Goal: Task Accomplishment & Management: Complete application form

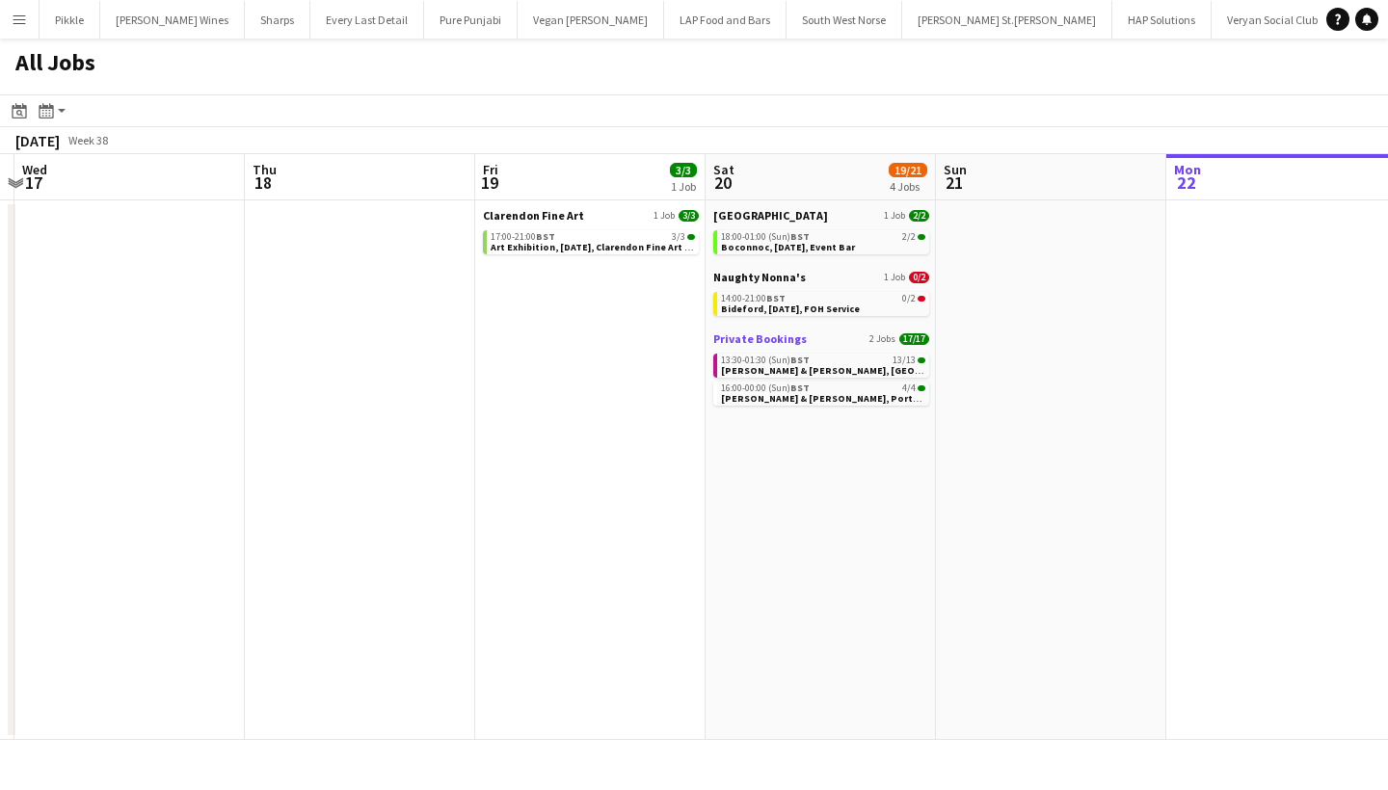
scroll to position [0, 909]
click at [830, 312] on span "Bideford, [DATE], FOH Service" at bounding box center [788, 309] width 139 height 13
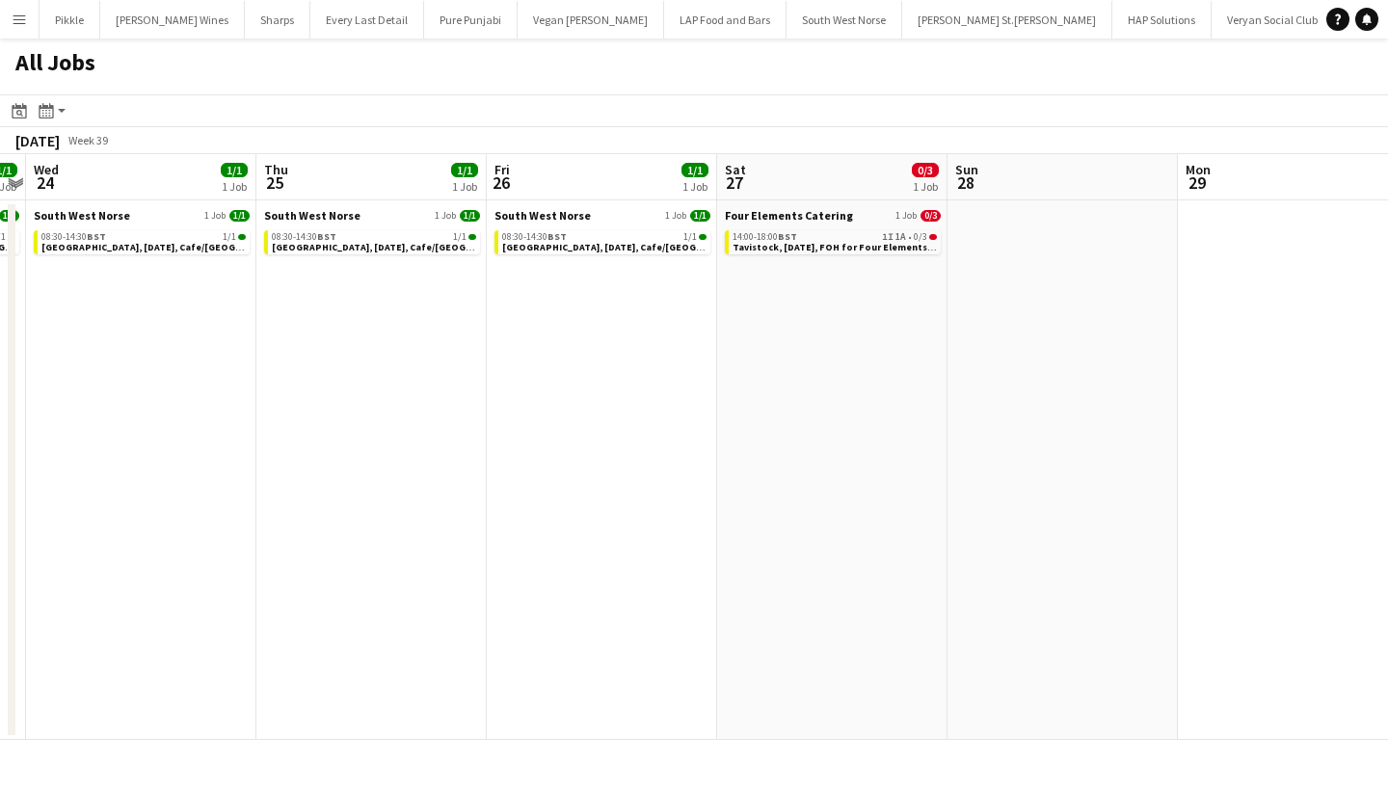
scroll to position [0, 765]
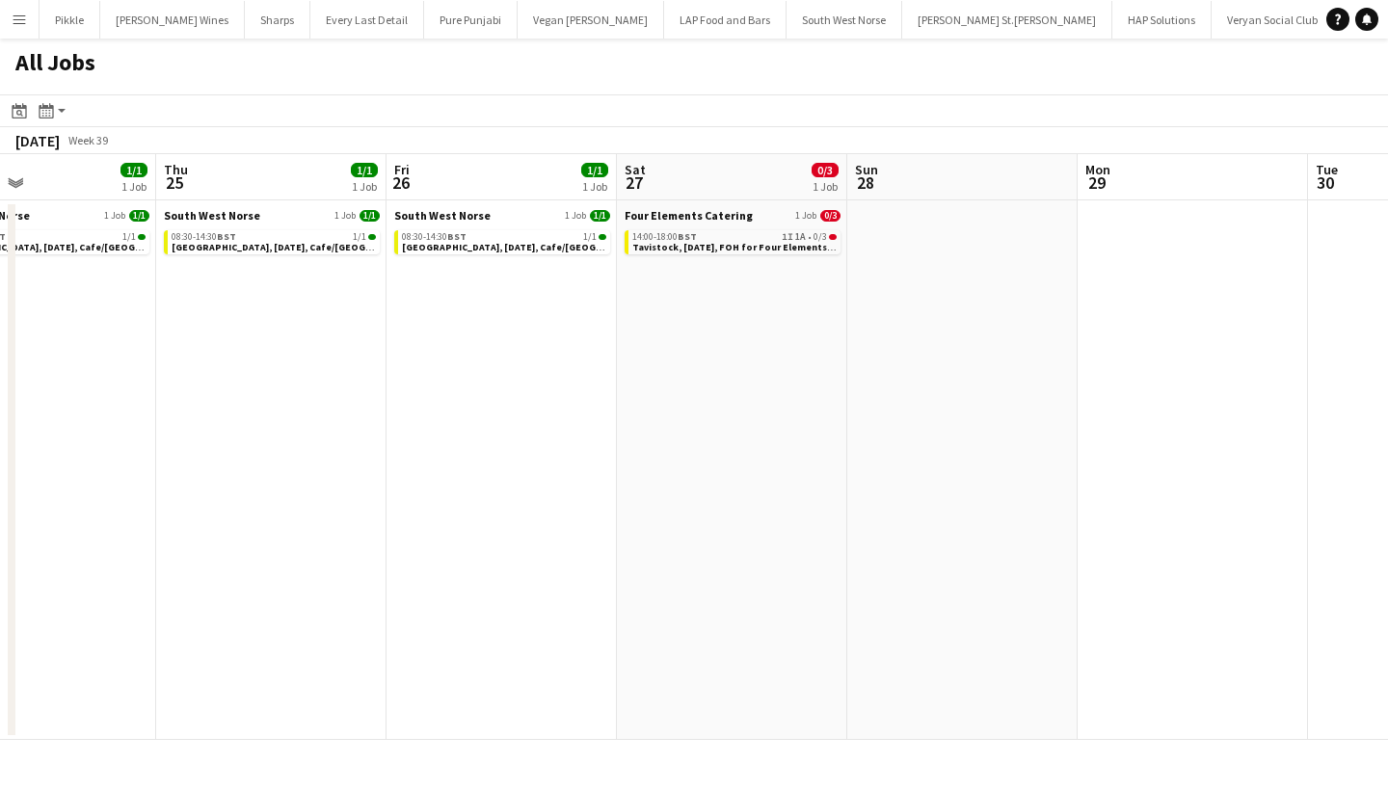
click at [23, 19] on app-icon "Menu" at bounding box center [19, 19] width 15 height 15
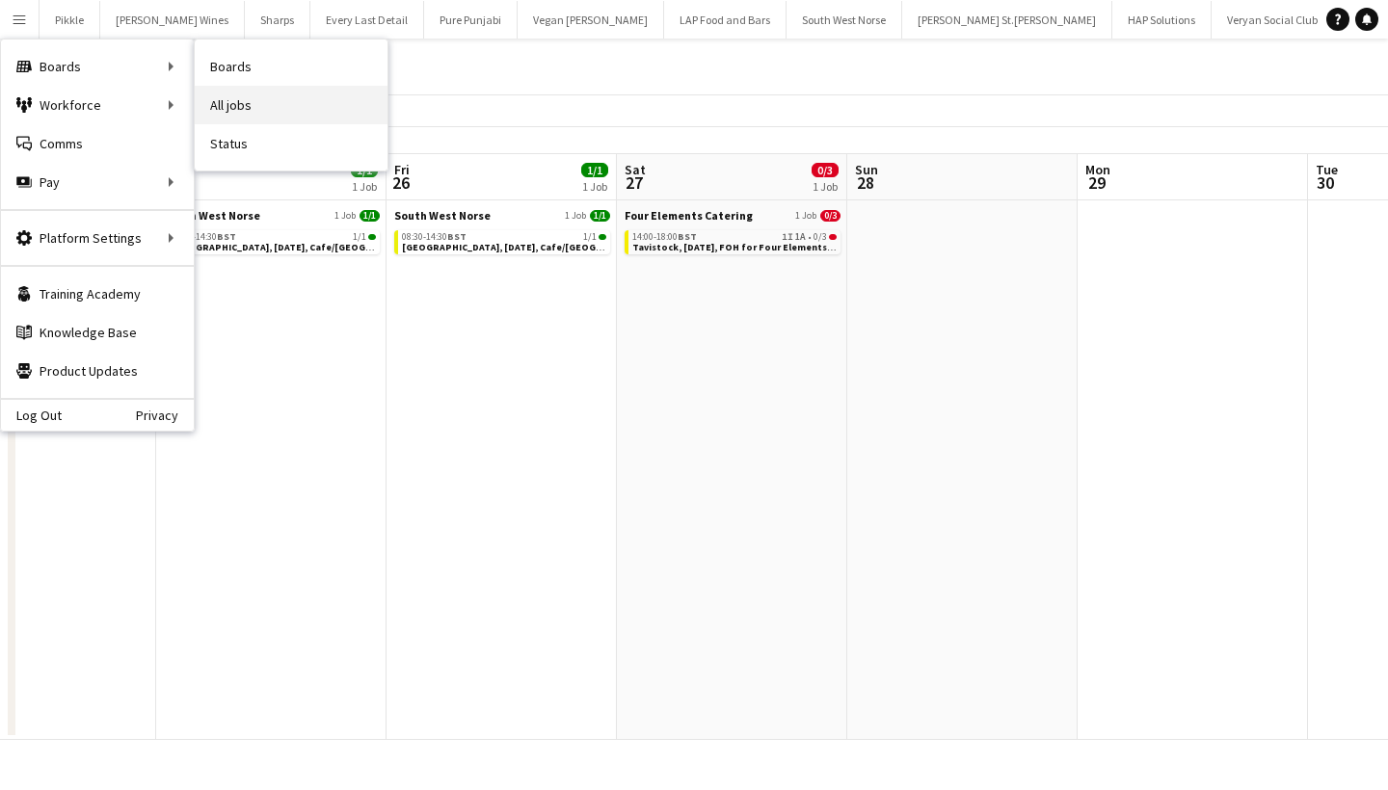
click at [234, 112] on link "All jobs" at bounding box center [291, 105] width 193 height 39
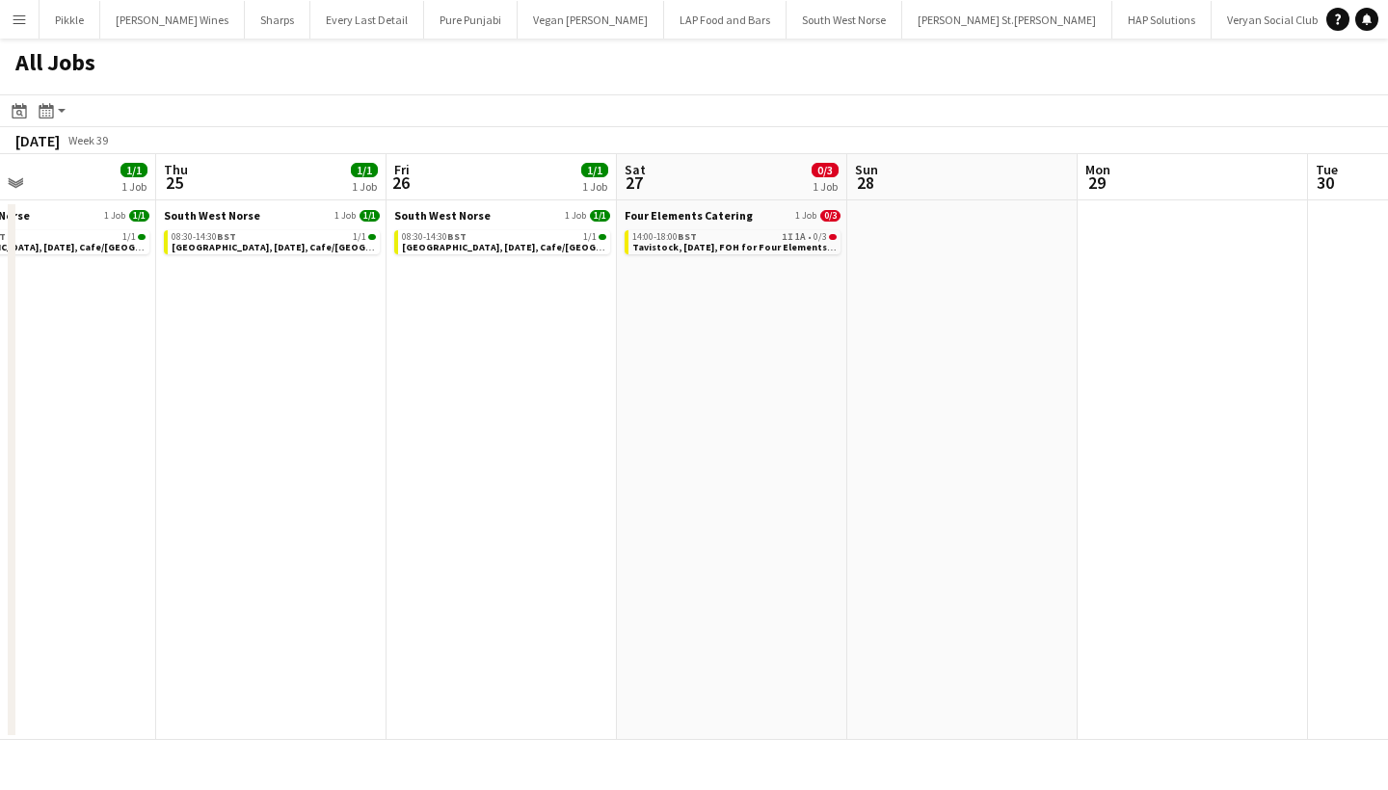
click at [16, 21] on app-icon "Menu" at bounding box center [19, 19] width 15 height 15
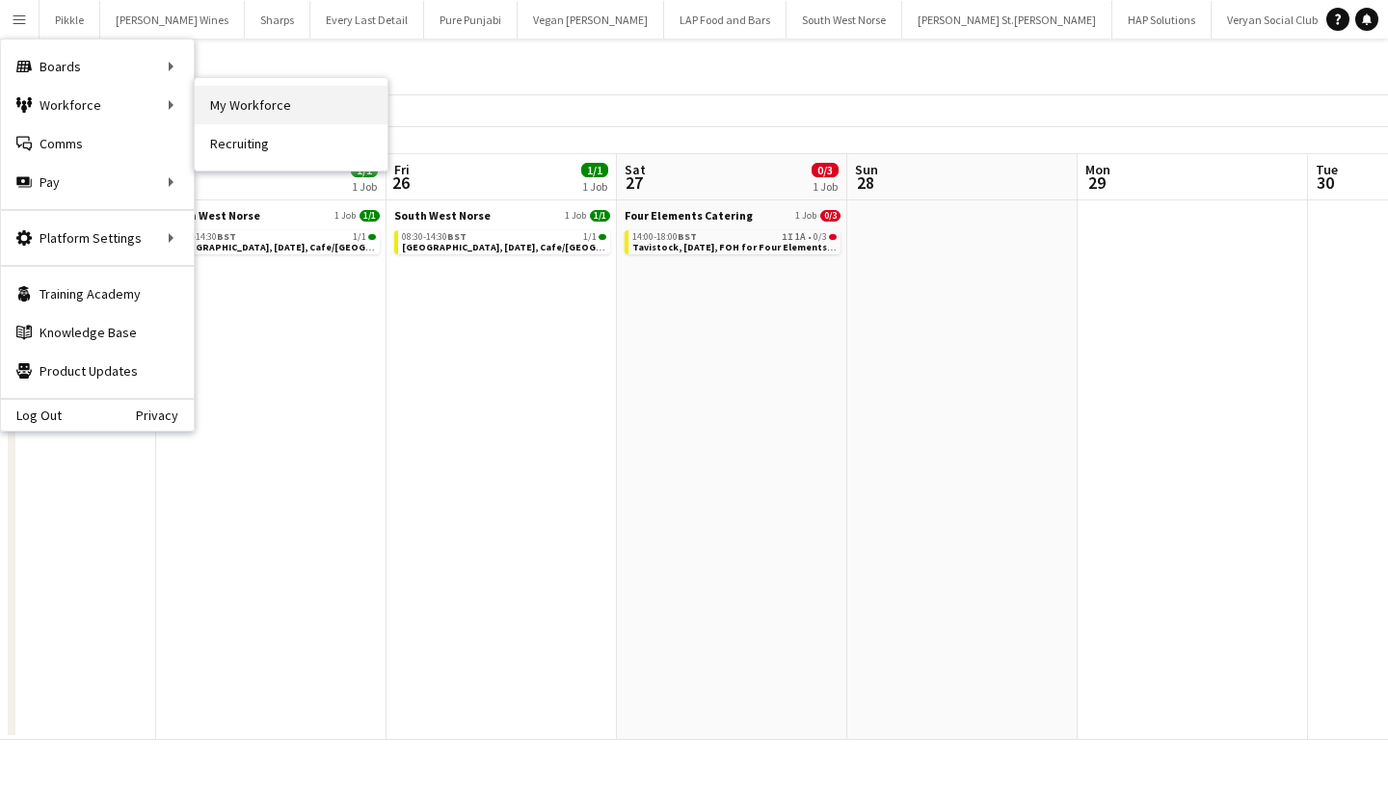
click at [235, 110] on link "My Workforce" at bounding box center [291, 105] width 193 height 39
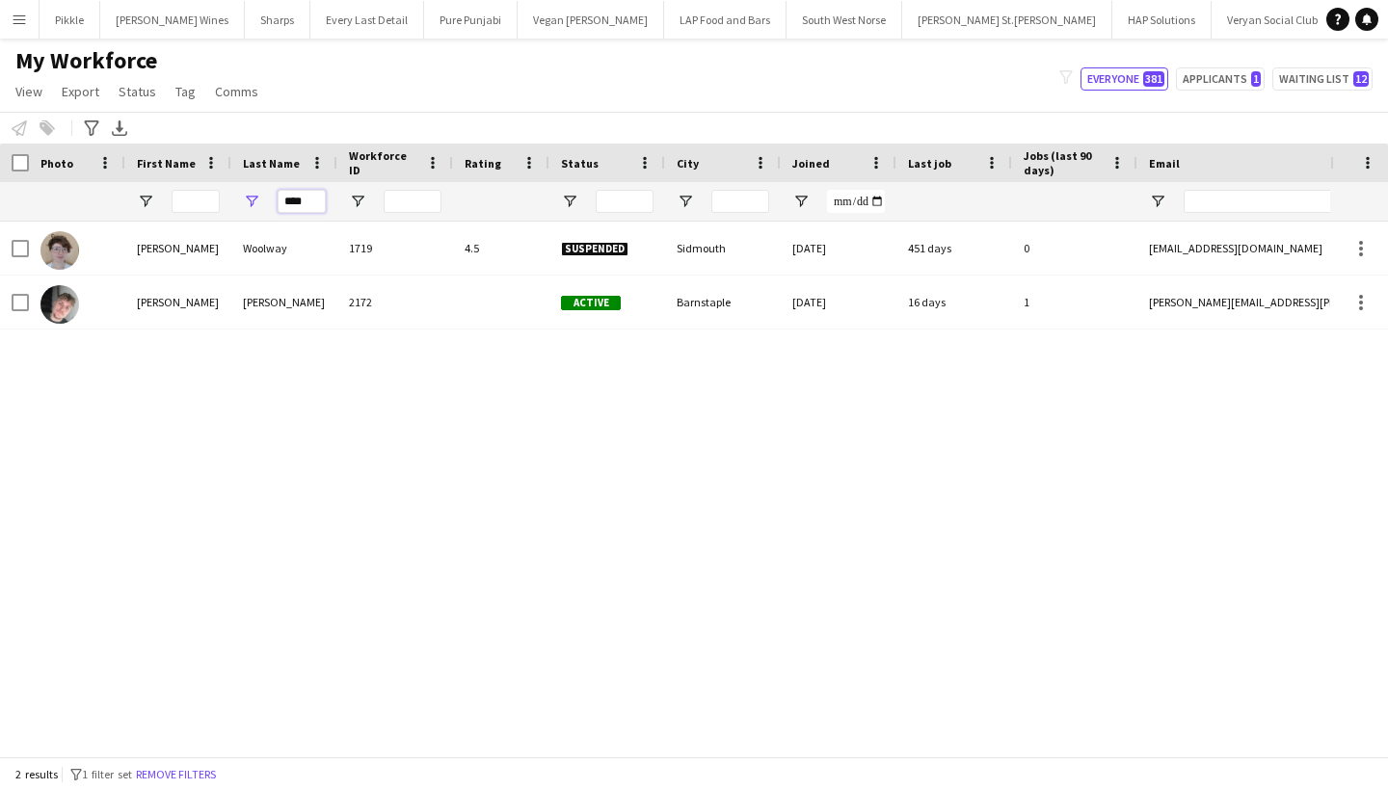
click at [315, 206] on input "****" at bounding box center [302, 201] width 48 height 23
type input "*"
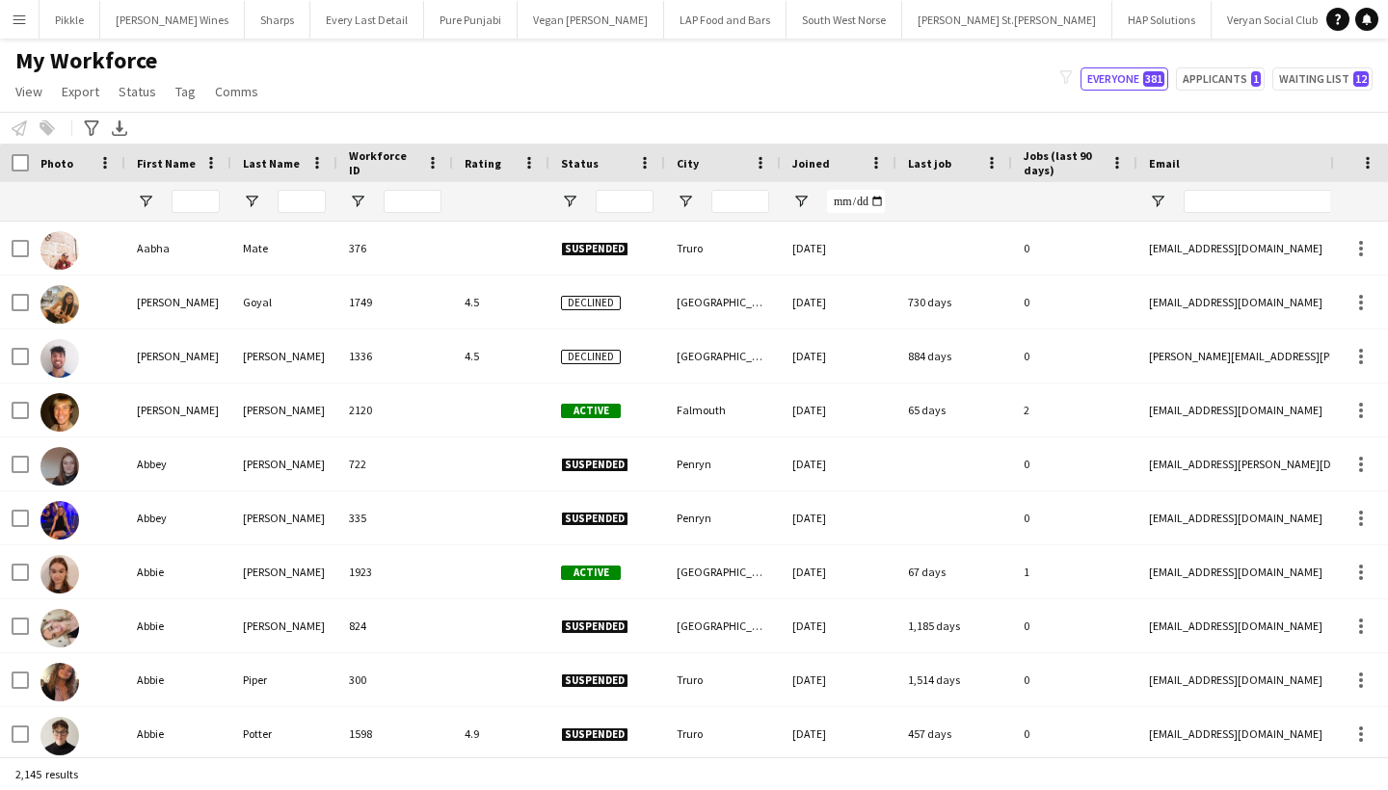
click at [16, 14] on app-icon "Menu" at bounding box center [19, 19] width 15 height 15
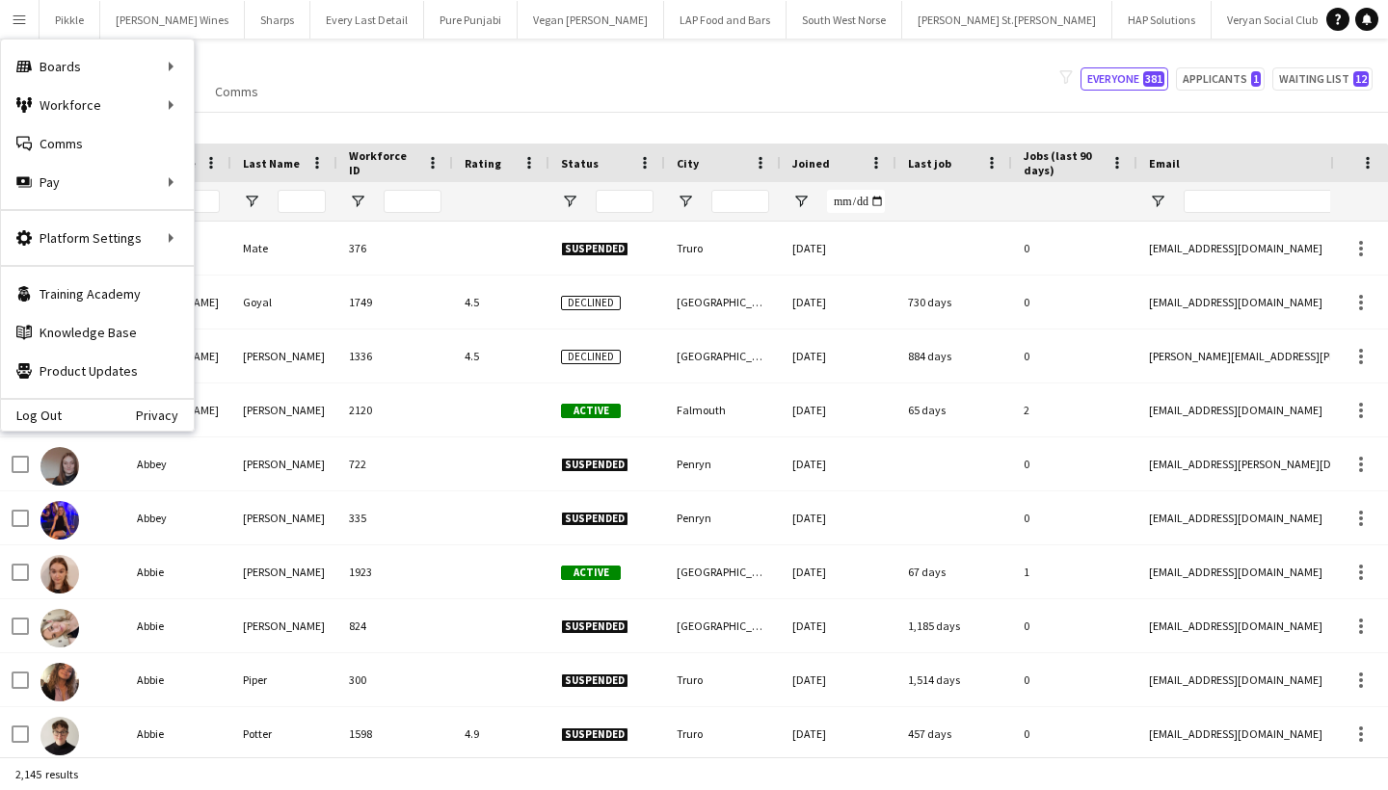
click at [9, 18] on button "Menu" at bounding box center [19, 19] width 39 height 39
click at [262, 95] on link "All jobs" at bounding box center [291, 105] width 193 height 39
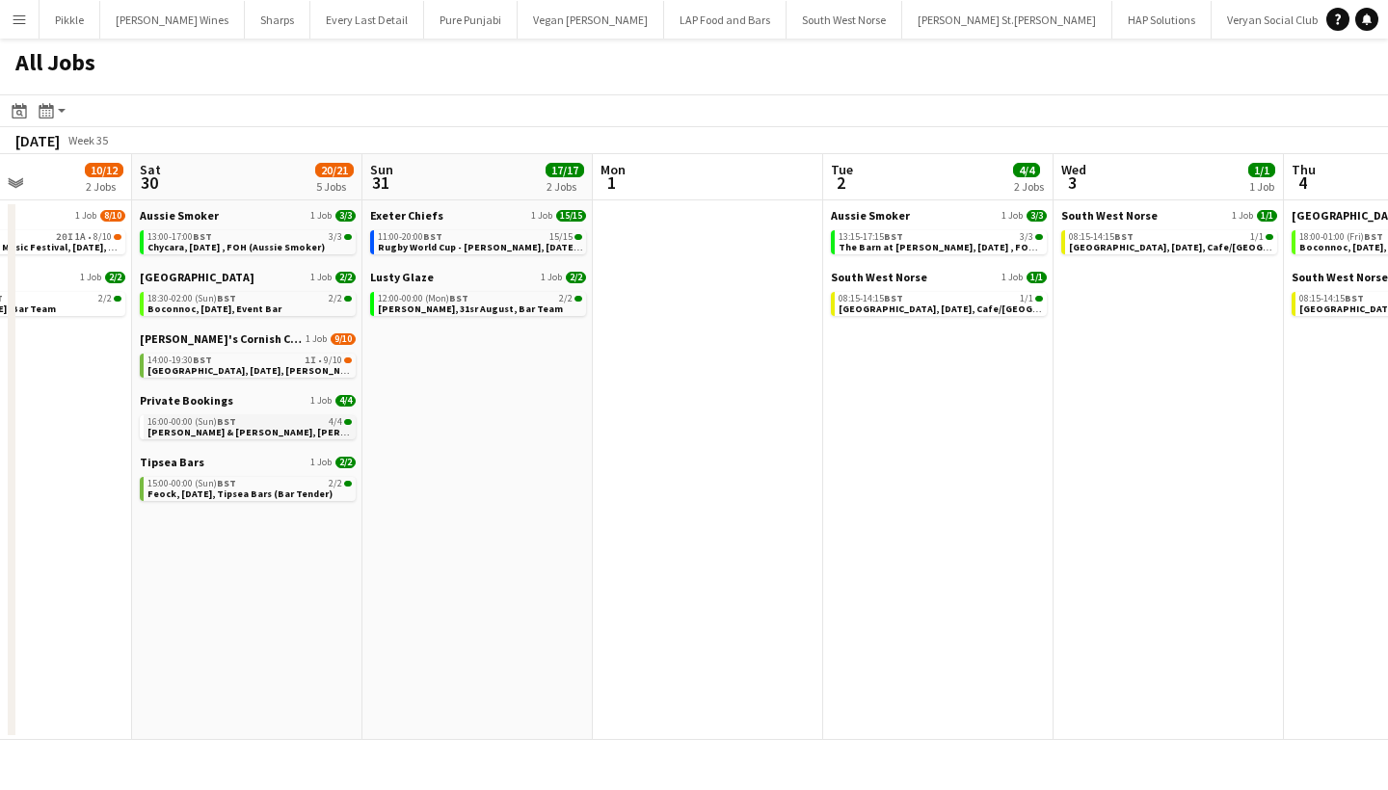
click at [250, 430] on span "Ella & Nick, Porth en Alls, 30th August" at bounding box center [334, 432] width 375 height 13
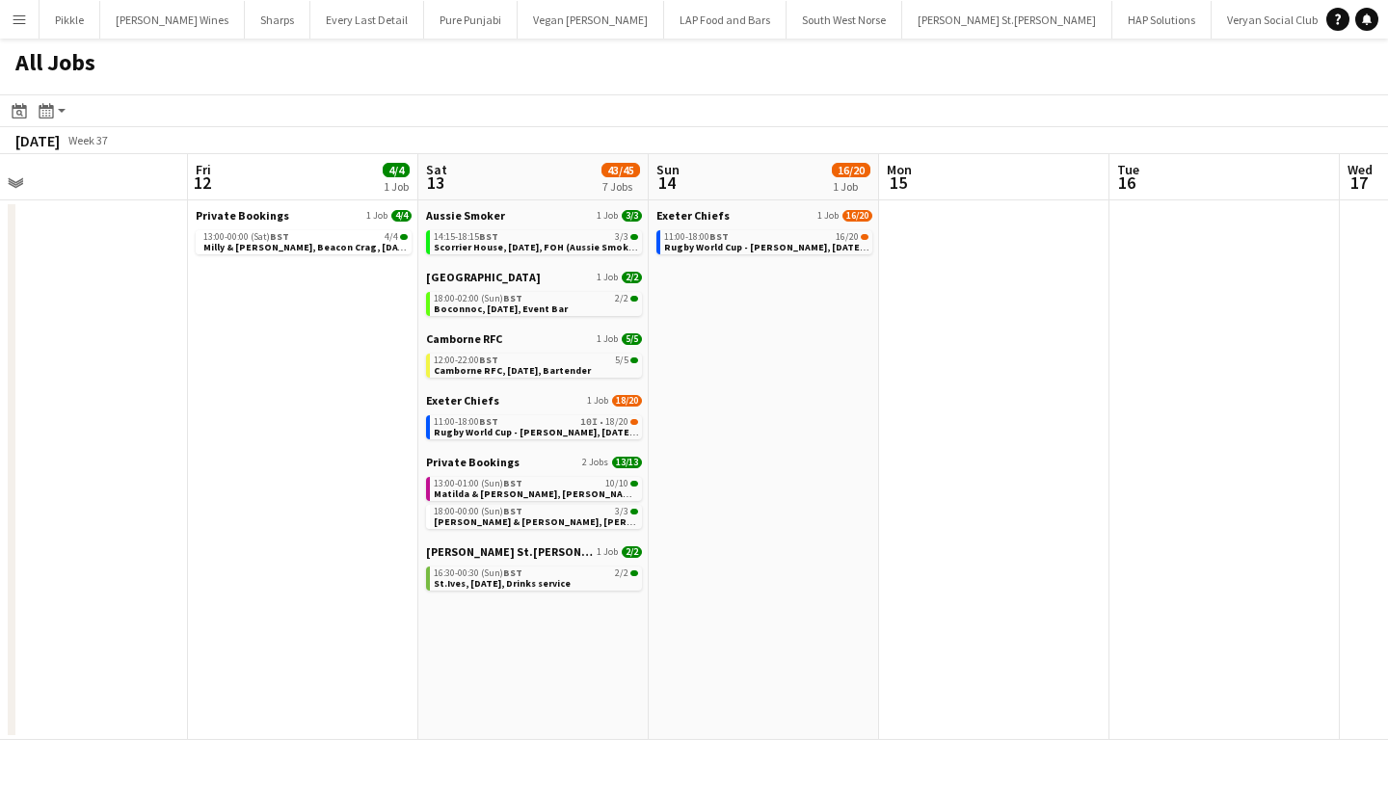
scroll to position [0, 735]
click at [21, 20] on app-icon "Menu" at bounding box center [19, 19] width 15 height 15
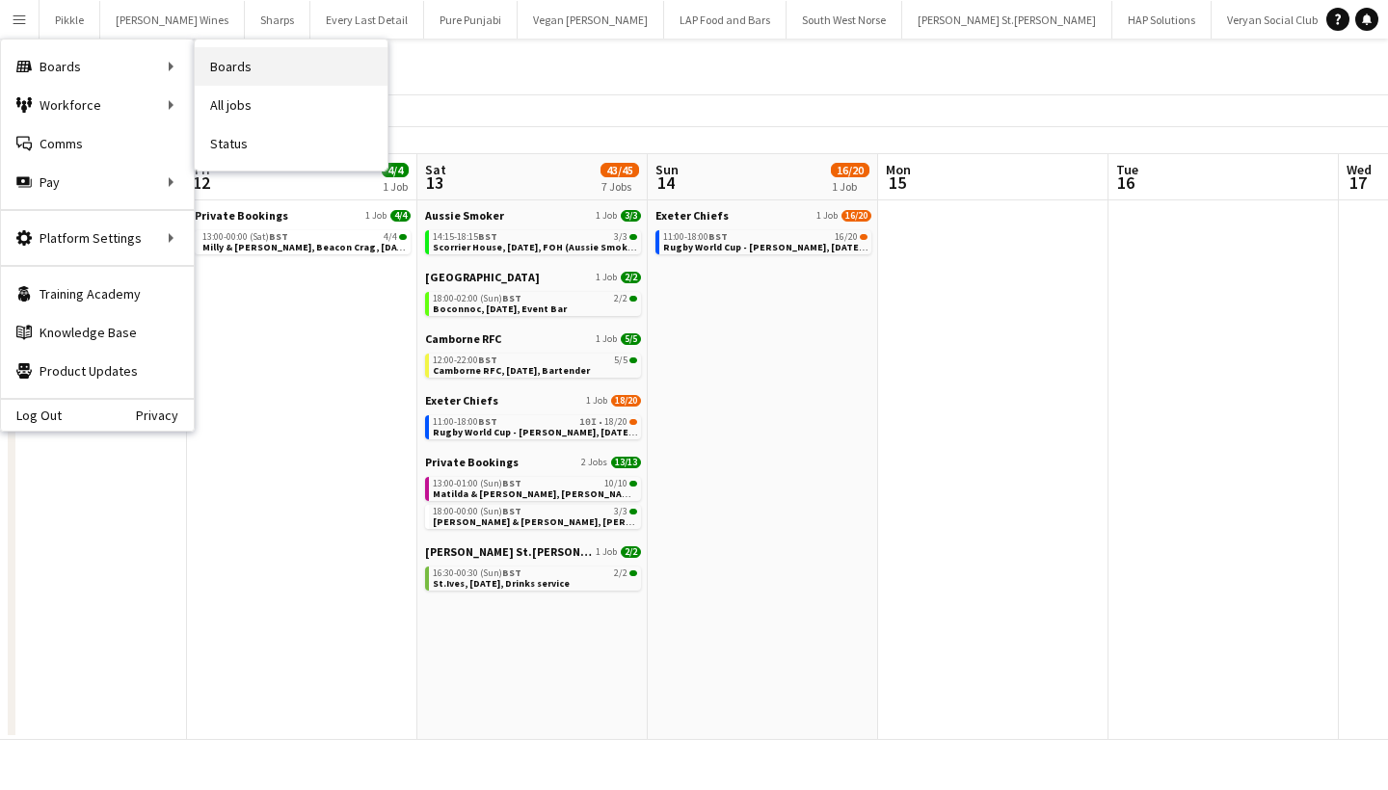
click at [233, 67] on link "Boards" at bounding box center [291, 66] width 193 height 39
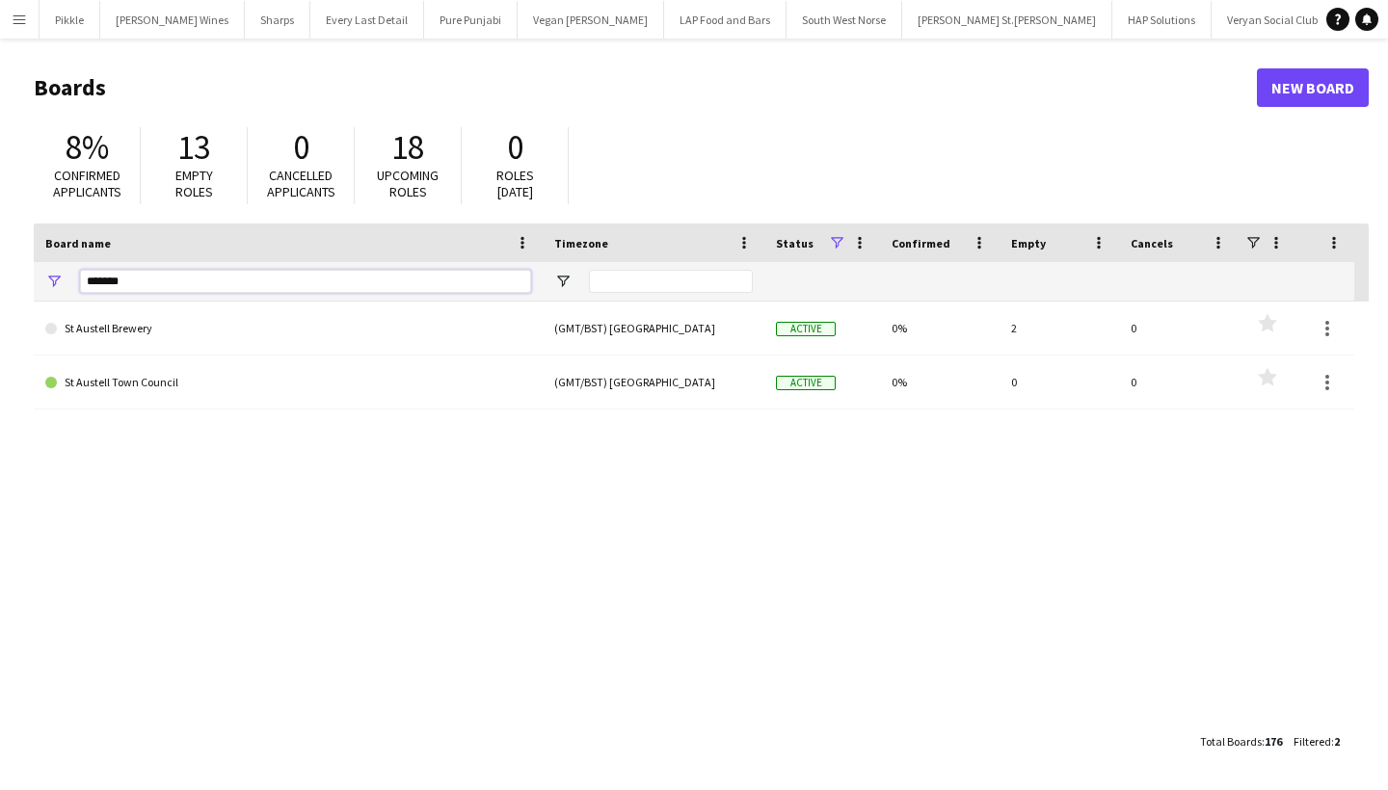
click at [154, 277] on input "*******" at bounding box center [305, 281] width 451 height 23
type input "*"
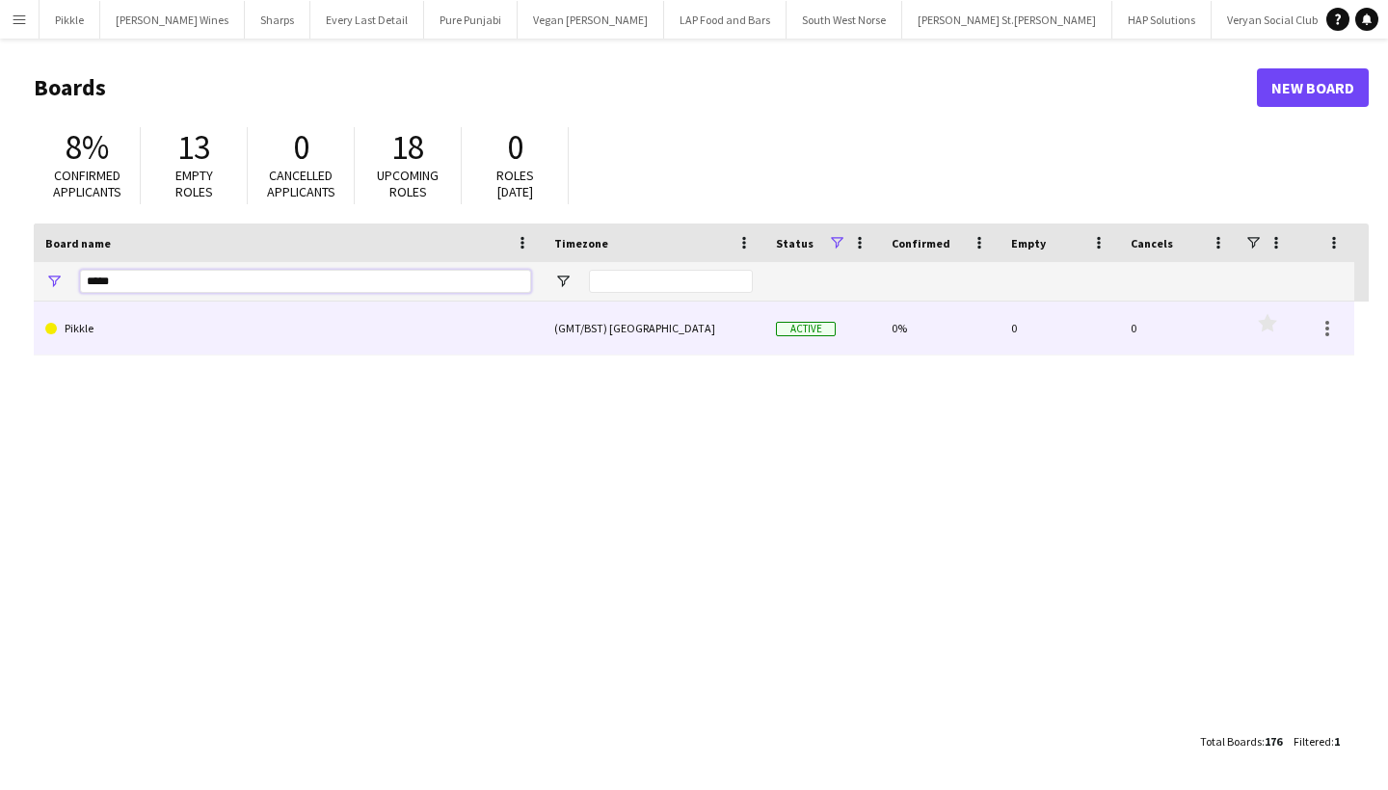
type input "*****"
click at [132, 334] on link "Pikkle" at bounding box center [288, 329] width 486 height 54
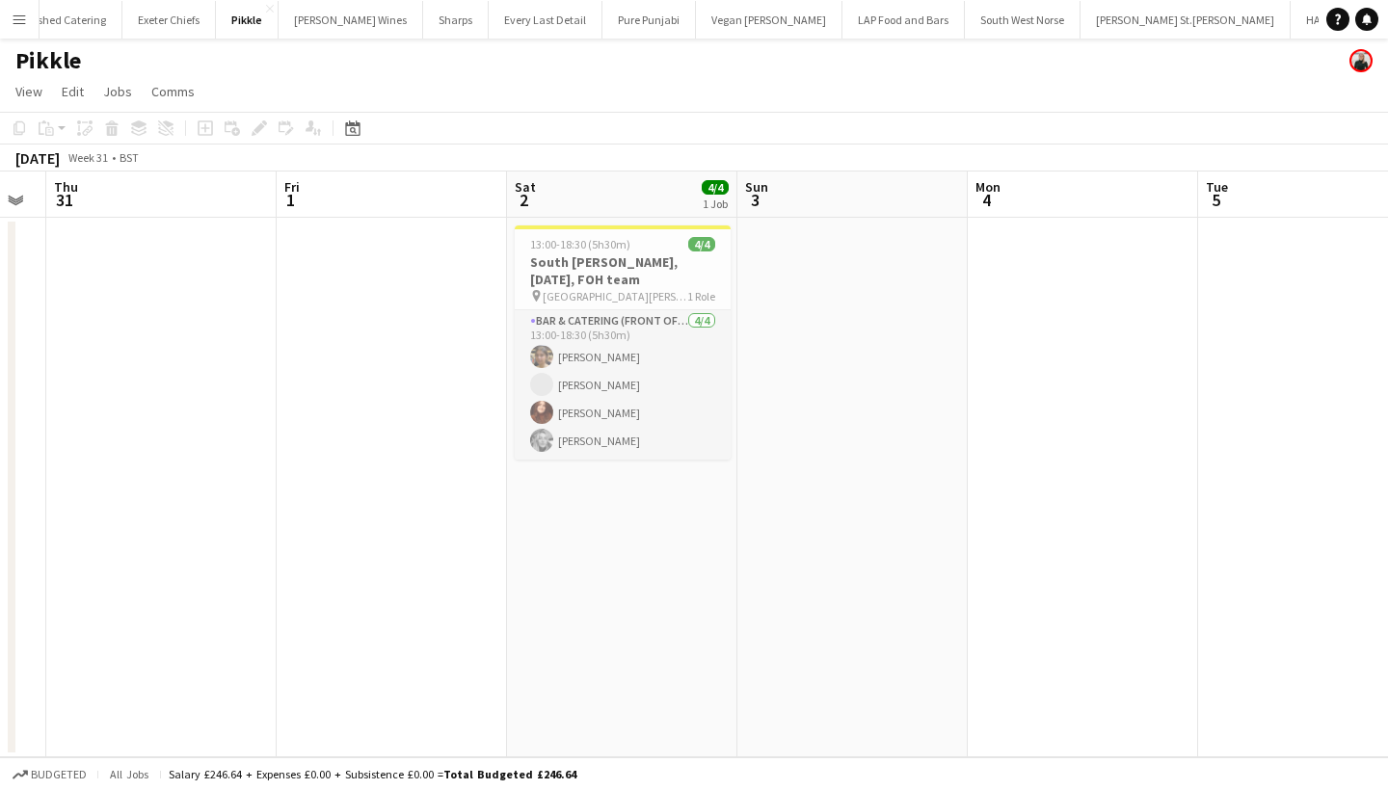
scroll to position [0, 402]
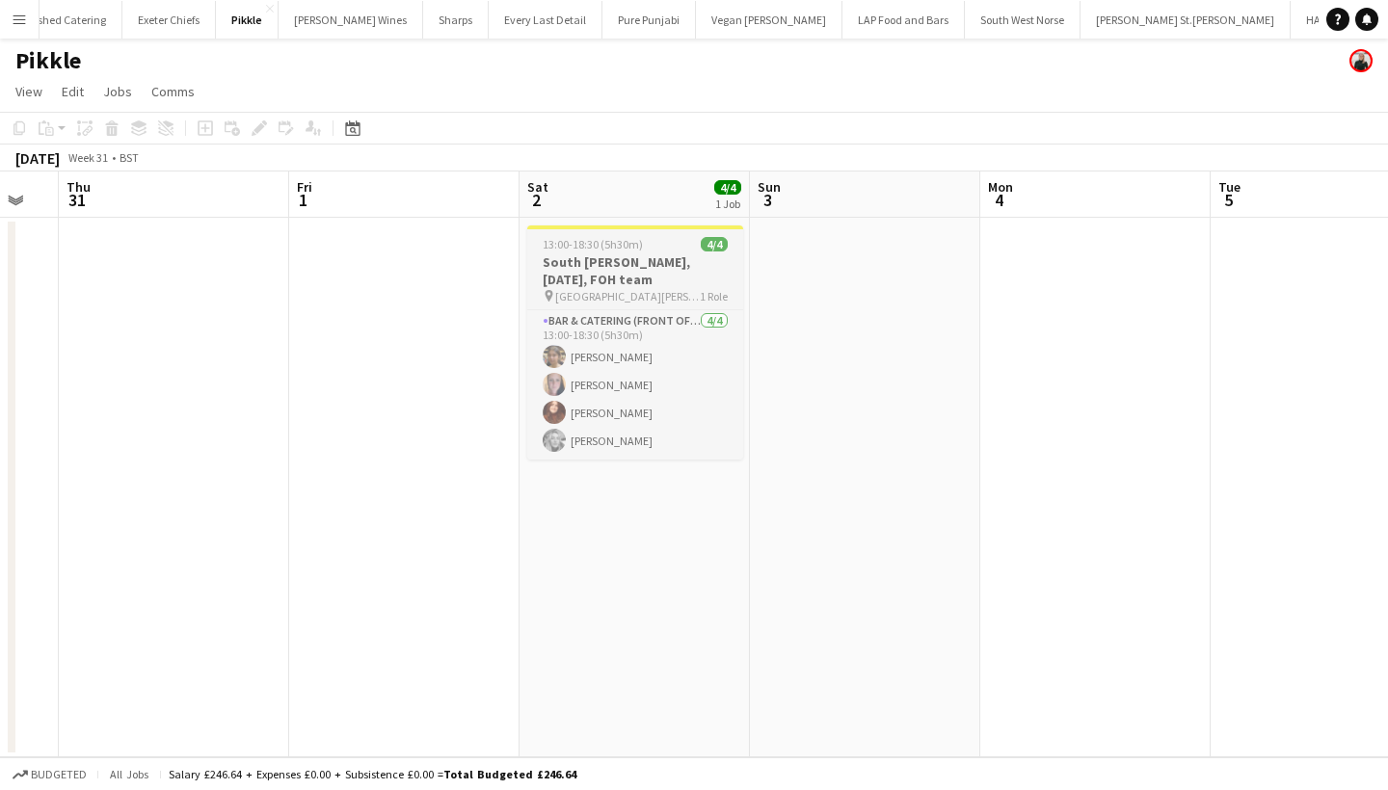
click at [651, 267] on h3 "South Milton, 2nd August, FOH team" at bounding box center [635, 271] width 216 height 35
click at [609, 276] on h3 "South Milton, 2nd August, FOH team" at bounding box center [635, 271] width 216 height 35
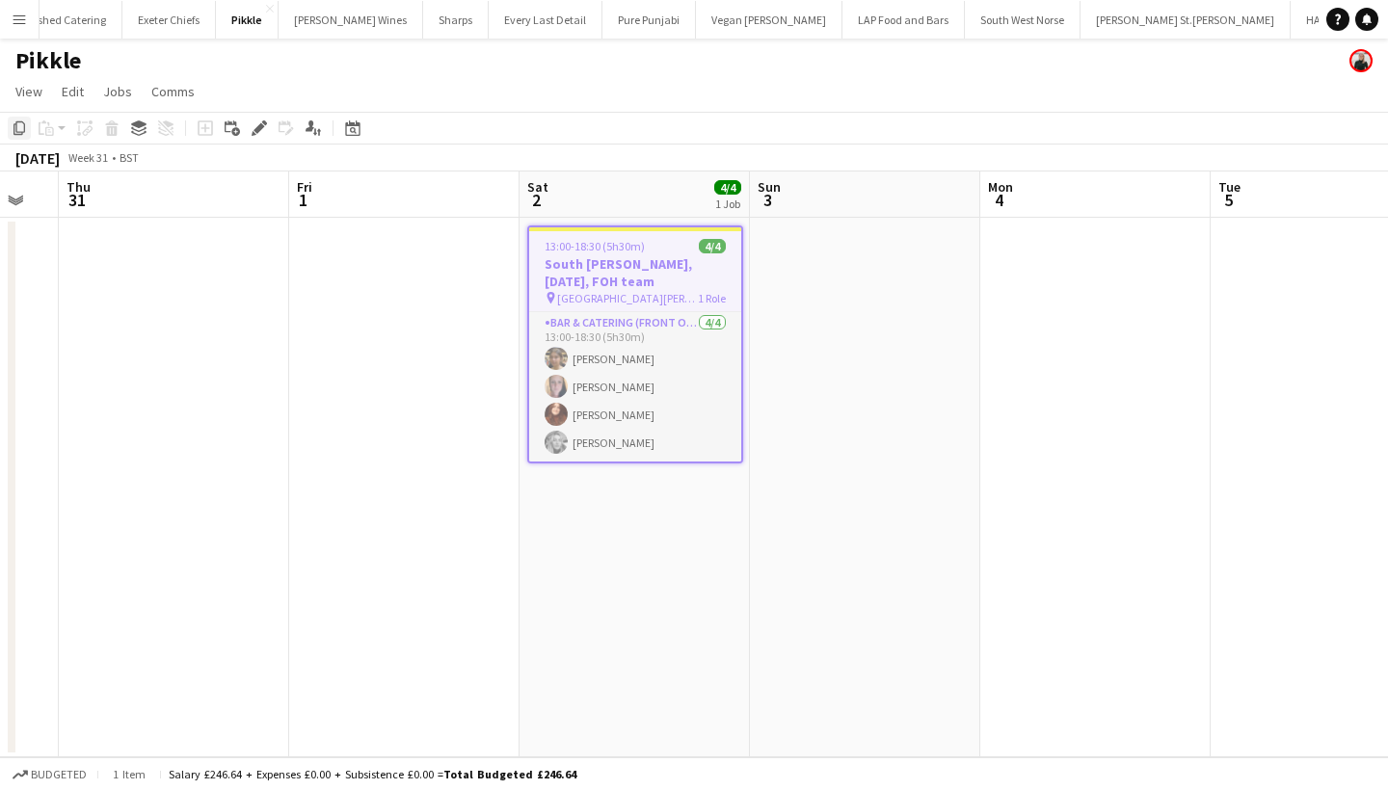
click at [14, 125] on icon at bounding box center [19, 127] width 12 height 13
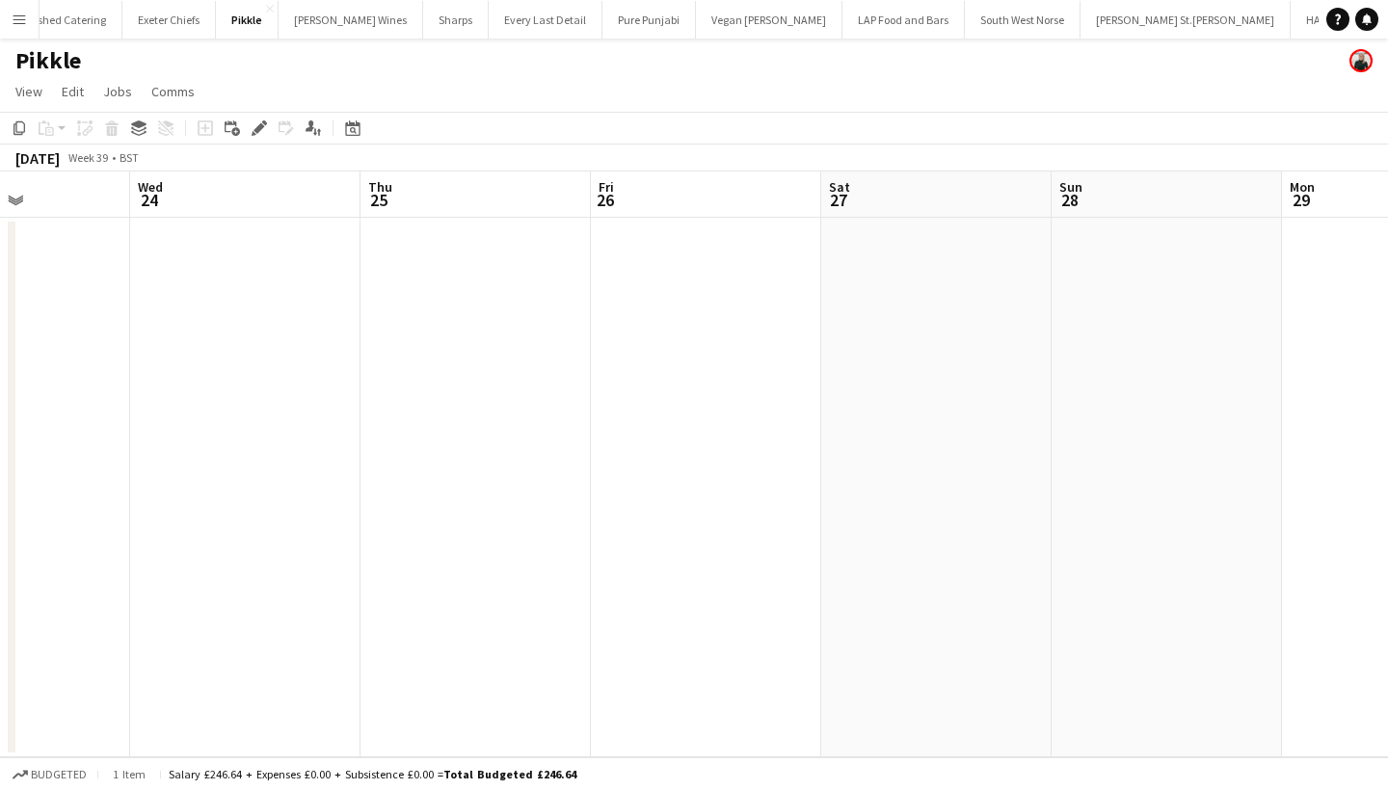
scroll to position [0, 795]
click at [908, 306] on app-date-cell at bounding box center [932, 488] width 230 height 540
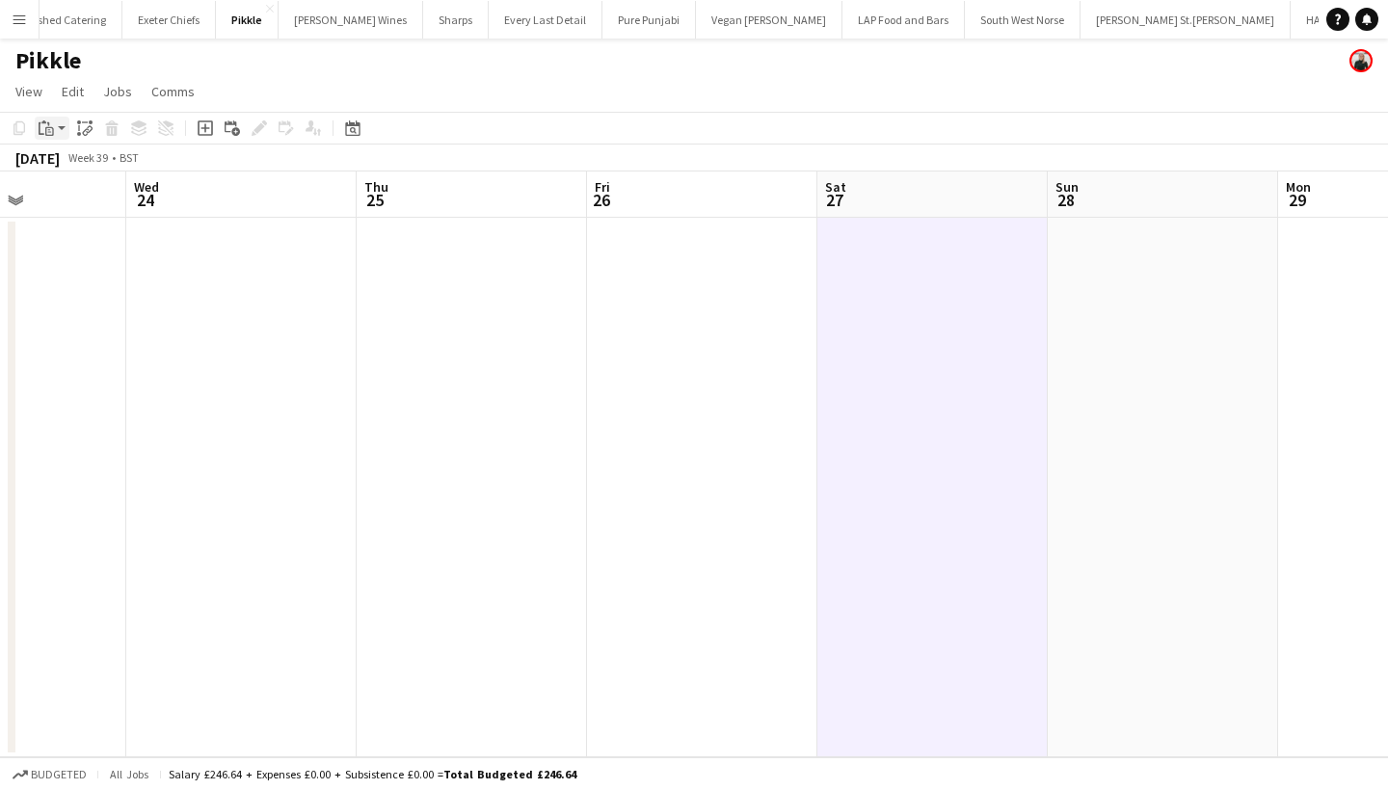
click at [47, 123] on icon at bounding box center [48, 124] width 2 height 4
click at [87, 172] on link "Paste Command V" at bounding box center [127, 164] width 152 height 17
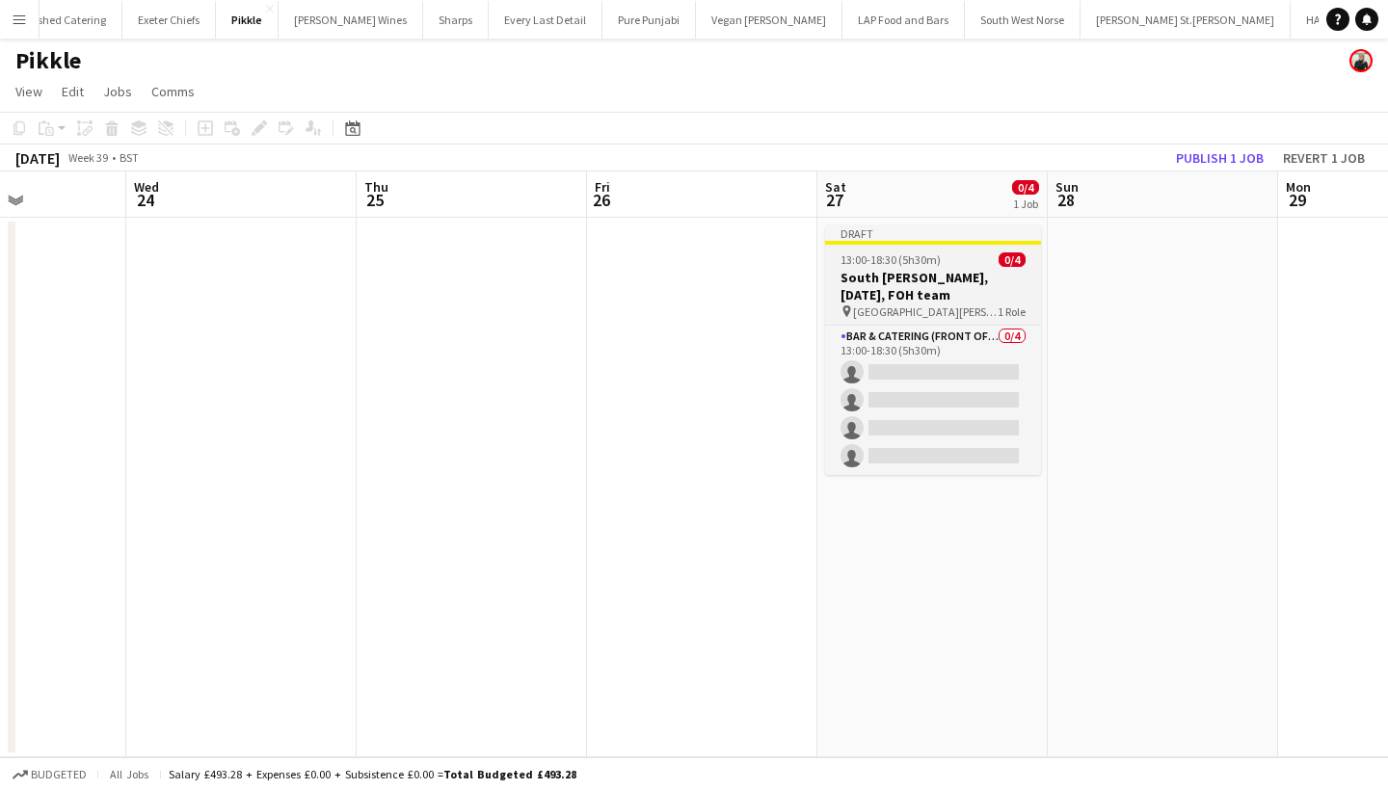
click at [915, 281] on h3 "South Milton, 2nd August, FOH team" at bounding box center [933, 286] width 216 height 35
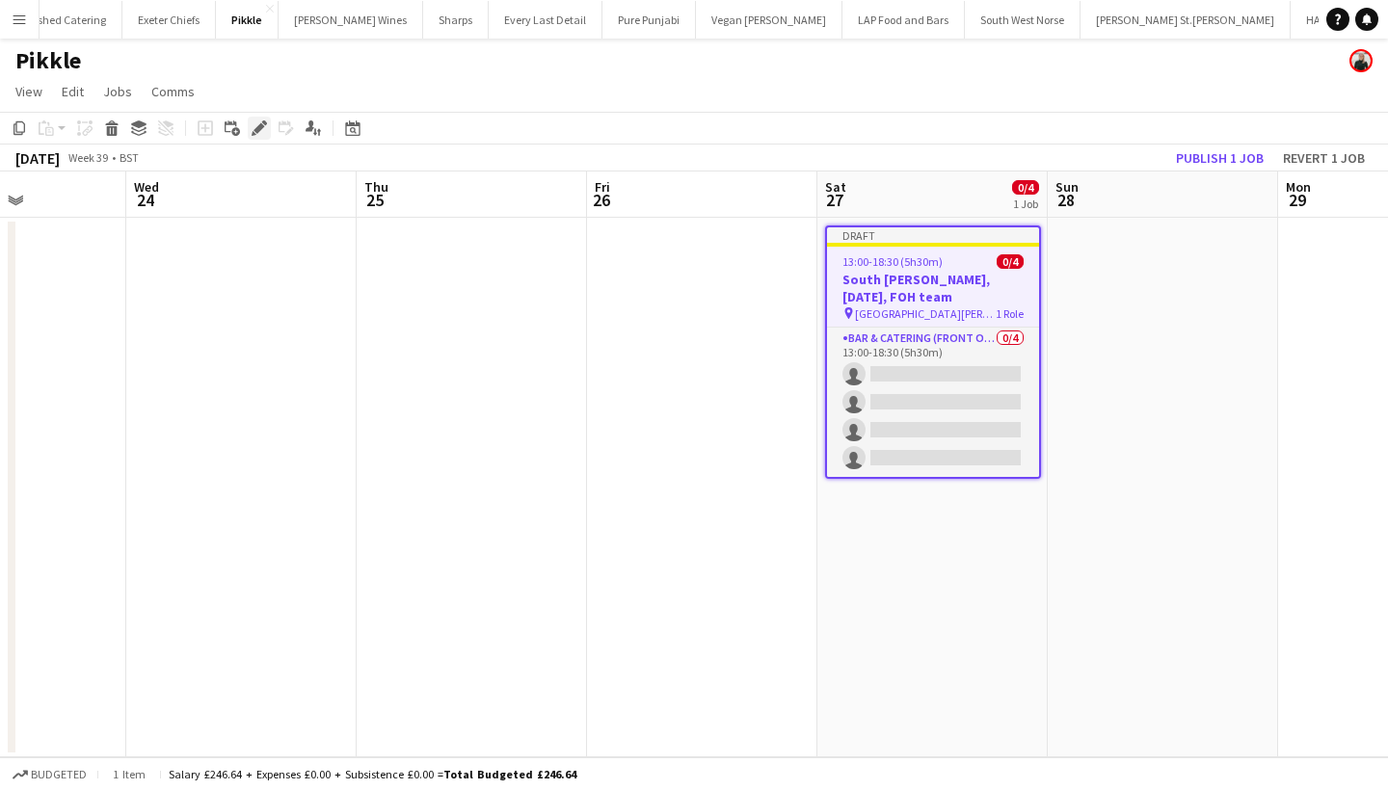
click at [256, 130] on icon at bounding box center [259, 128] width 11 height 11
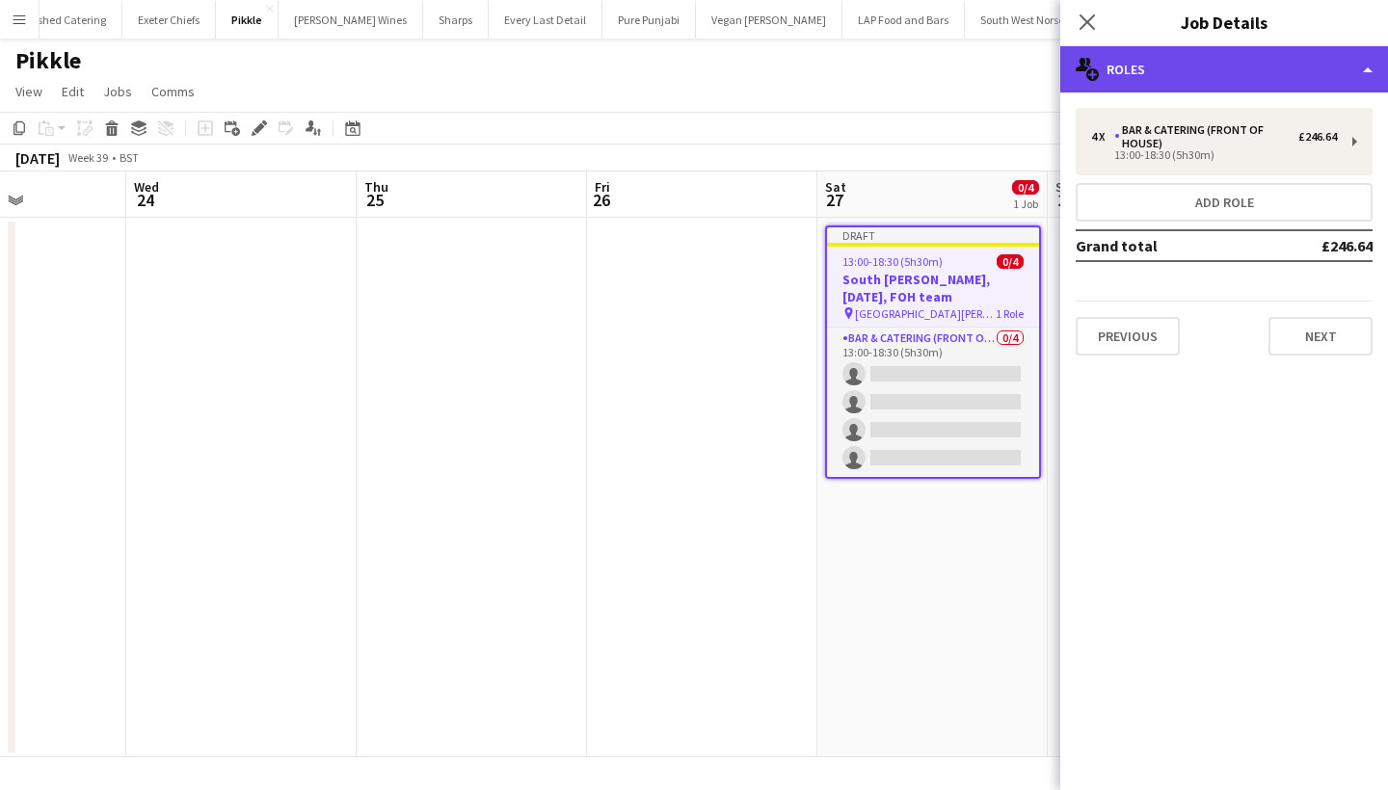
click at [1200, 61] on div "multiple-users-add Roles" at bounding box center [1224, 69] width 328 height 46
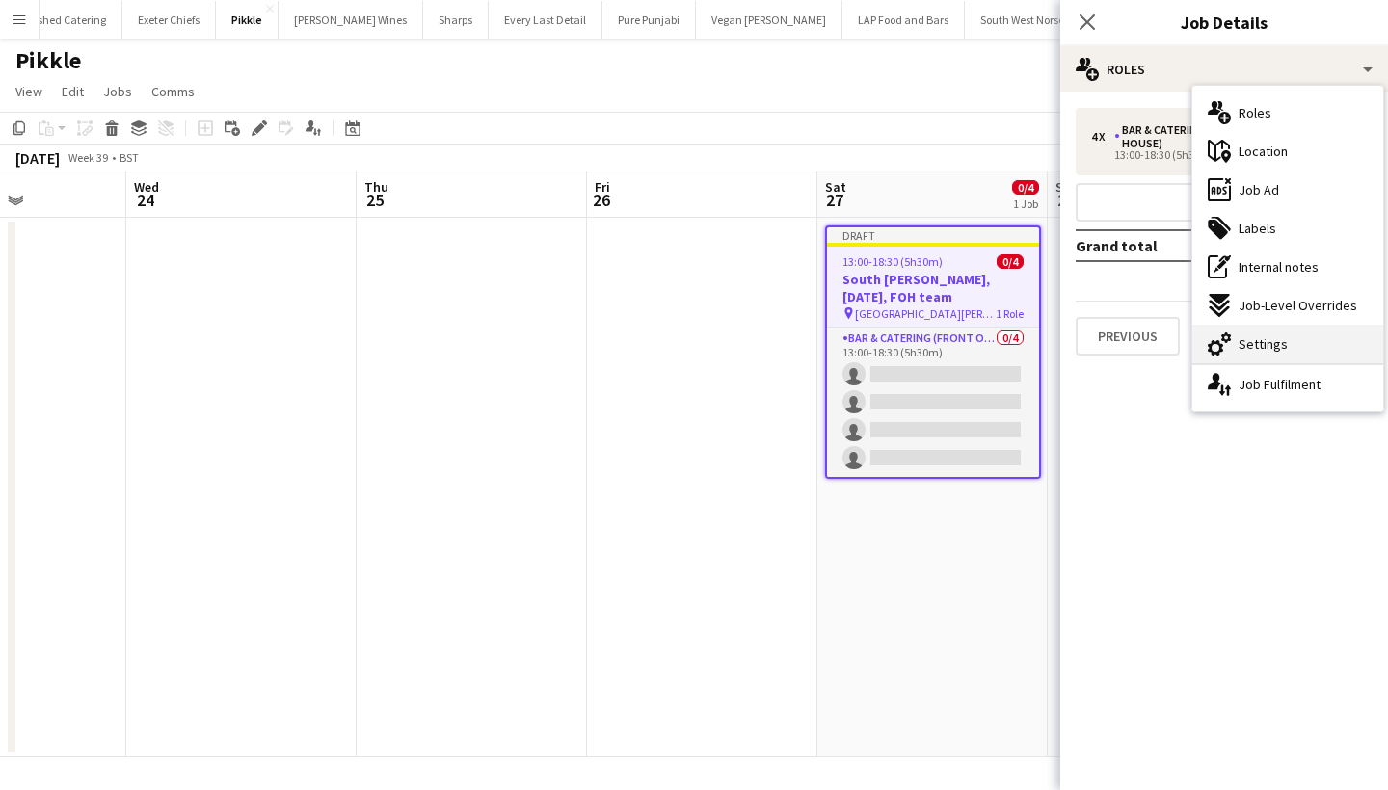
click at [1242, 336] on span "Settings" at bounding box center [1263, 343] width 49 height 17
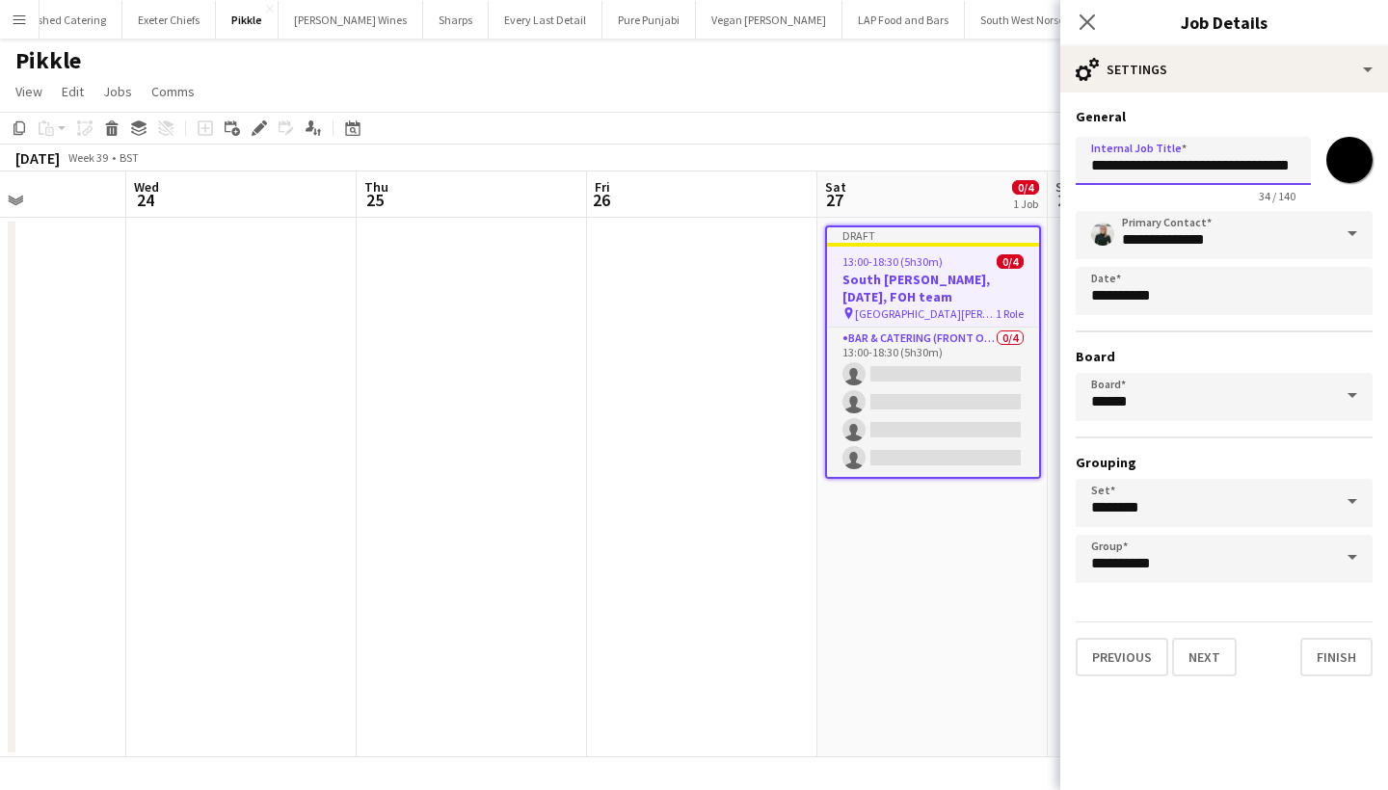
drag, startPoint x: 1172, startPoint y: 168, endPoint x: 1019, endPoint y: 171, distance: 153.3
click at [1019, 171] on body "Menu Boards Boards Boards All jobs Status Workforce Workforce My Workforce Recr…" at bounding box center [694, 395] width 1388 height 790
click at [1162, 166] on input "**********" at bounding box center [1193, 161] width 235 height 48
type input "**********"
click at [1207, 660] on button "Next" at bounding box center [1204, 657] width 65 height 39
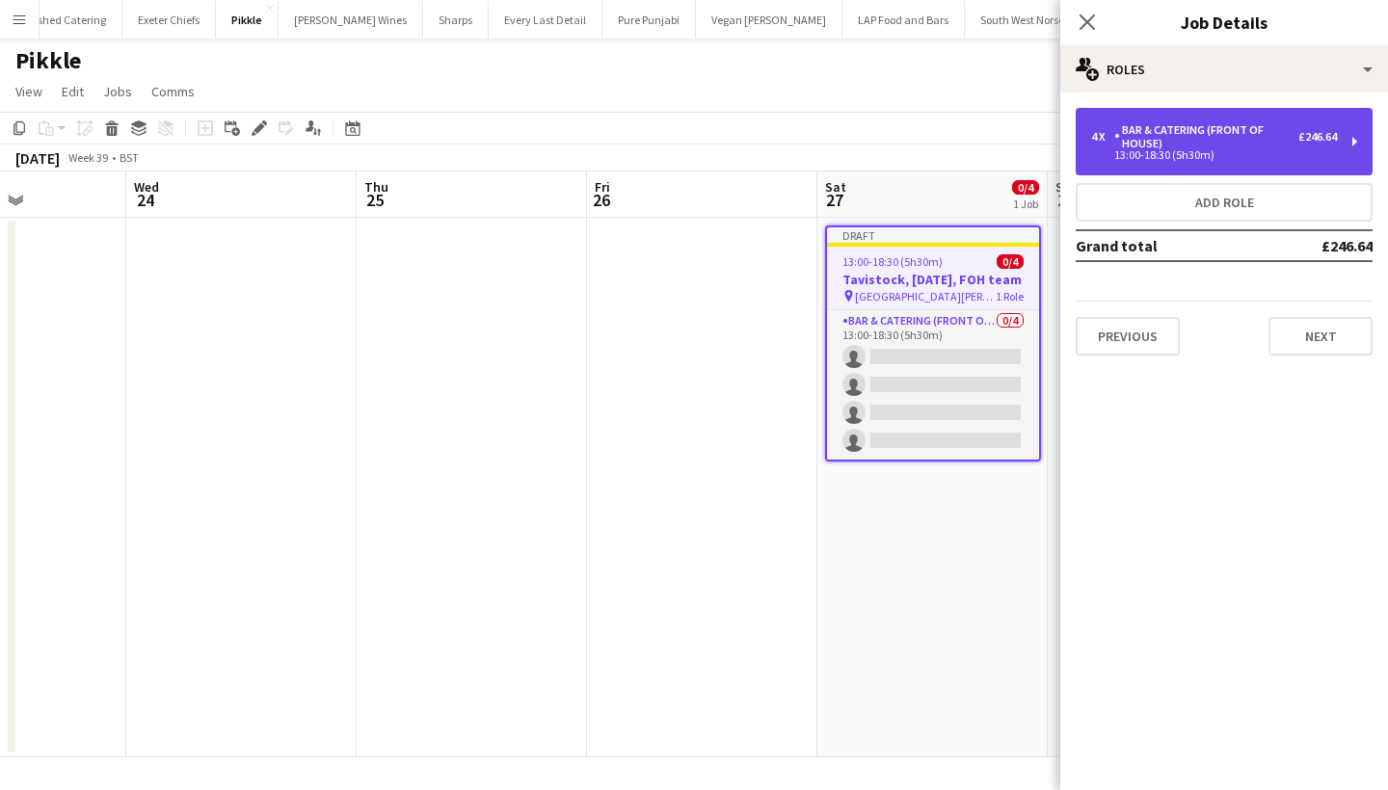
click at [1239, 157] on div "13:00-18:30 (5h30m)" at bounding box center [1214, 155] width 246 height 10
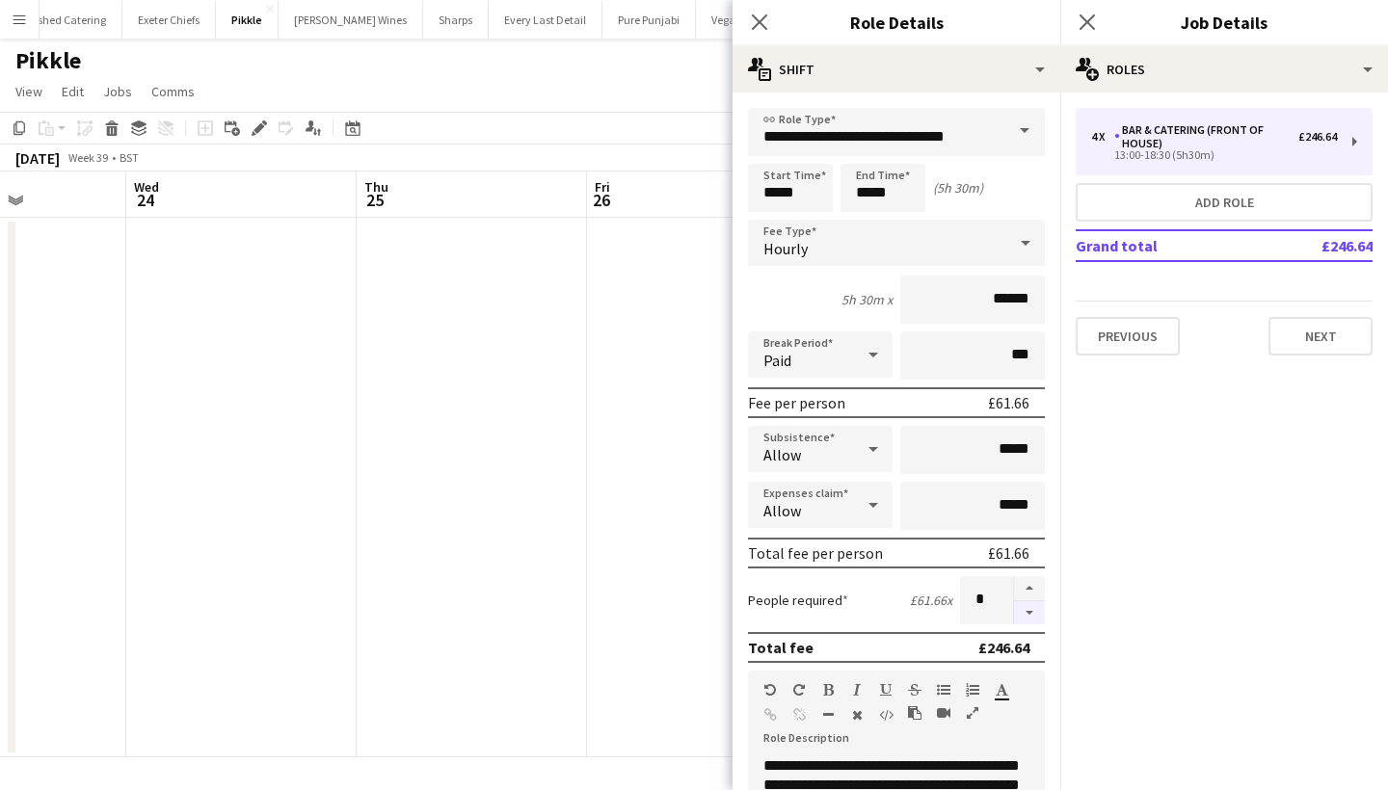
click at [1025, 615] on button "button" at bounding box center [1029, 614] width 31 height 24
type input "*"
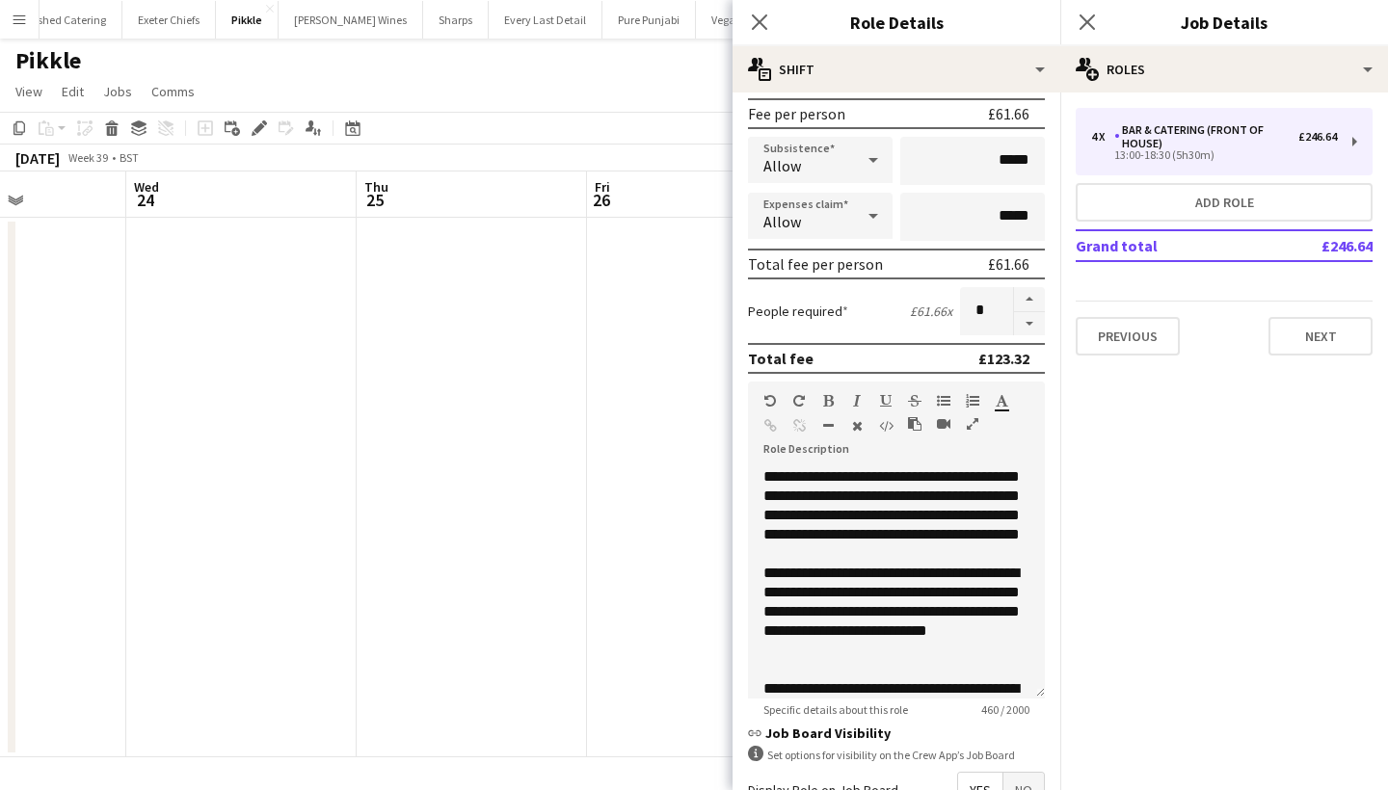
scroll to position [291, 0]
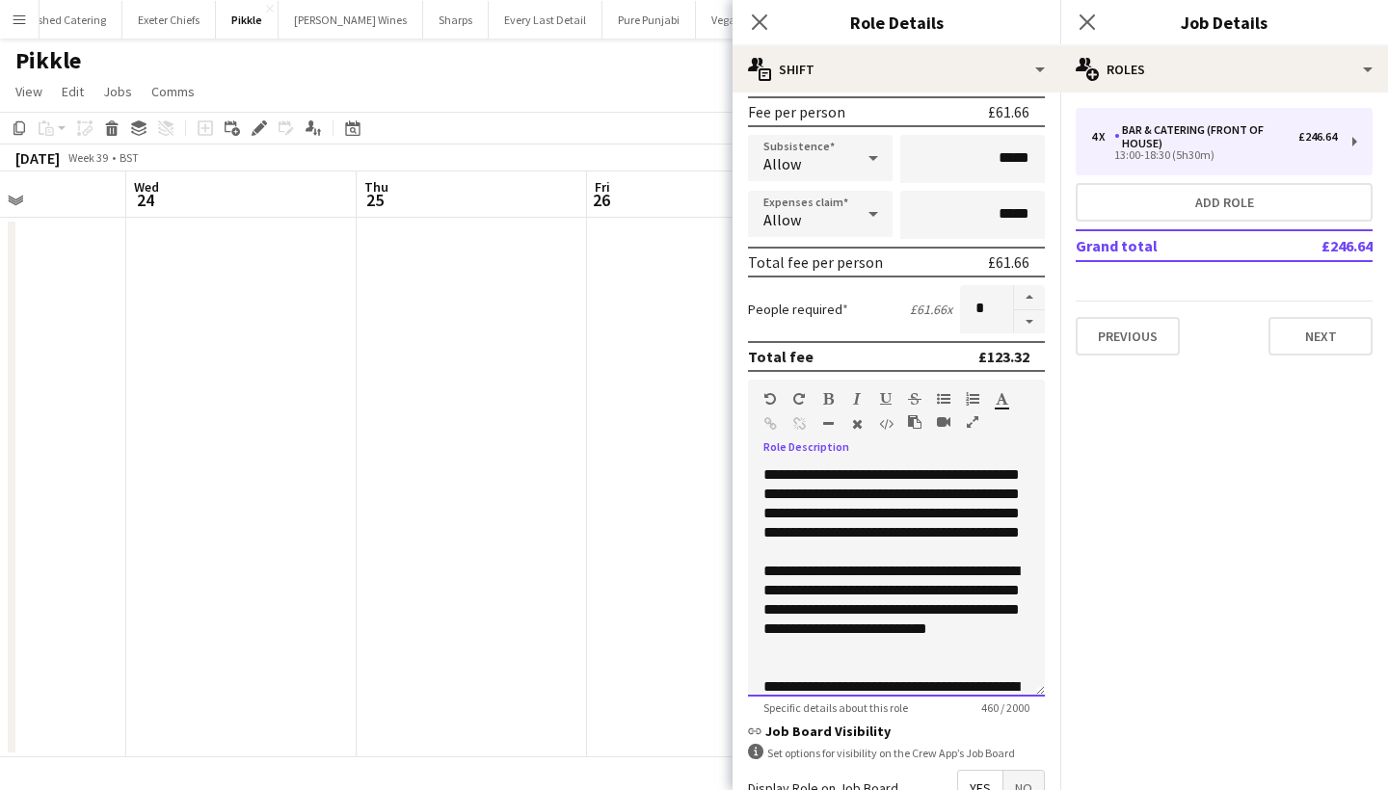
click at [836, 649] on div "**********" at bounding box center [896, 610] width 266 height 96
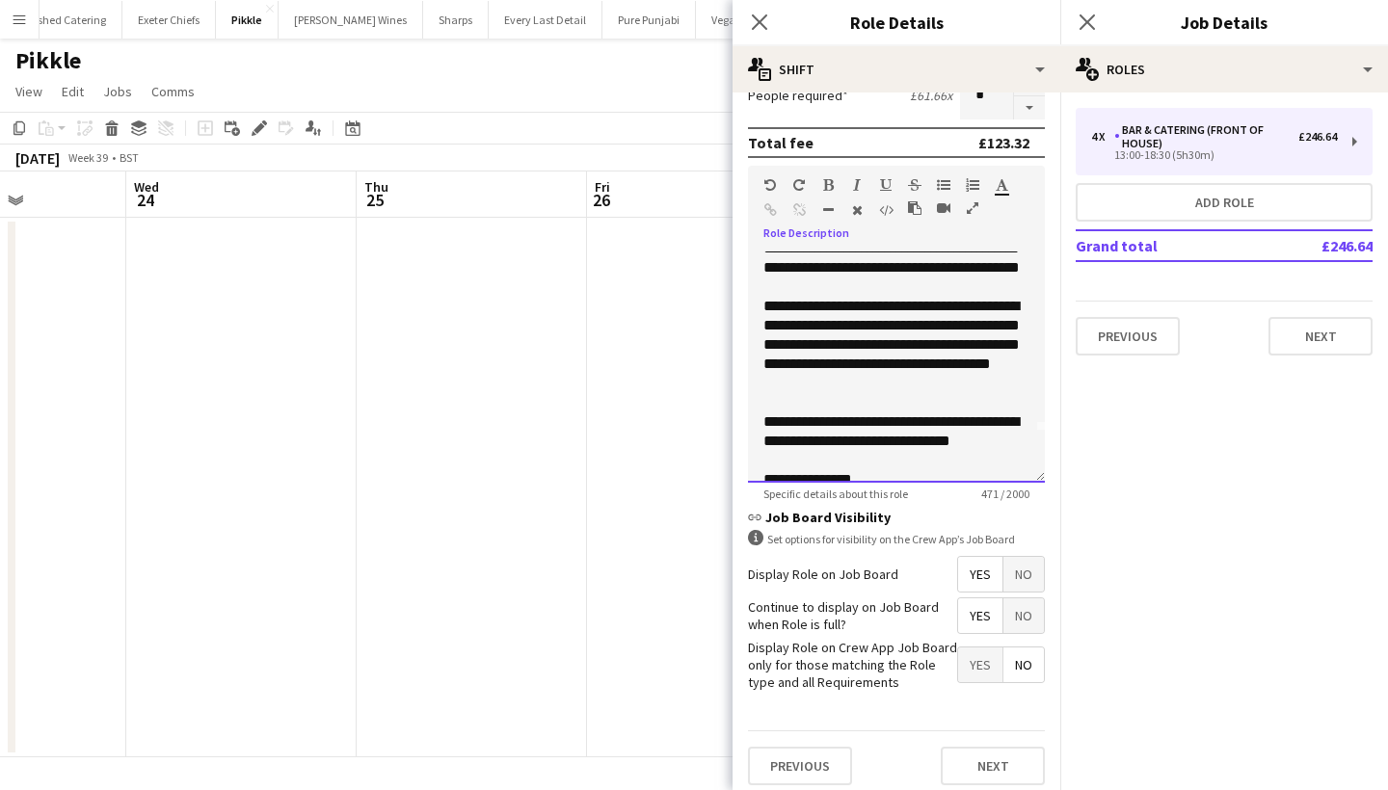
scroll to position [57, 0]
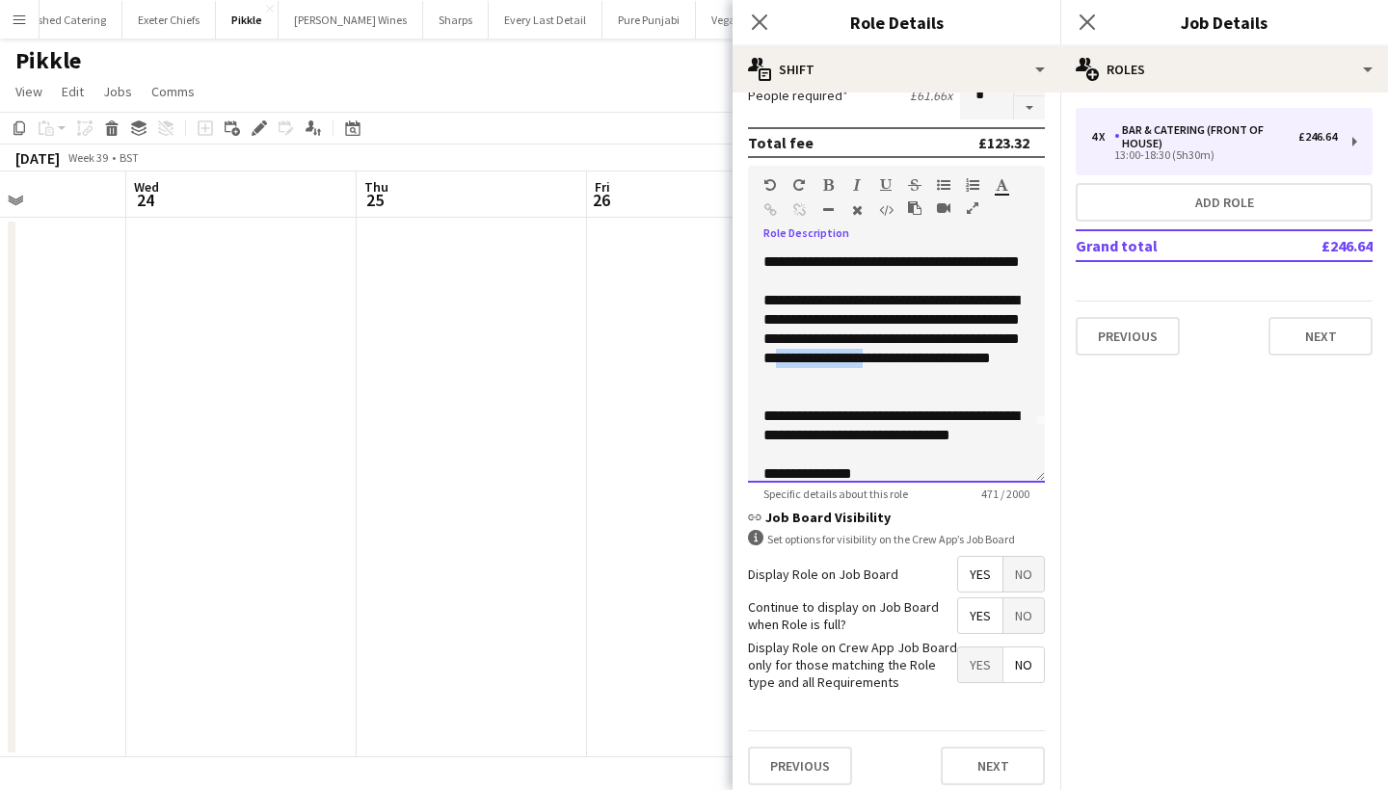
drag, startPoint x: 1007, startPoint y: 379, endPoint x: 910, endPoint y: 382, distance: 97.4
click at [910, 382] on div "**********" at bounding box center [896, 339] width 266 height 96
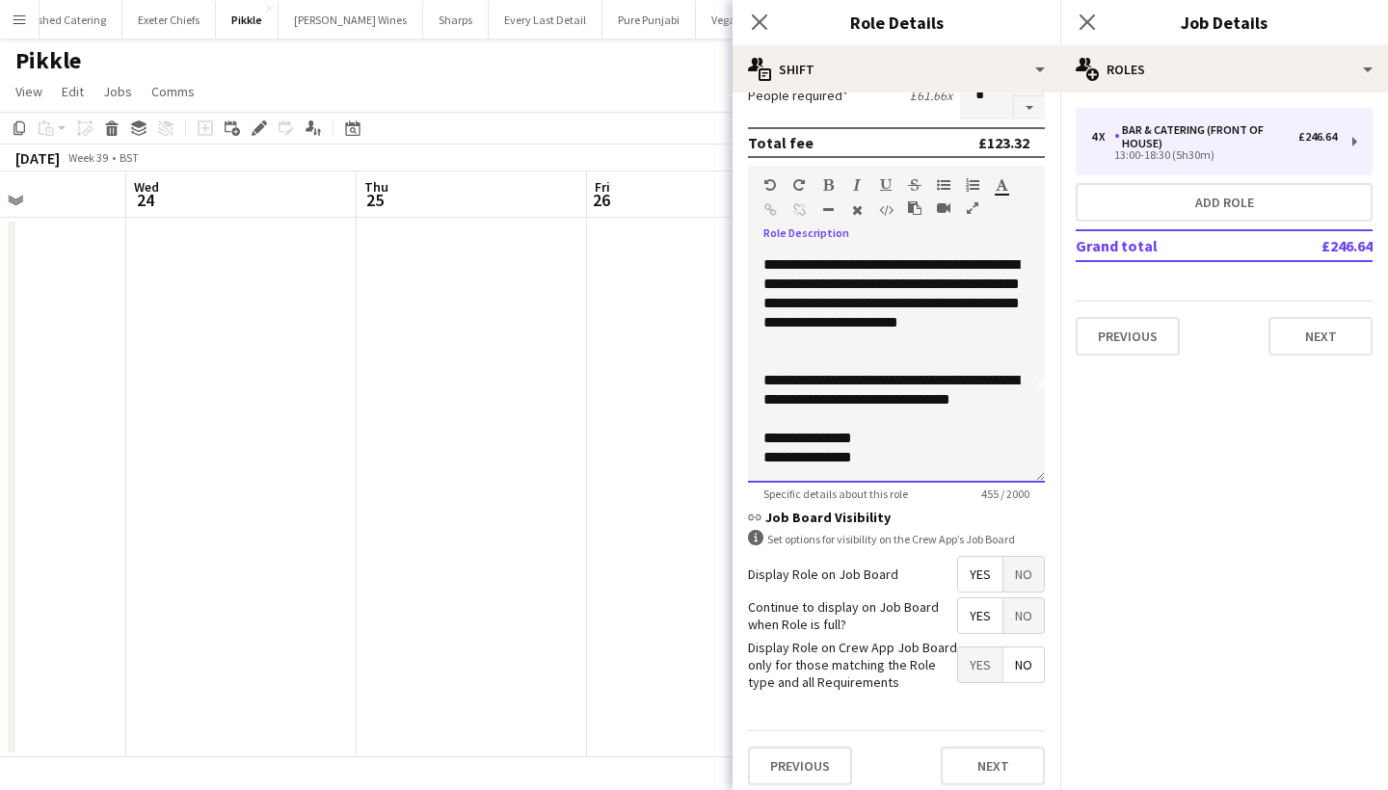
scroll to position [112, 0]
click at [860, 438] on div "**********" at bounding box center [896, 438] width 266 height 19
click at [822, 425] on div at bounding box center [896, 419] width 266 height 19
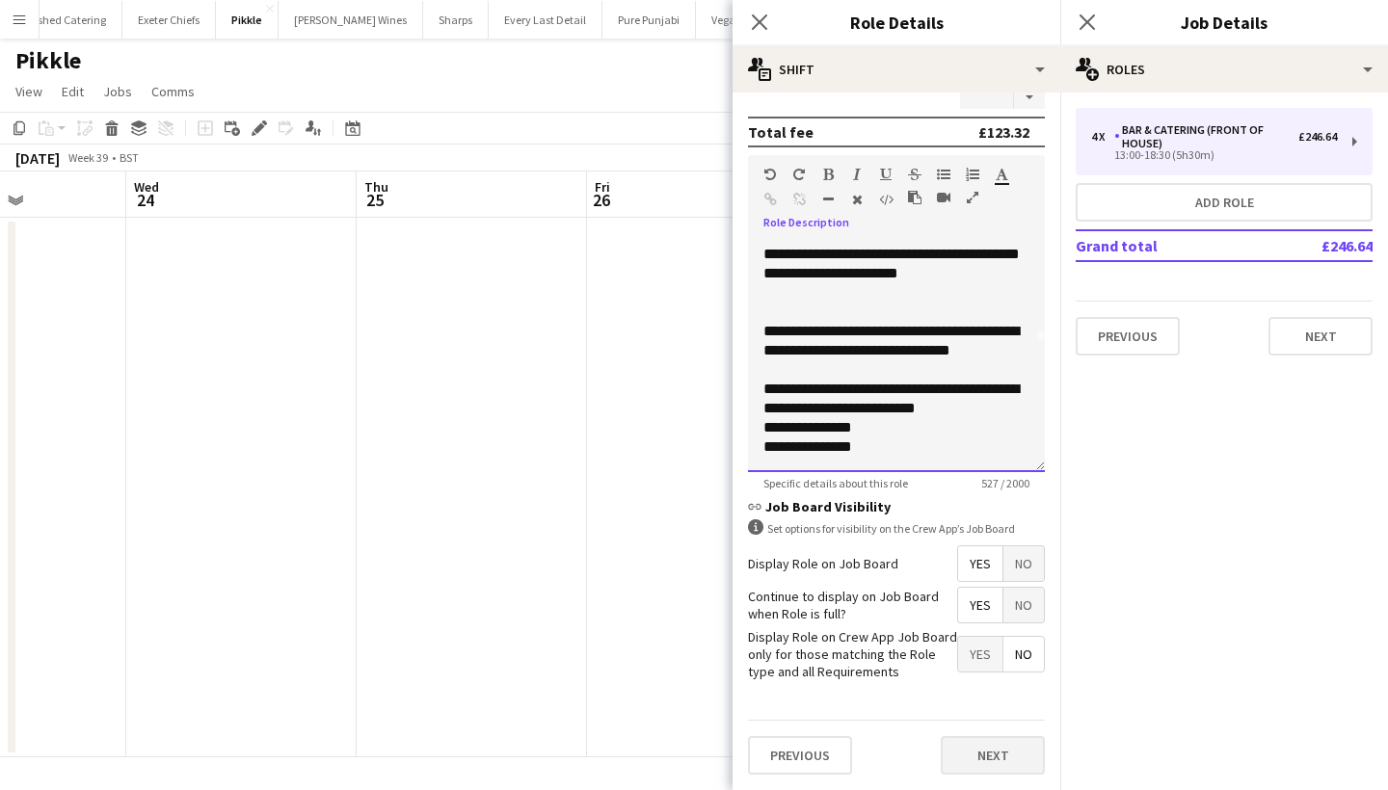
scroll to position [515, 0]
click at [1012, 760] on button "Next" at bounding box center [993, 756] width 104 height 39
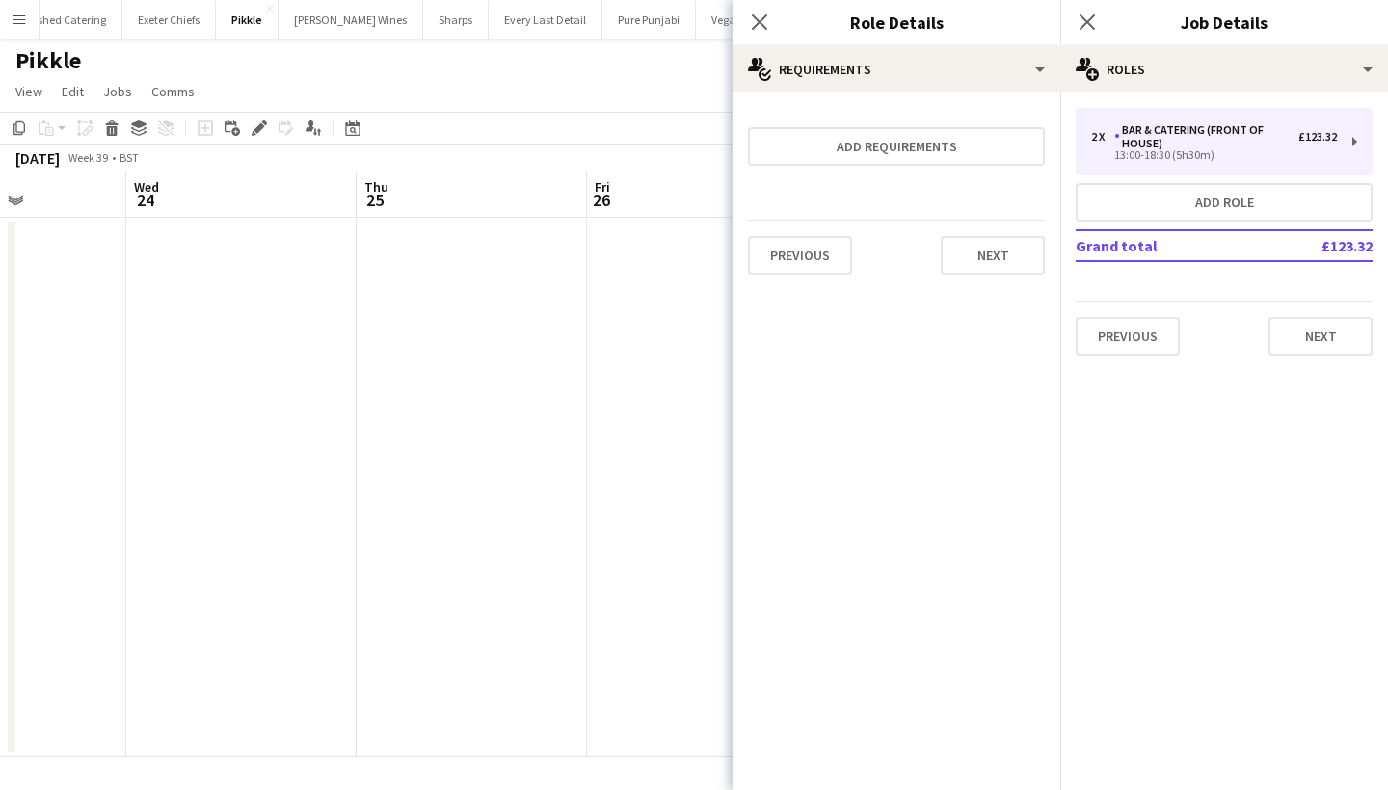
scroll to position [0, 0]
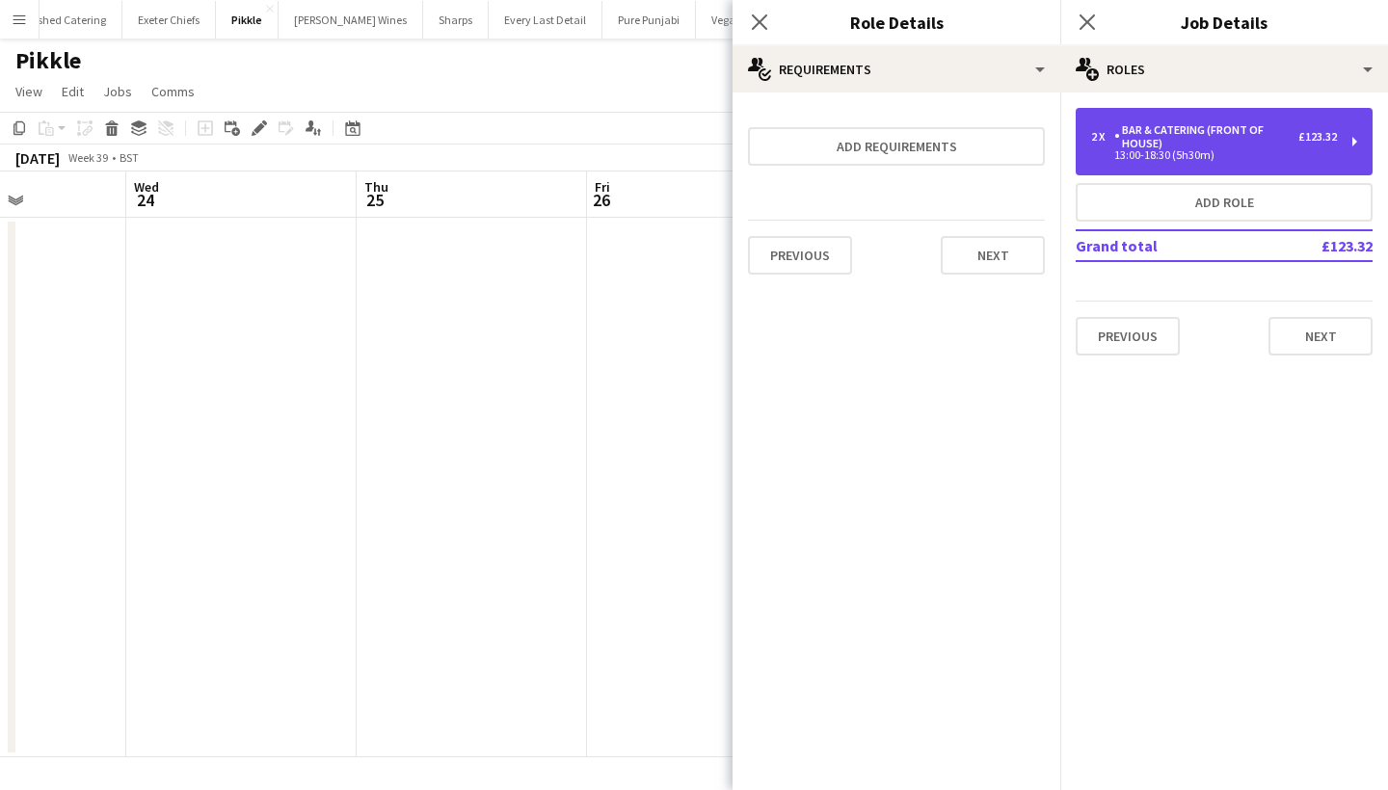
click at [1134, 139] on div "Bar & Catering (Front of House)" at bounding box center [1206, 136] width 184 height 27
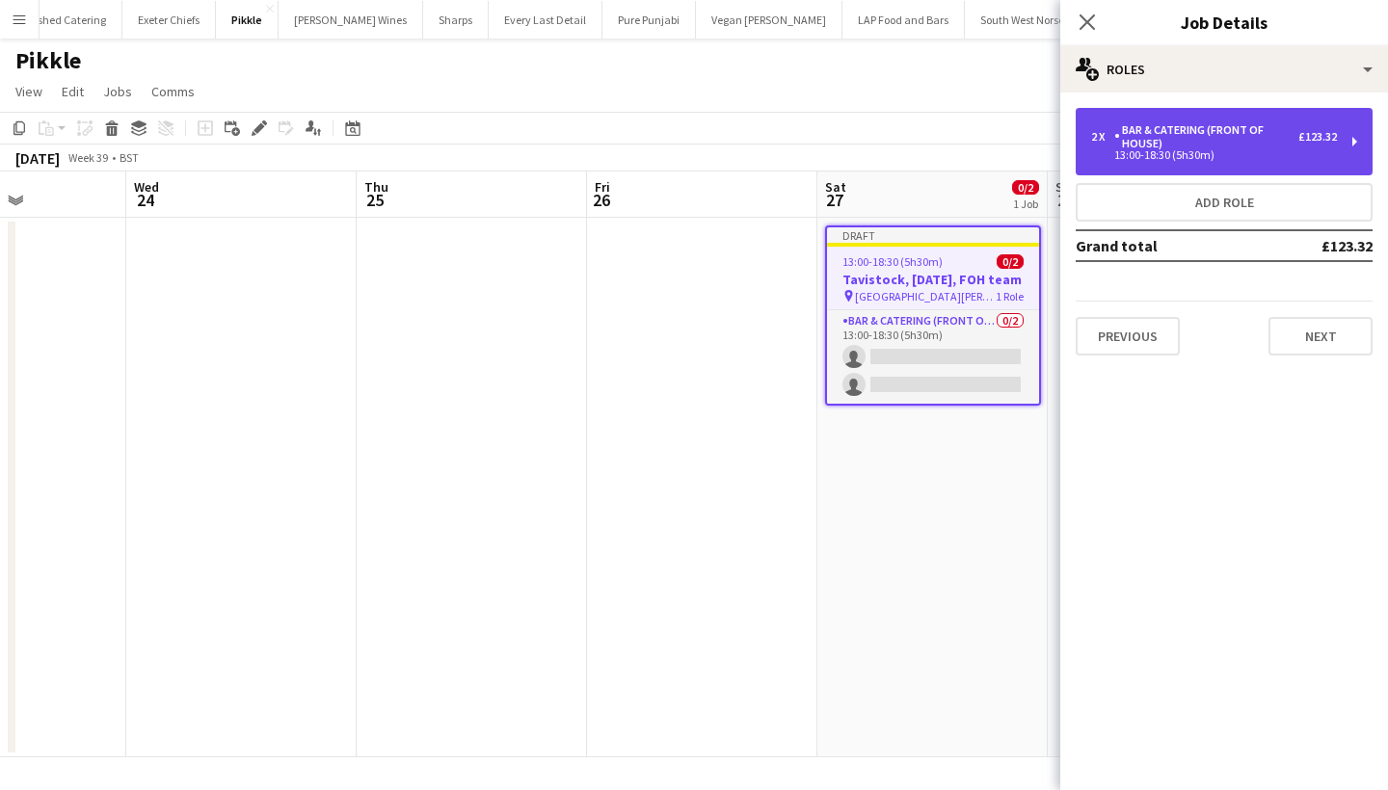
click at [1175, 154] on div "13:00-18:30 (5h30m)" at bounding box center [1214, 155] width 246 height 10
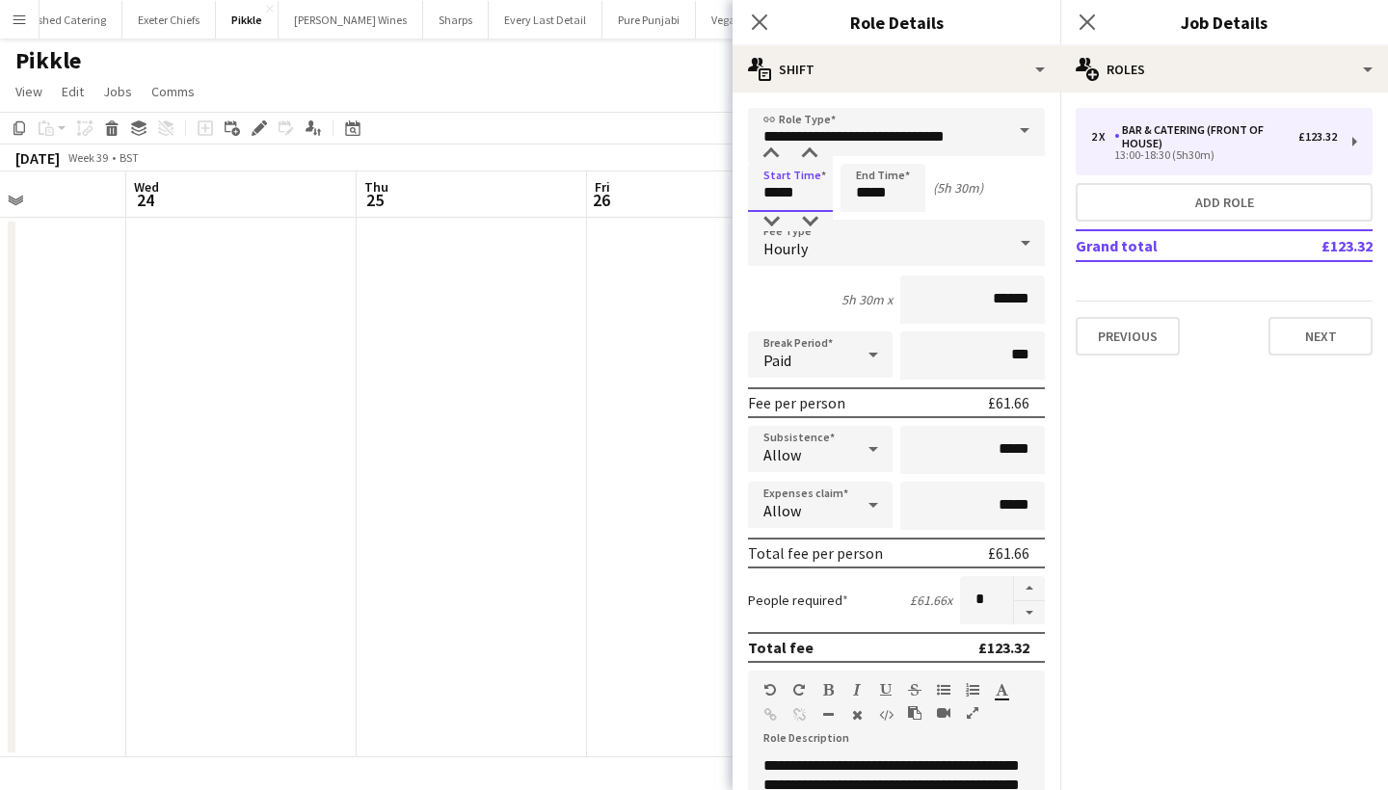
click at [773, 193] on input "*****" at bounding box center [790, 188] width 85 height 48
type input "*****"
click at [864, 195] on input "*****" at bounding box center [883, 188] width 85 height 48
type input "*****"
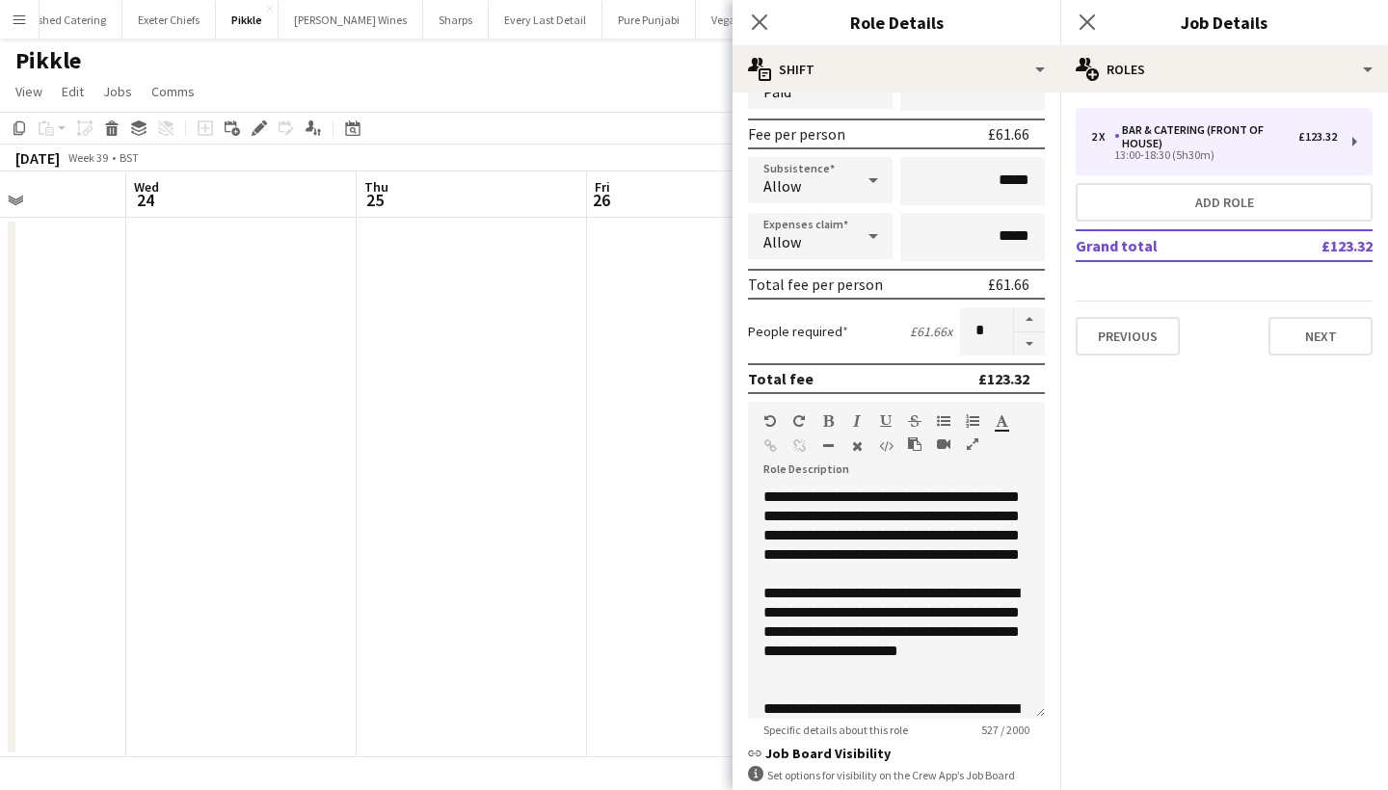
scroll to position [4, 0]
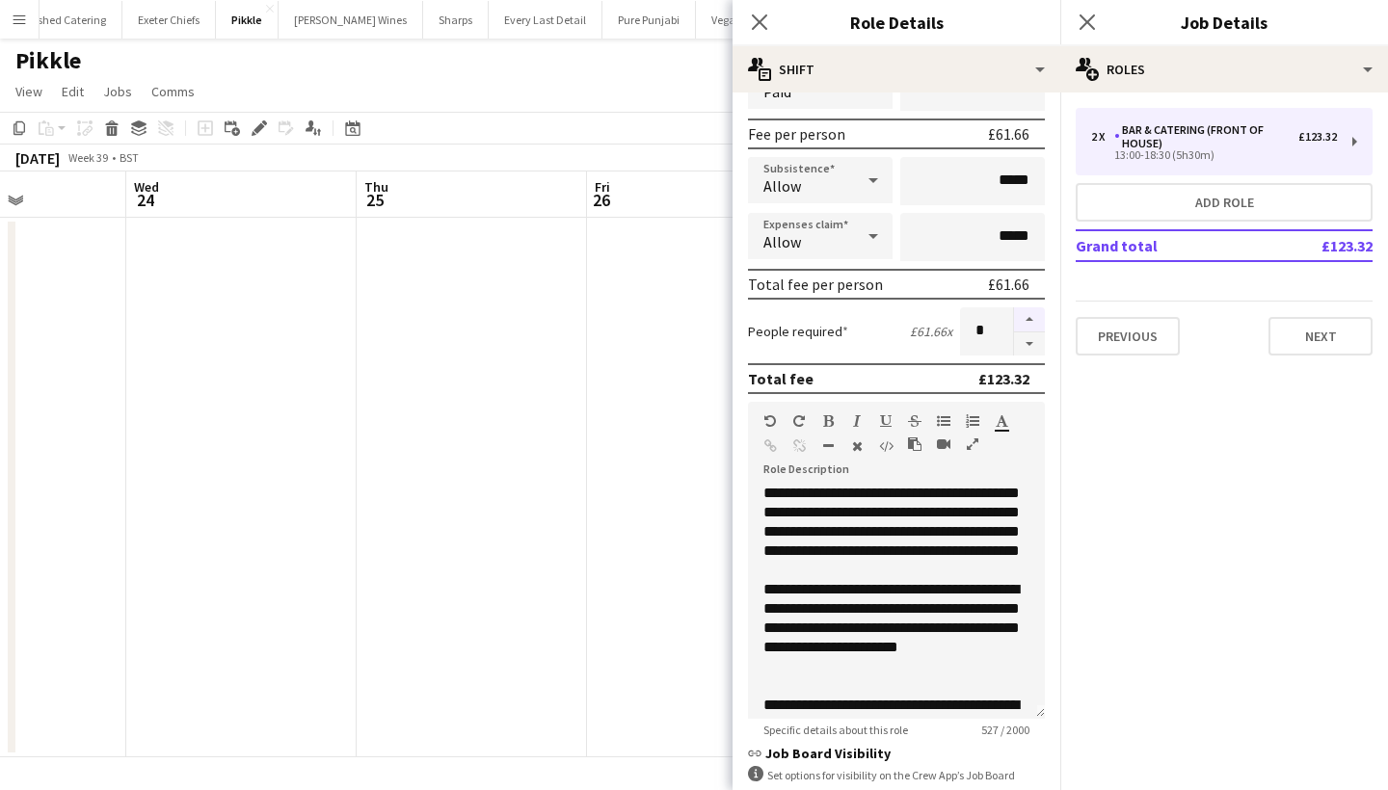
click at [1026, 318] on button "button" at bounding box center [1029, 320] width 31 height 25
type input "*"
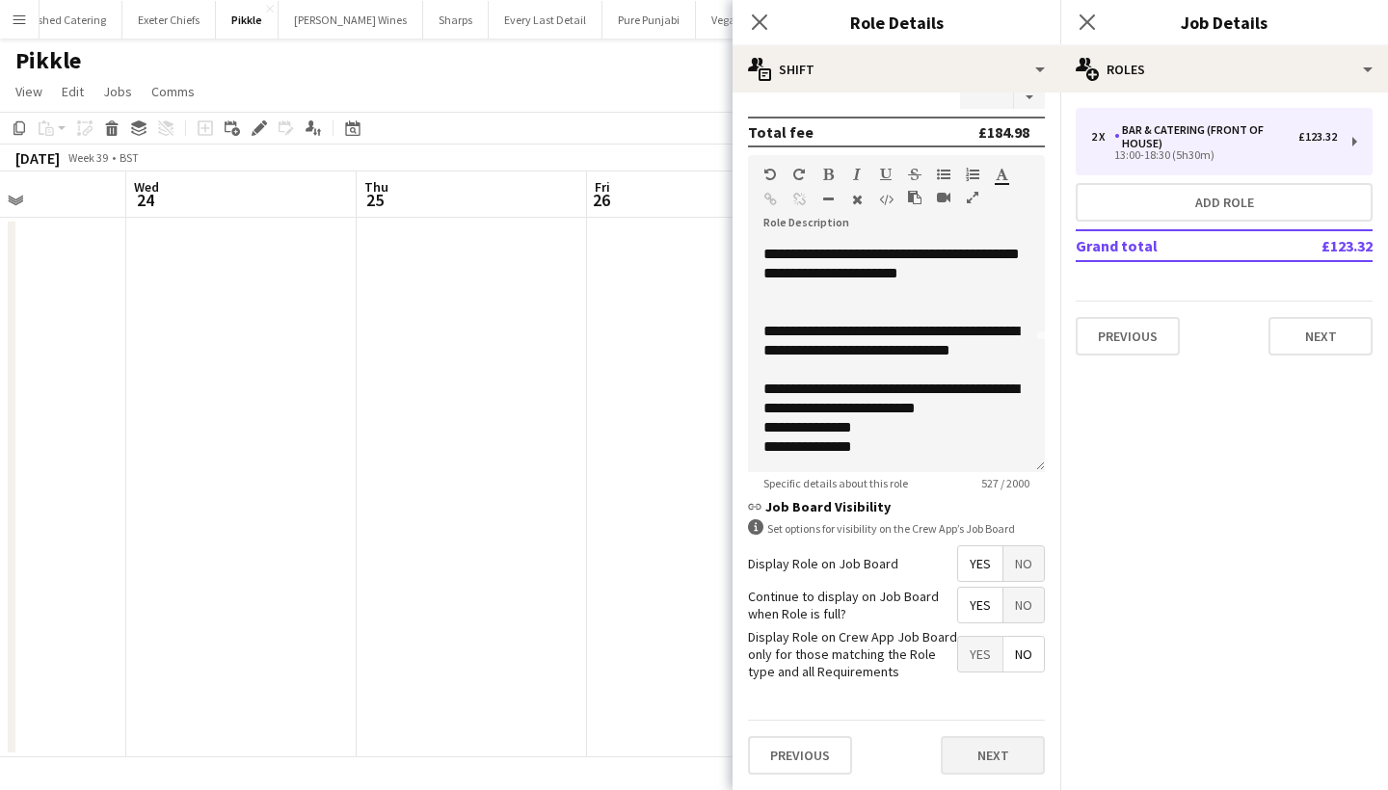
scroll to position [515, 0]
click at [990, 763] on button "Next" at bounding box center [993, 756] width 104 height 39
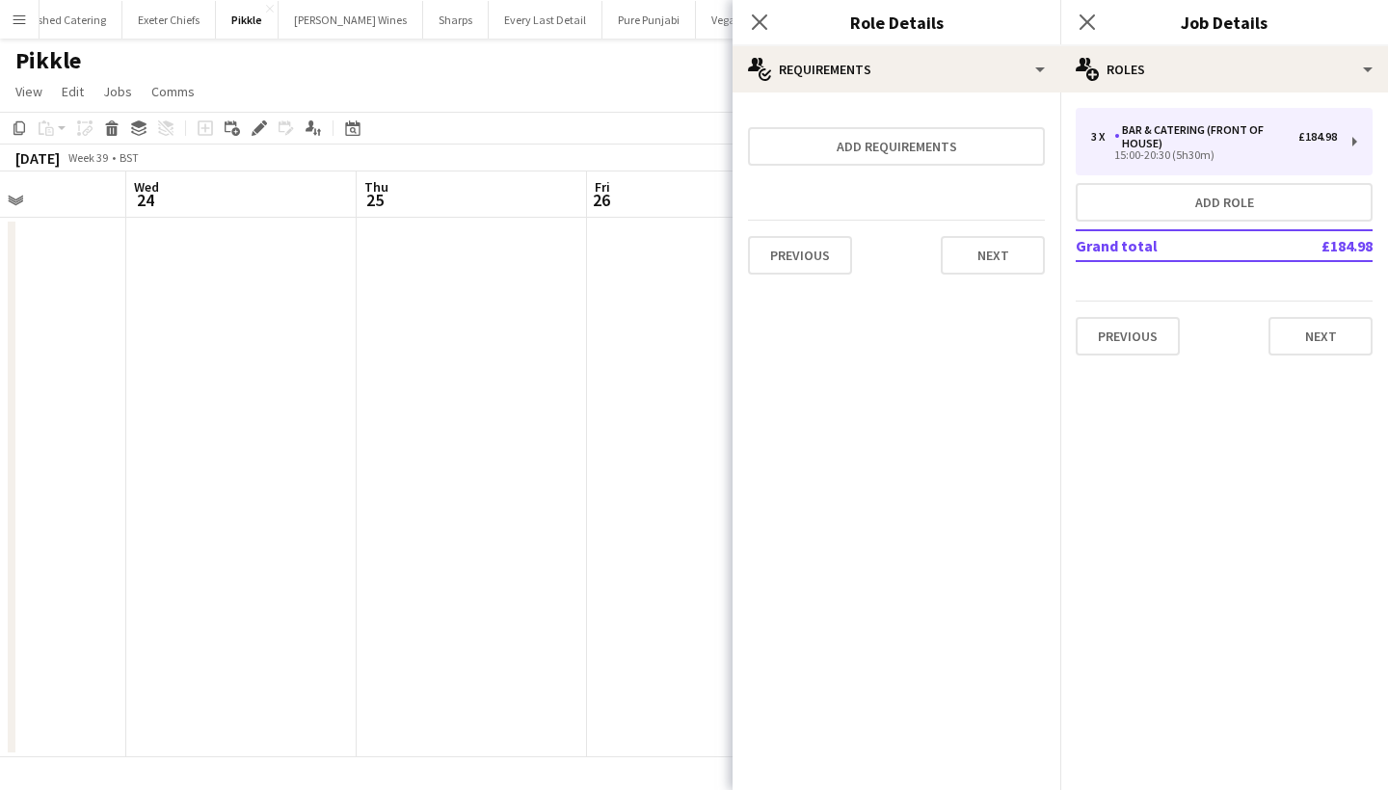
scroll to position [0, 0]
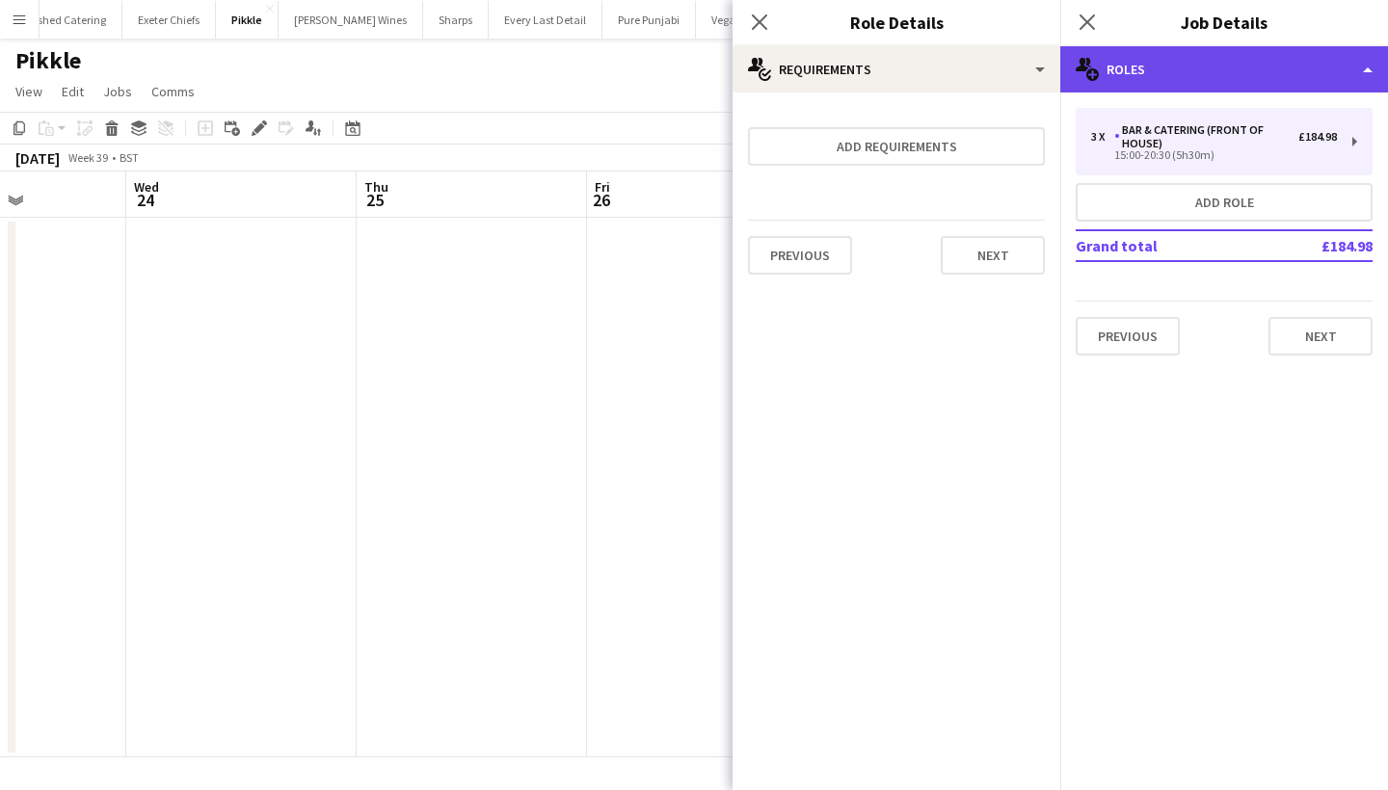
click at [1277, 70] on div "multiple-users-add Roles" at bounding box center [1224, 69] width 328 height 46
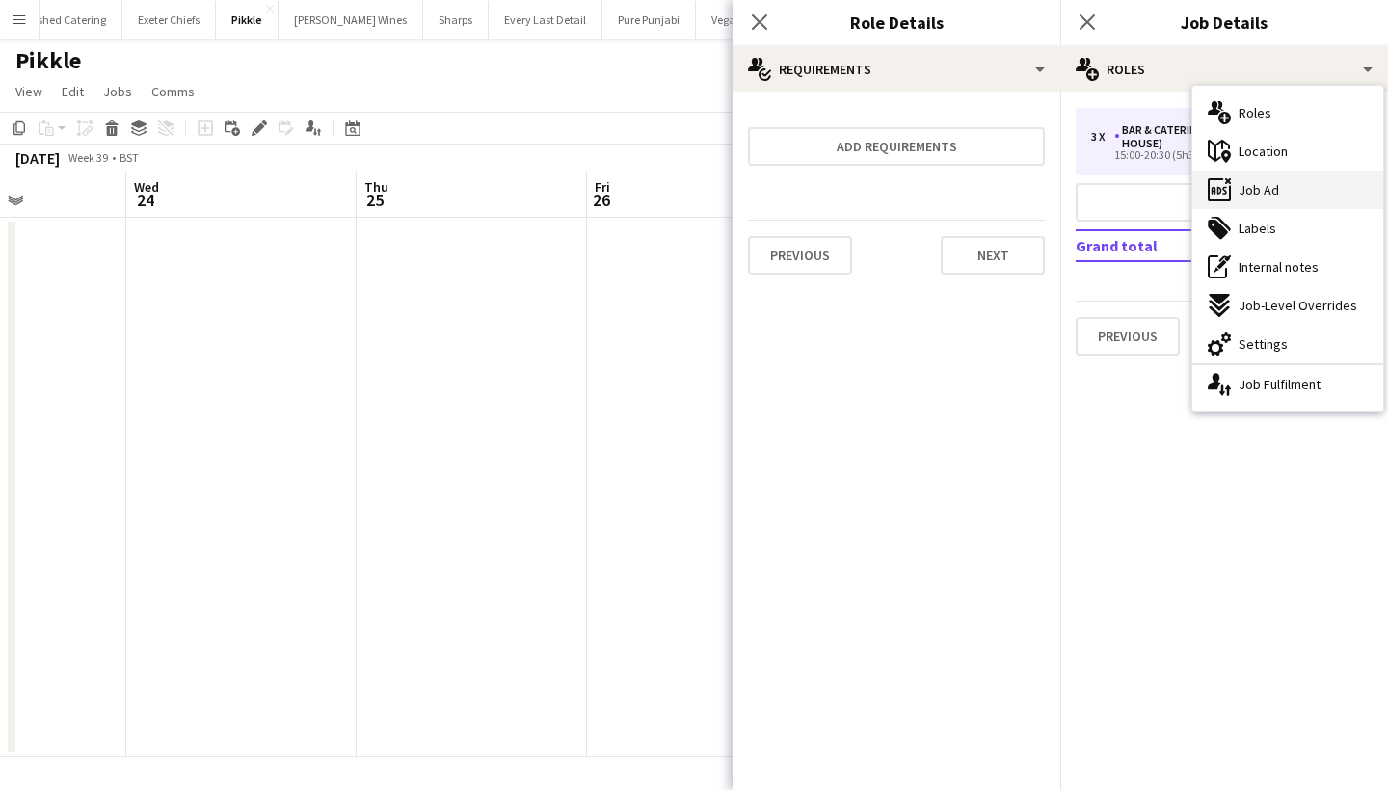
click at [1284, 174] on div "ads-window Job Ad" at bounding box center [1287, 190] width 191 height 39
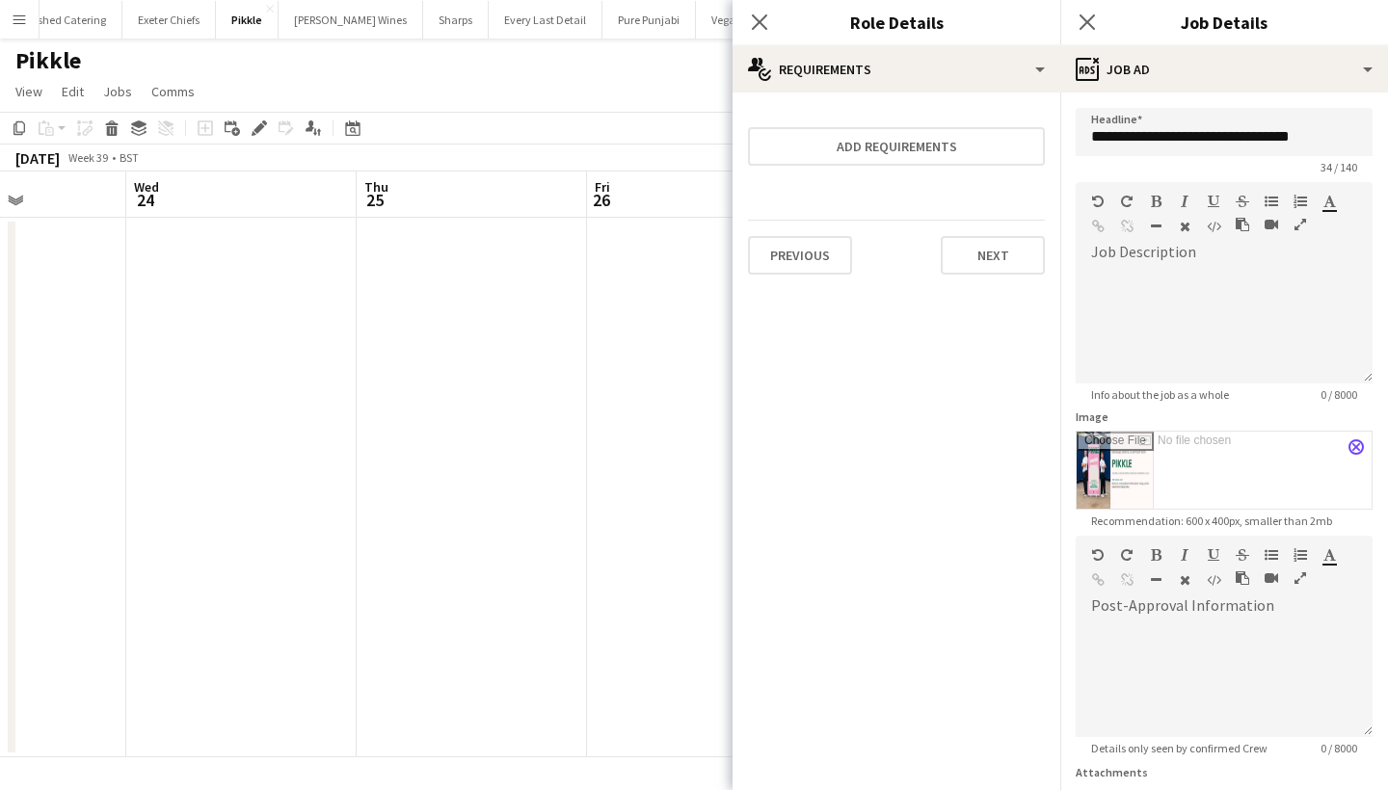
click at [1355, 447] on app-icon "close" at bounding box center [1357, 447] width 12 height 8
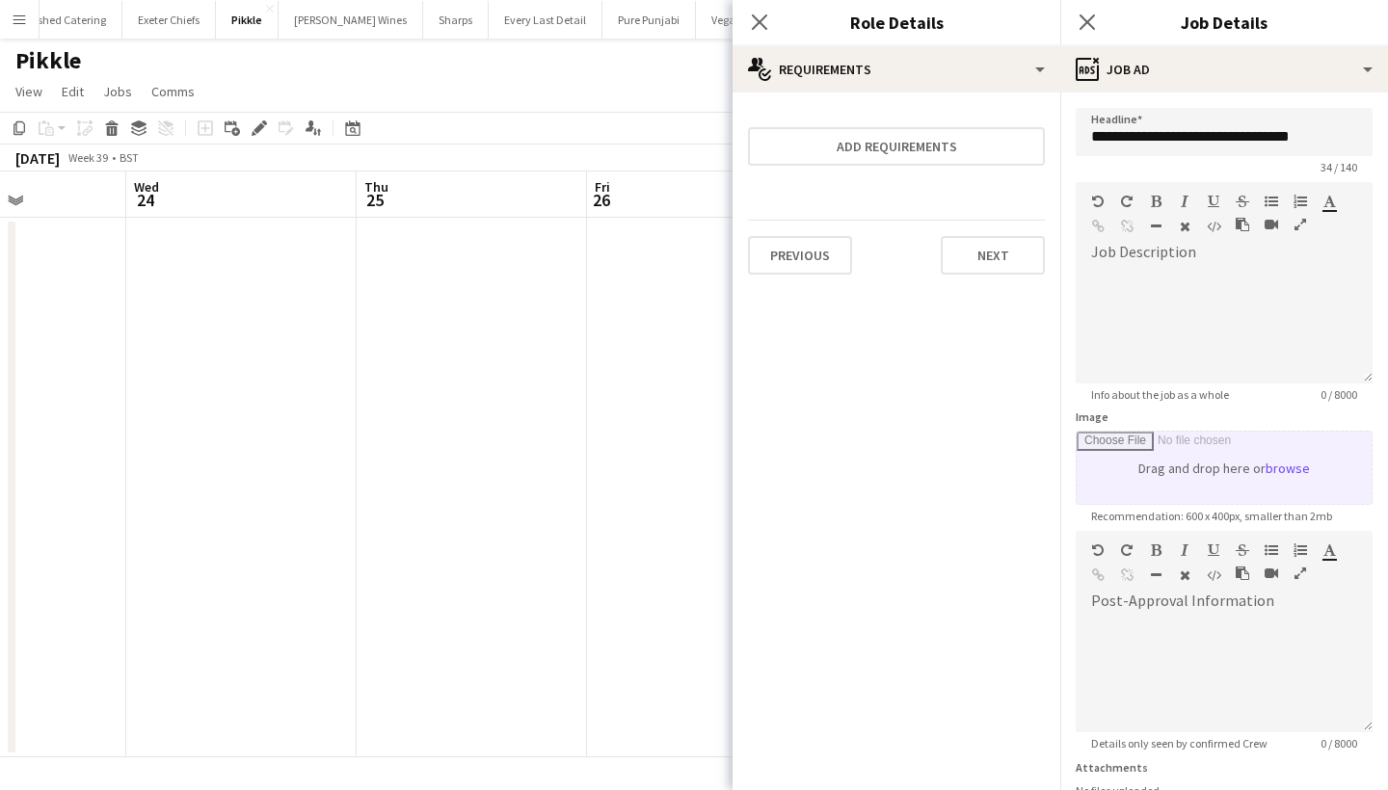
click at [1272, 458] on input "Image" at bounding box center [1224, 468] width 295 height 72
type input "**********"
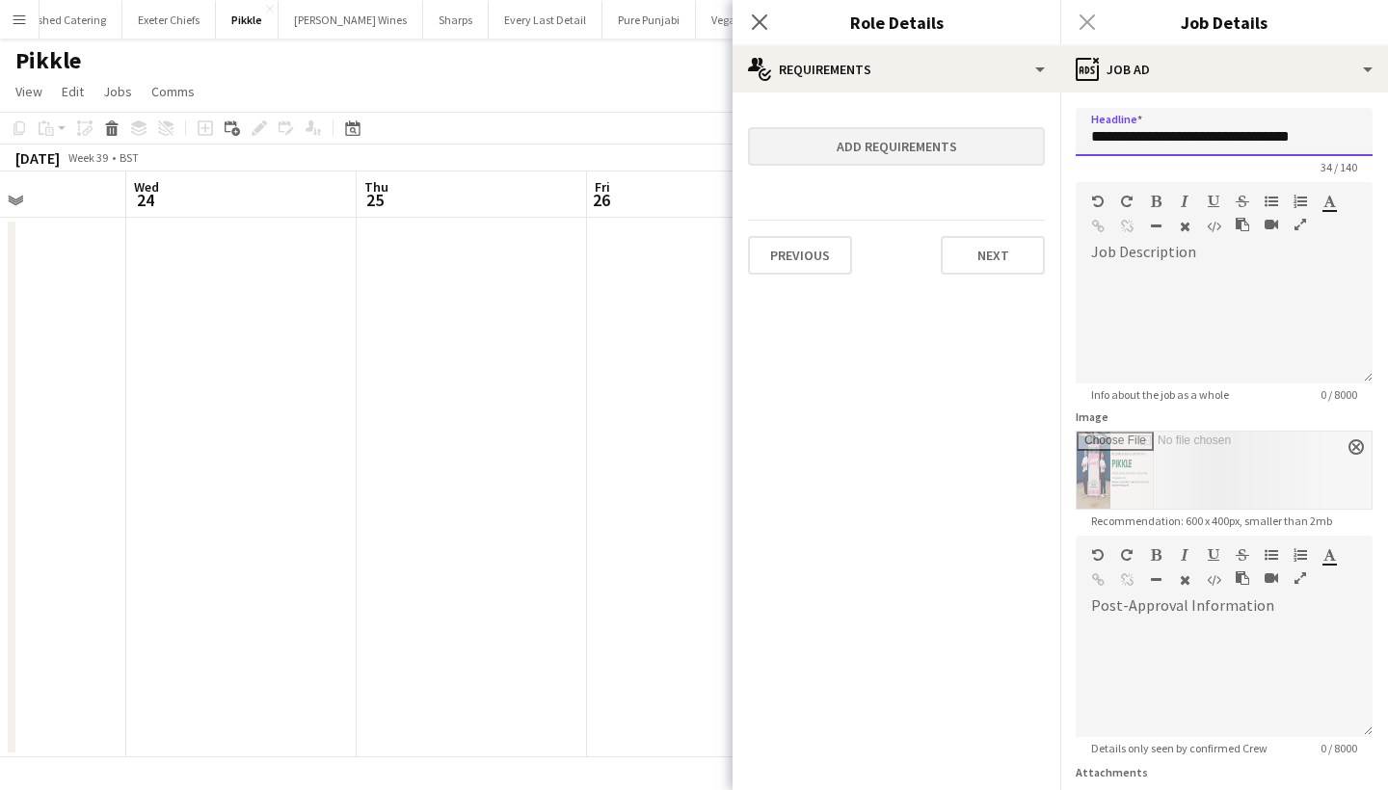
drag, startPoint x: 1171, startPoint y: 135, endPoint x: 1032, endPoint y: 144, distance: 139.1
click at [1032, 144] on body "Menu Boards Boards Boards All jobs Status Workforce Workforce My Workforce Recr…" at bounding box center [694, 395] width 1388 height 790
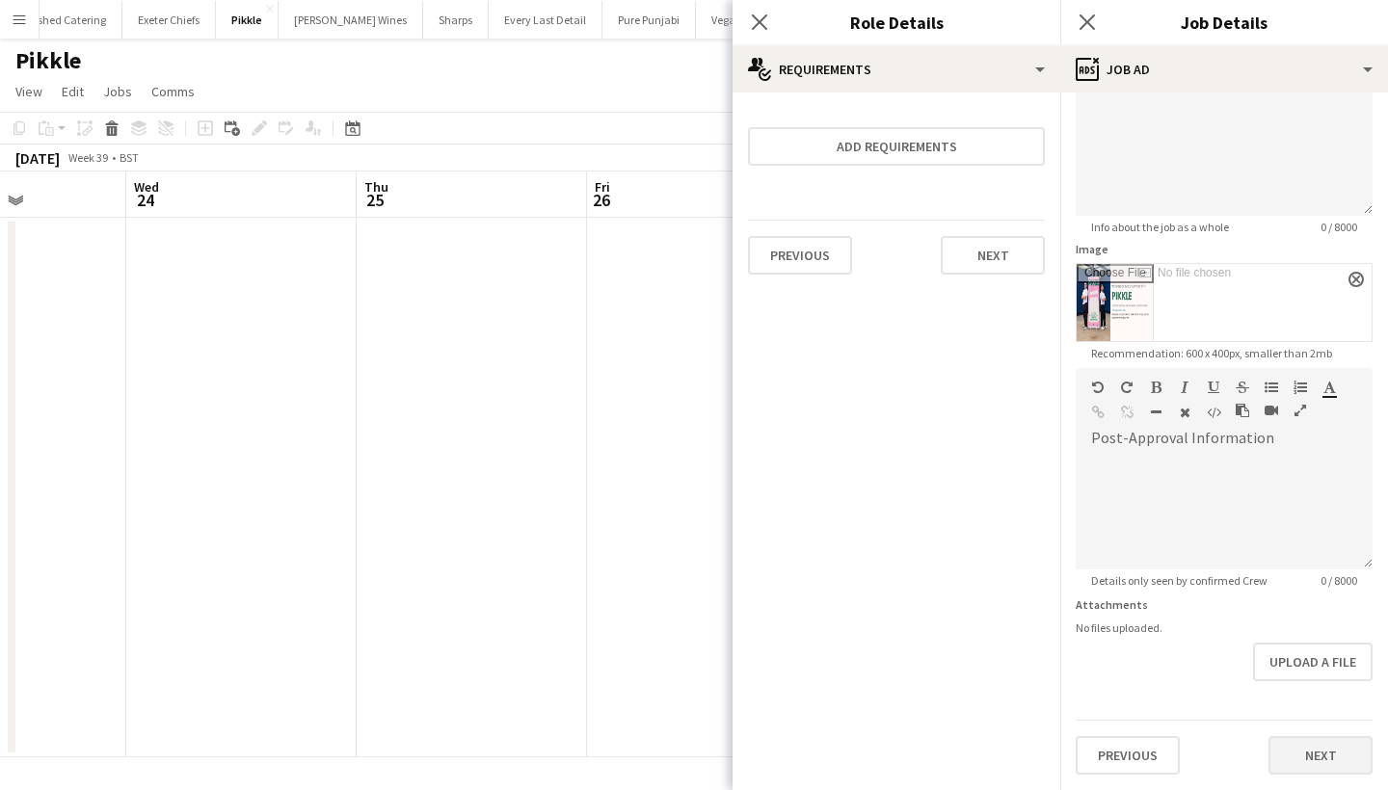
type input "**********"
click at [1309, 743] on button "Next" at bounding box center [1321, 756] width 104 height 39
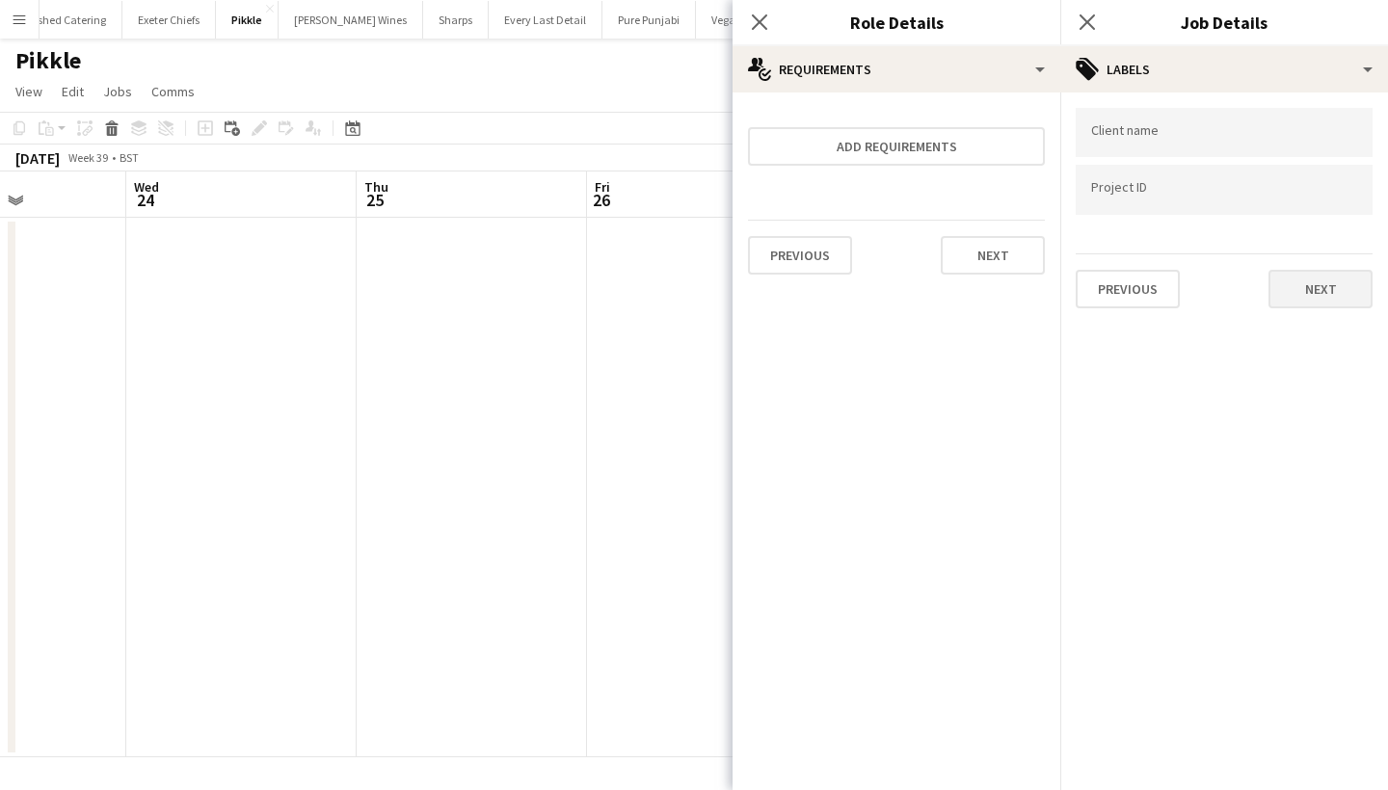
click at [1319, 283] on button "Next" at bounding box center [1321, 289] width 104 height 39
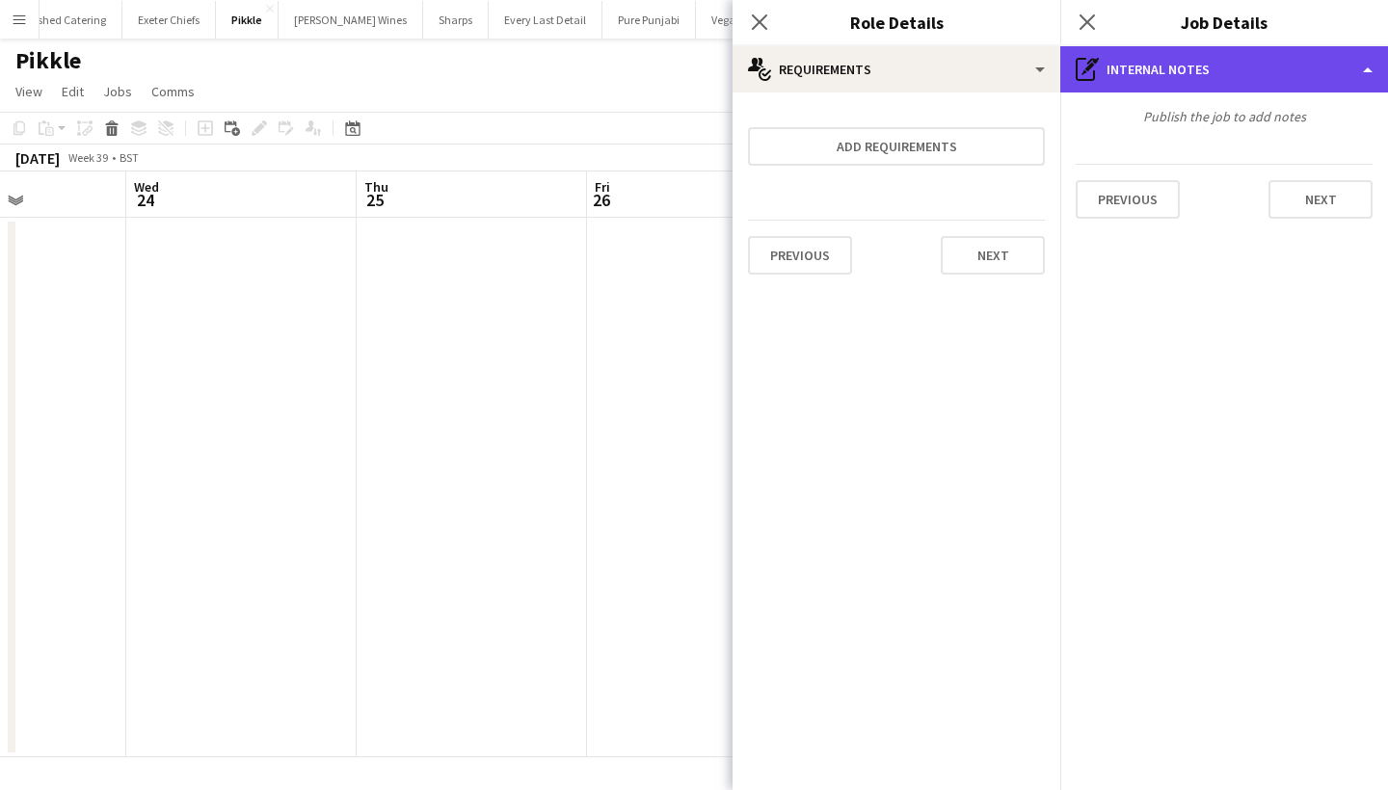
click at [1276, 67] on div "pen-write Internal notes" at bounding box center [1224, 69] width 328 height 46
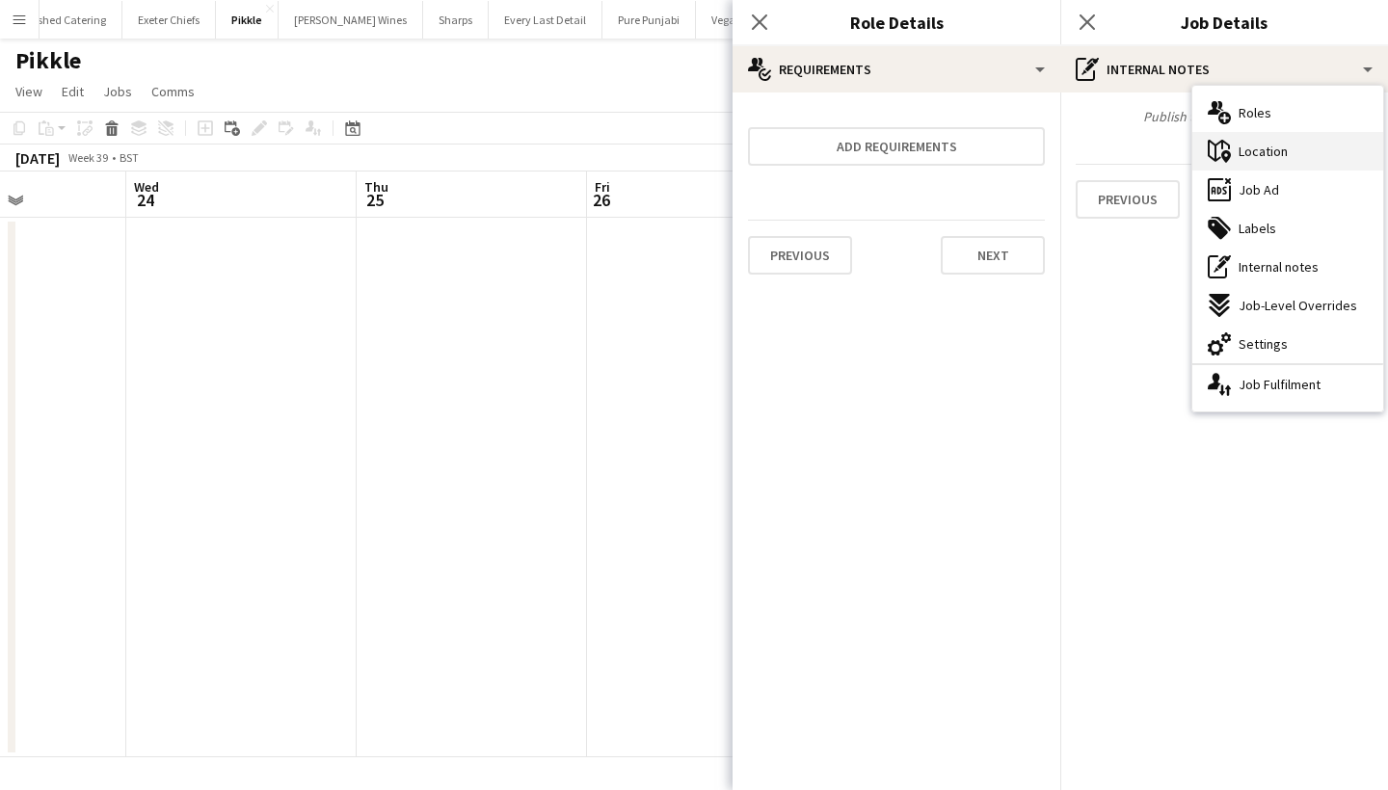
click at [1261, 139] on div "maps-pin-1 Location" at bounding box center [1287, 151] width 191 height 39
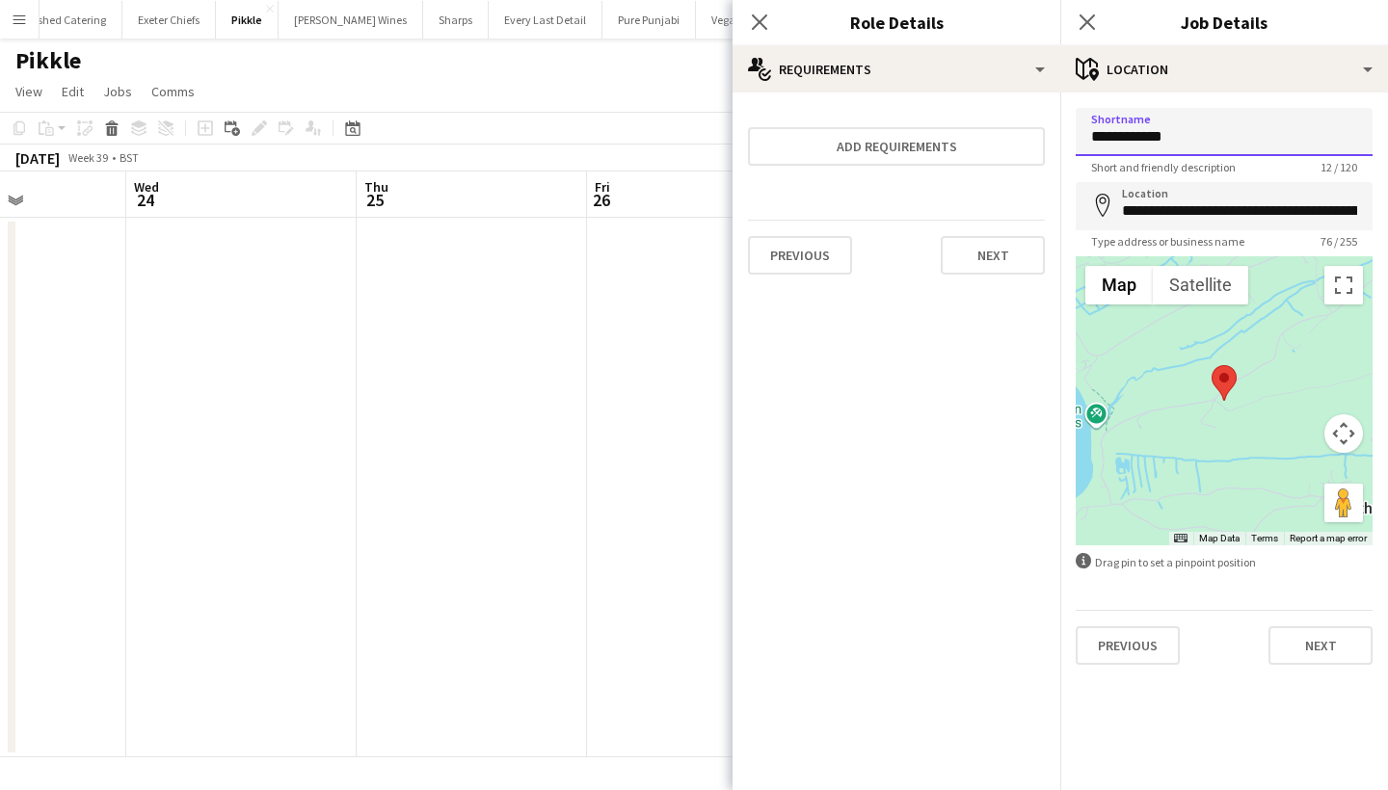
click at [1169, 138] on input "**********" at bounding box center [1224, 132] width 297 height 48
type input "*********"
click at [1210, 206] on input "**********" at bounding box center [1224, 206] width 297 height 48
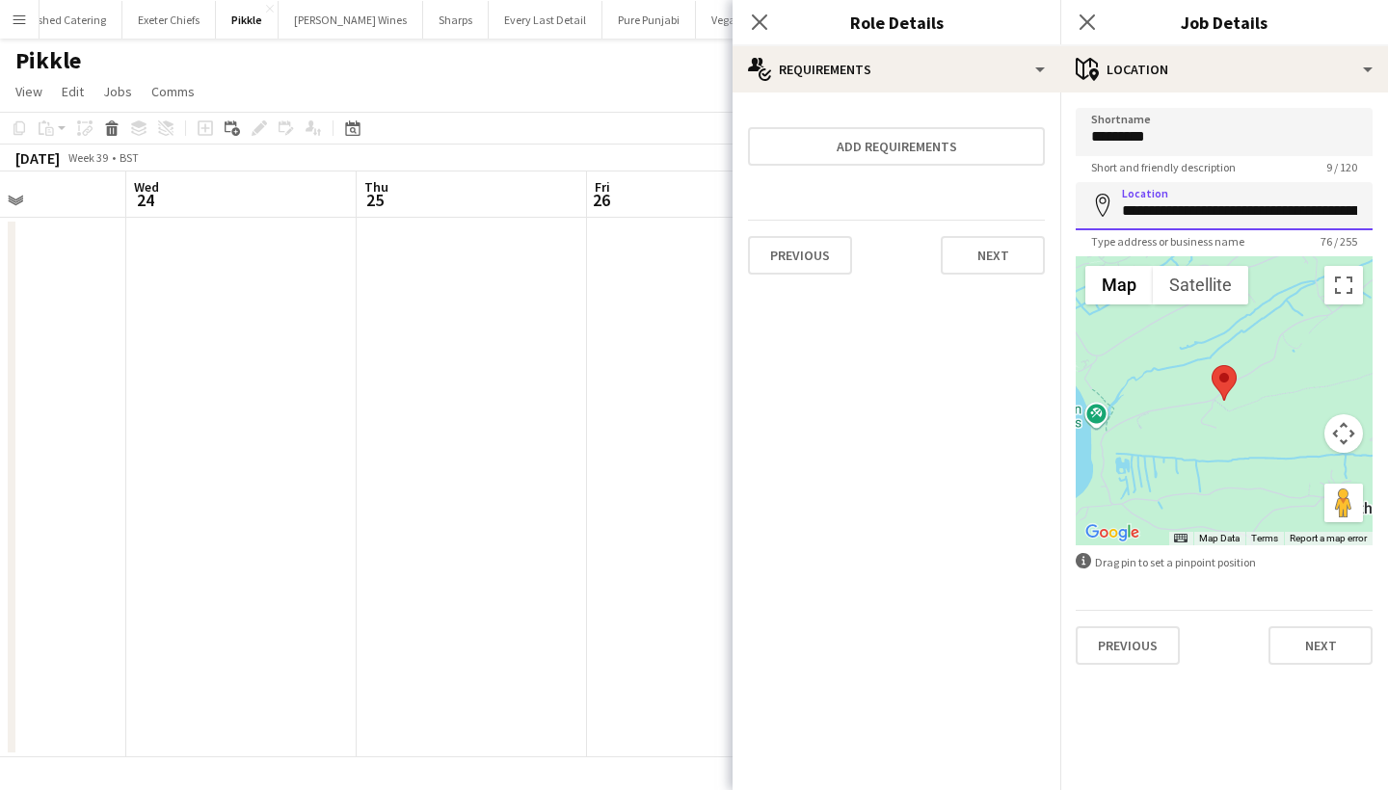
click at [1210, 206] on input "**********" at bounding box center [1224, 206] width 297 height 48
type input "**********"
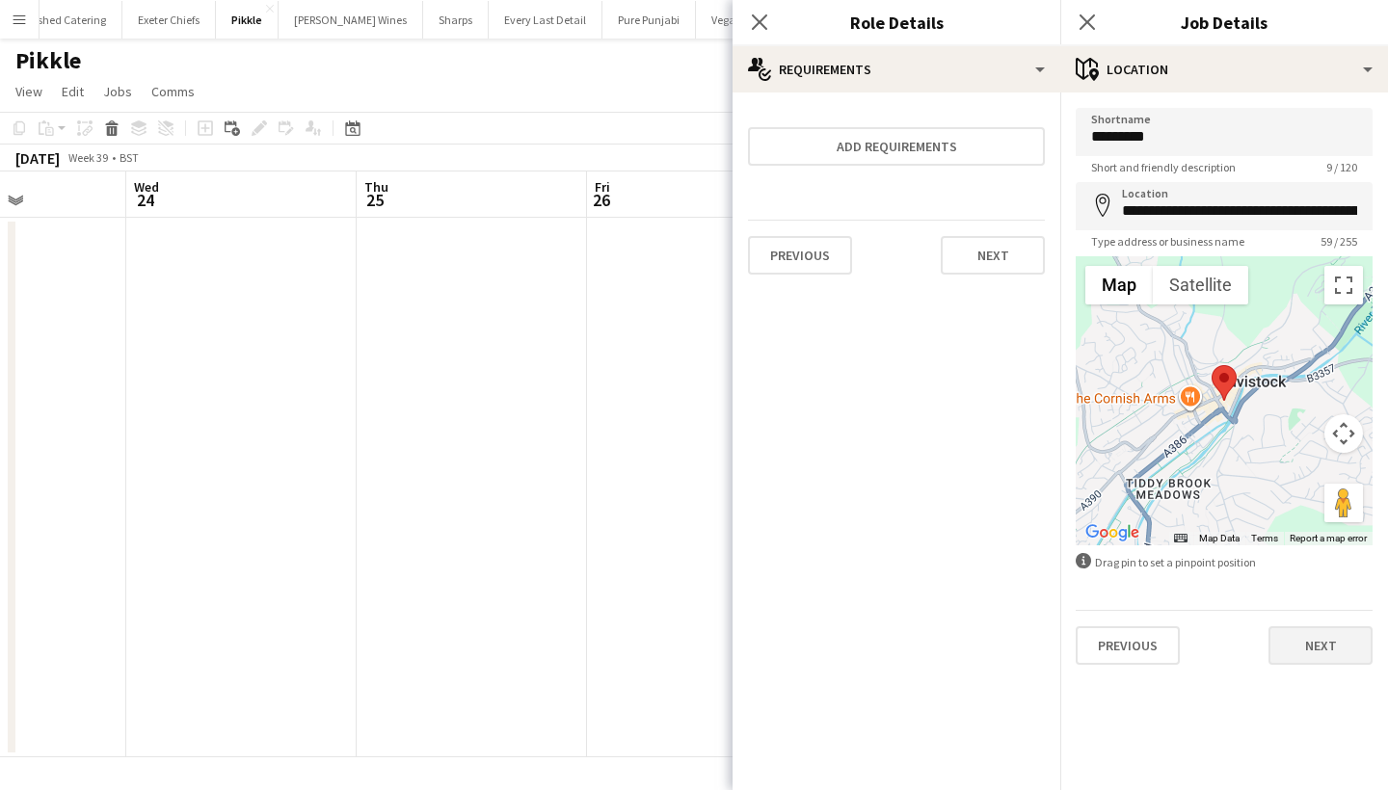
click at [1312, 645] on button "Next" at bounding box center [1321, 646] width 104 height 39
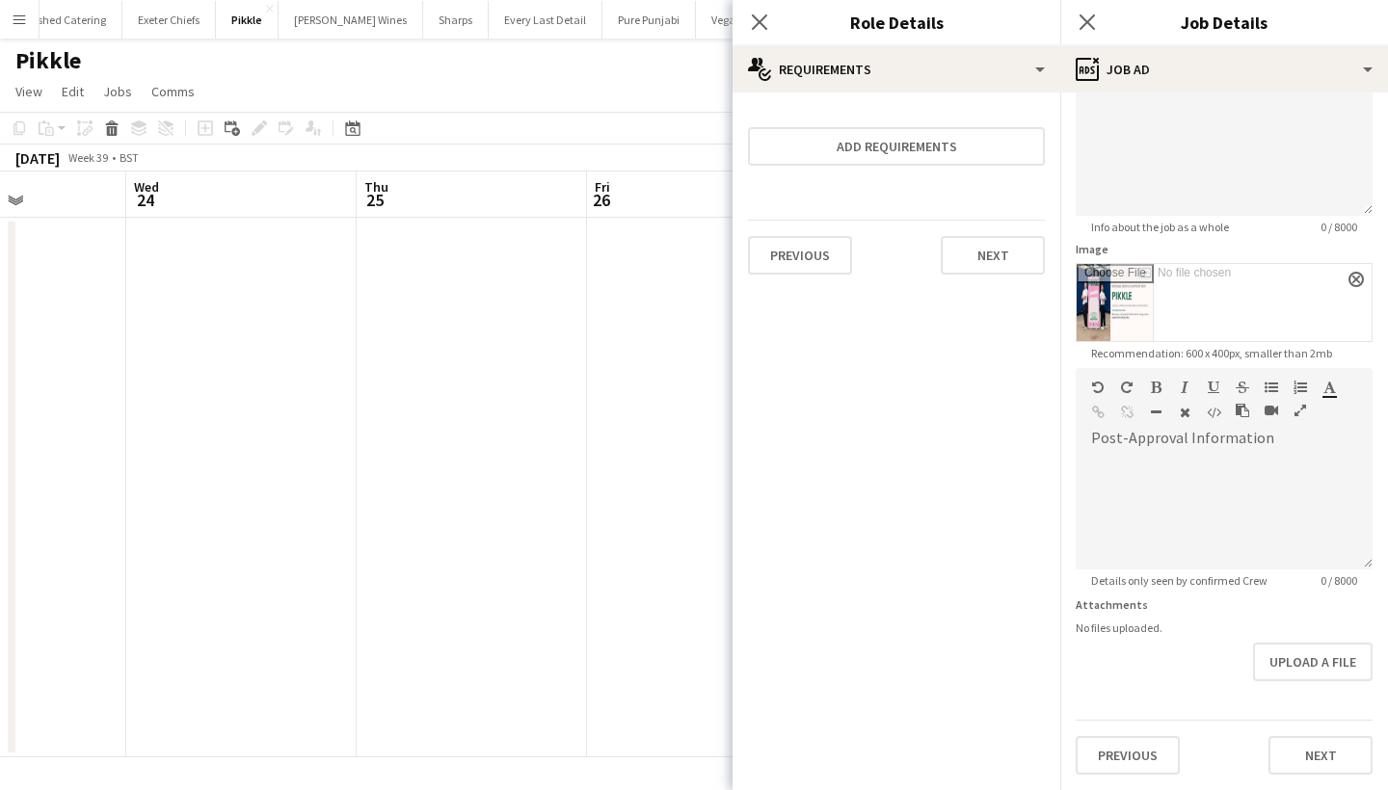
scroll to position [168, 0]
click at [1316, 774] on div "**********" at bounding box center [1224, 358] width 328 height 866
click at [1298, 759] on button "Next" at bounding box center [1321, 756] width 104 height 39
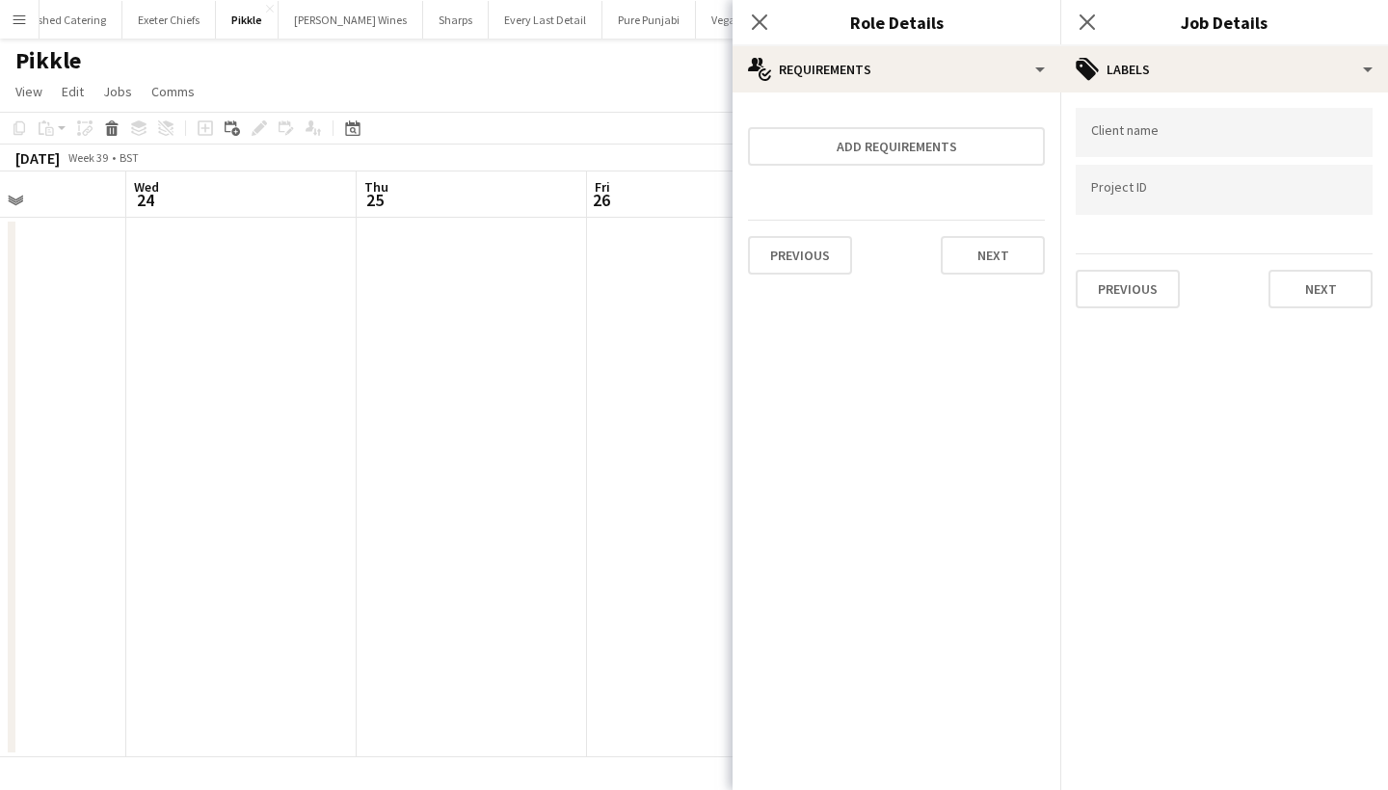
scroll to position [0, 0]
click at [1331, 286] on button "Next" at bounding box center [1321, 289] width 104 height 39
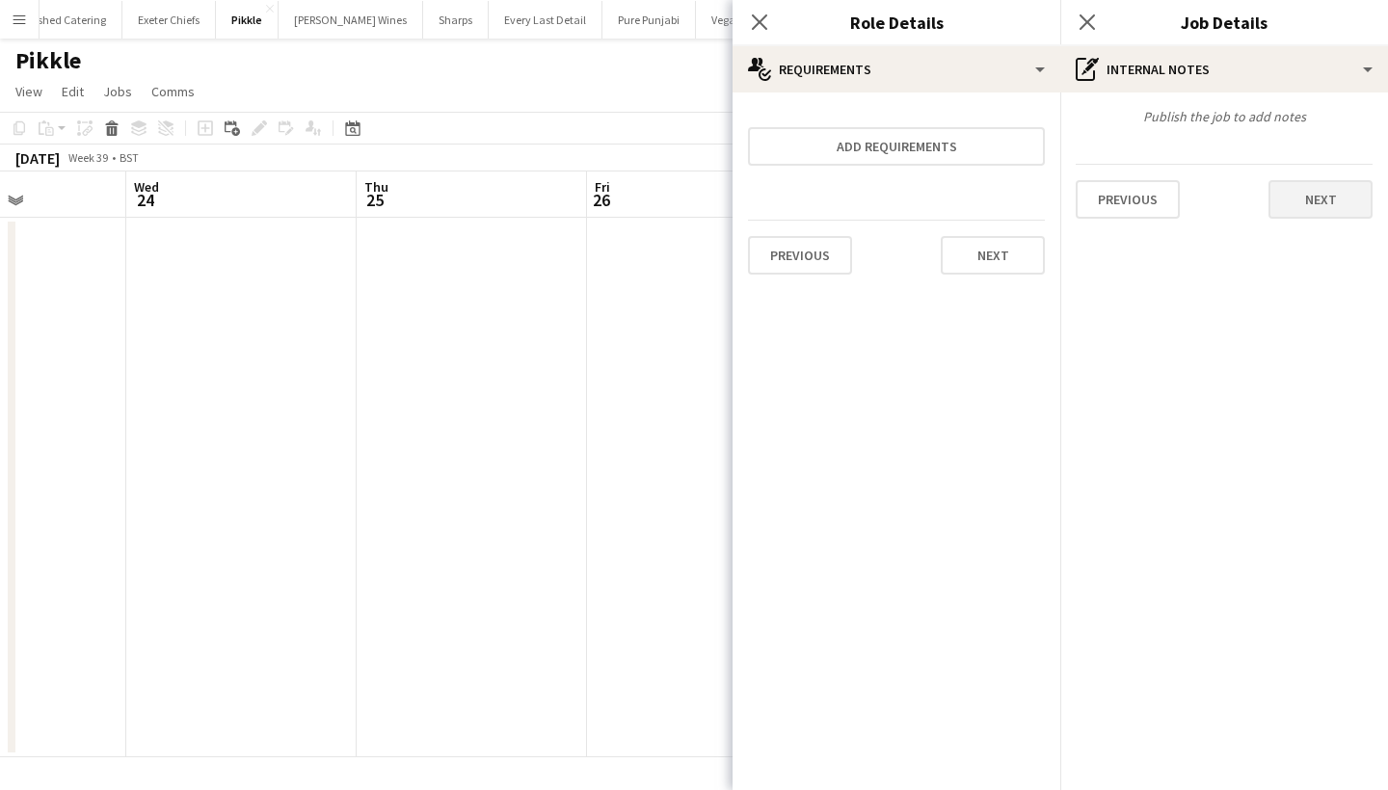
click at [1302, 207] on button "Next" at bounding box center [1321, 199] width 104 height 39
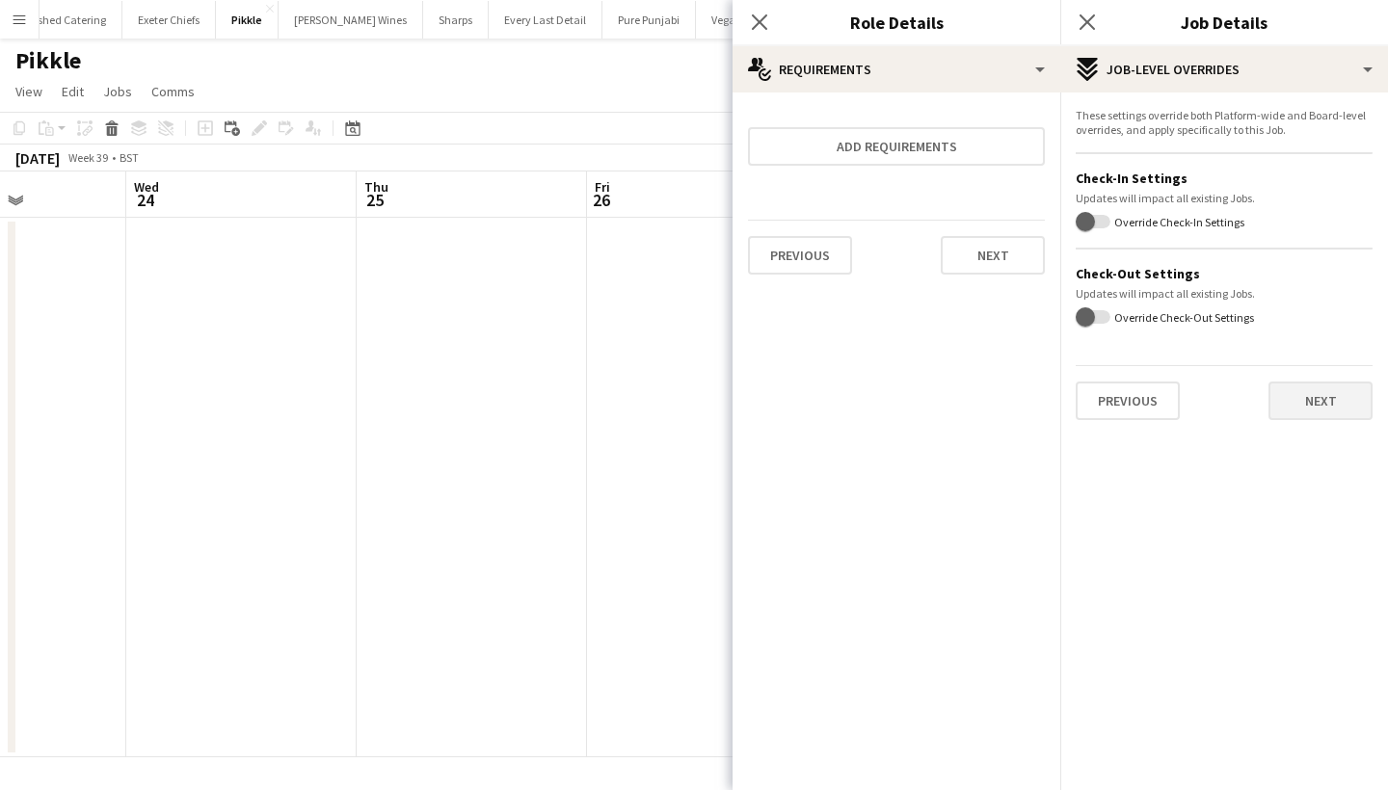
click at [1327, 404] on button "Next" at bounding box center [1321, 401] width 104 height 39
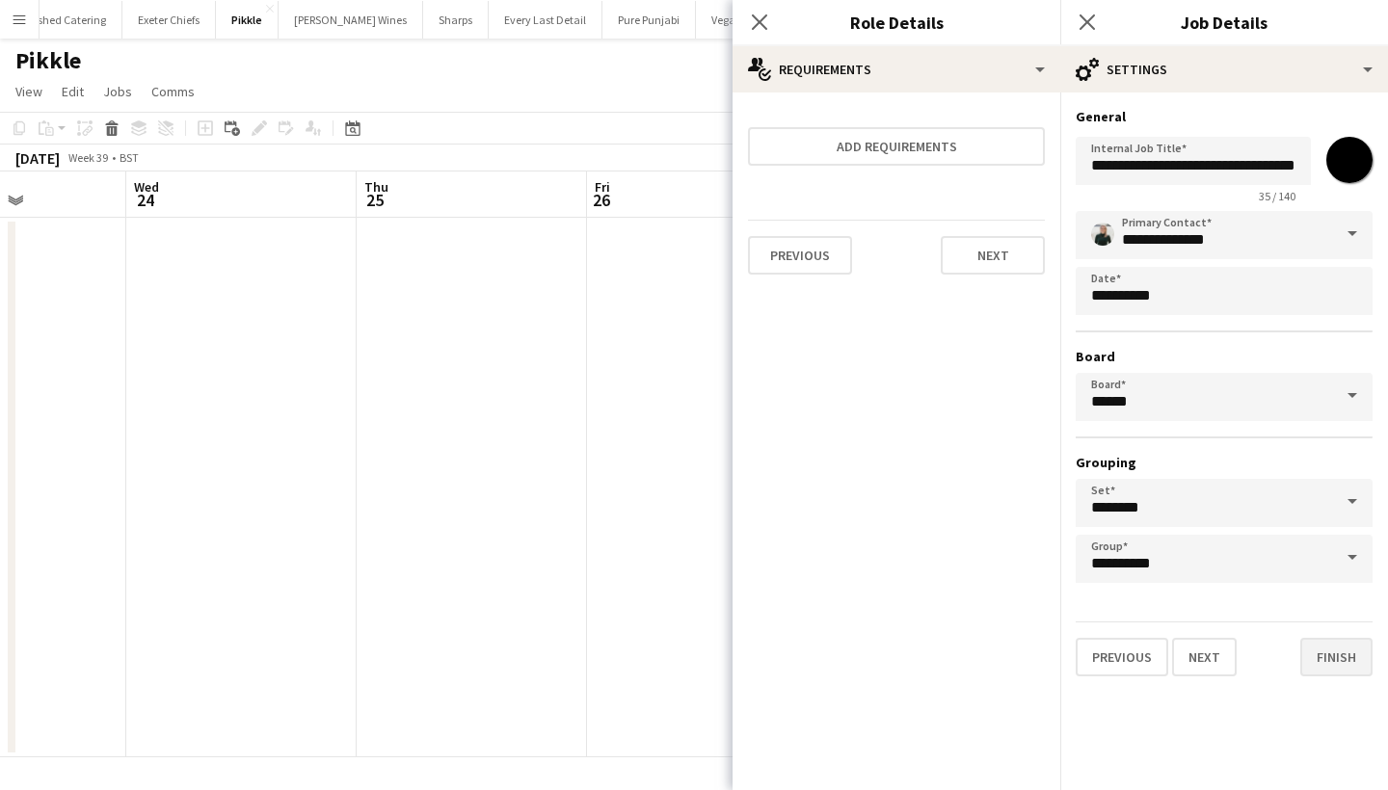
click at [1318, 654] on button "Finish" at bounding box center [1336, 657] width 72 height 39
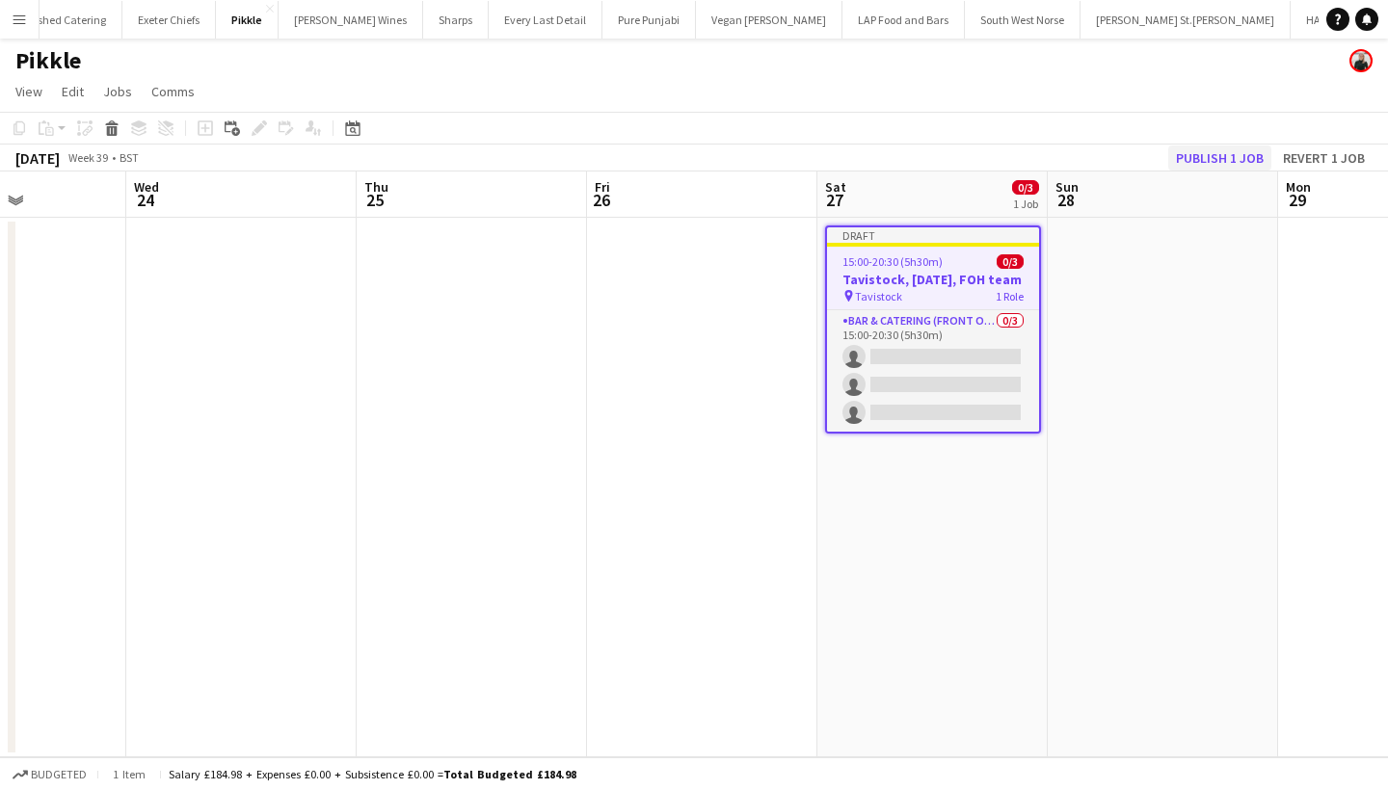
click at [1202, 149] on button "Publish 1 job" at bounding box center [1219, 158] width 103 height 25
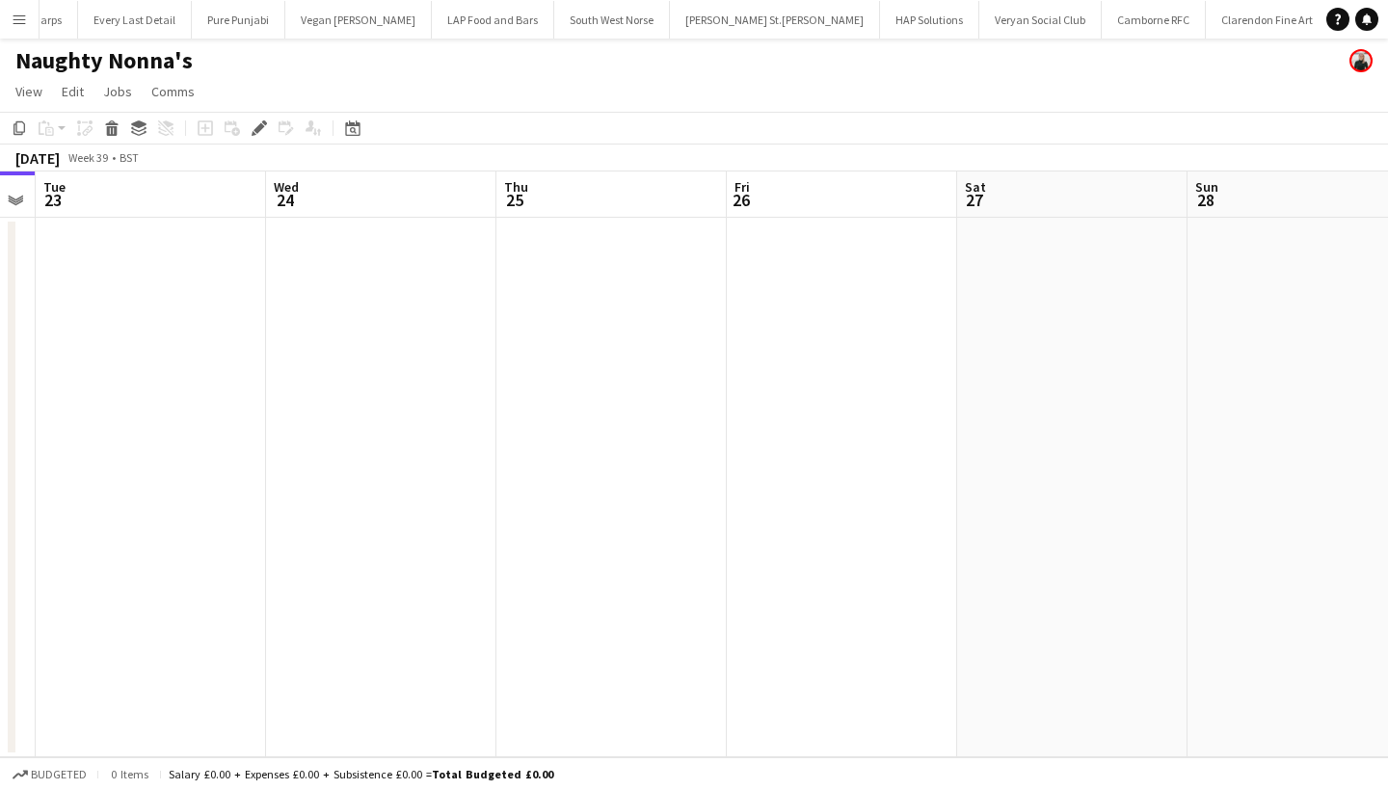
scroll to position [0, 961]
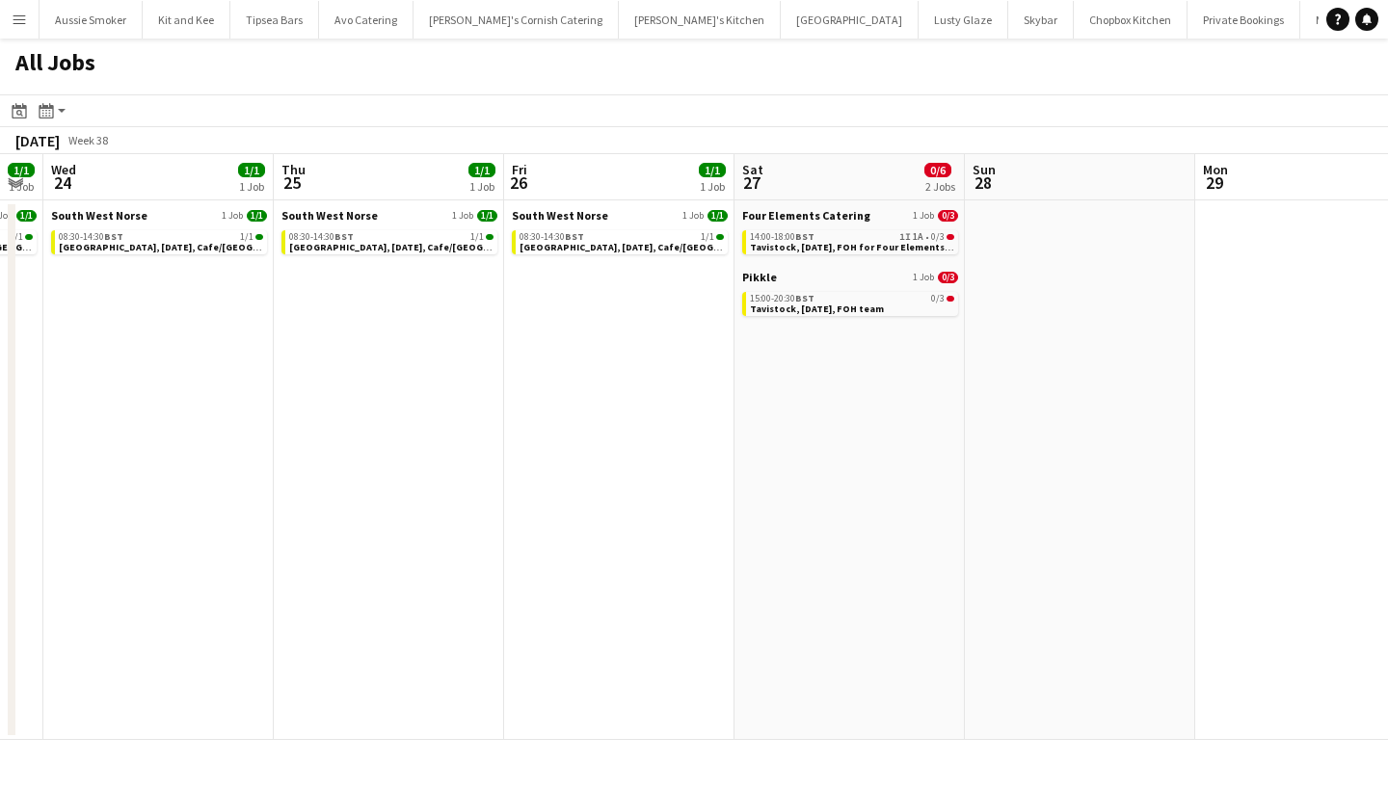
scroll to position [0, 681]
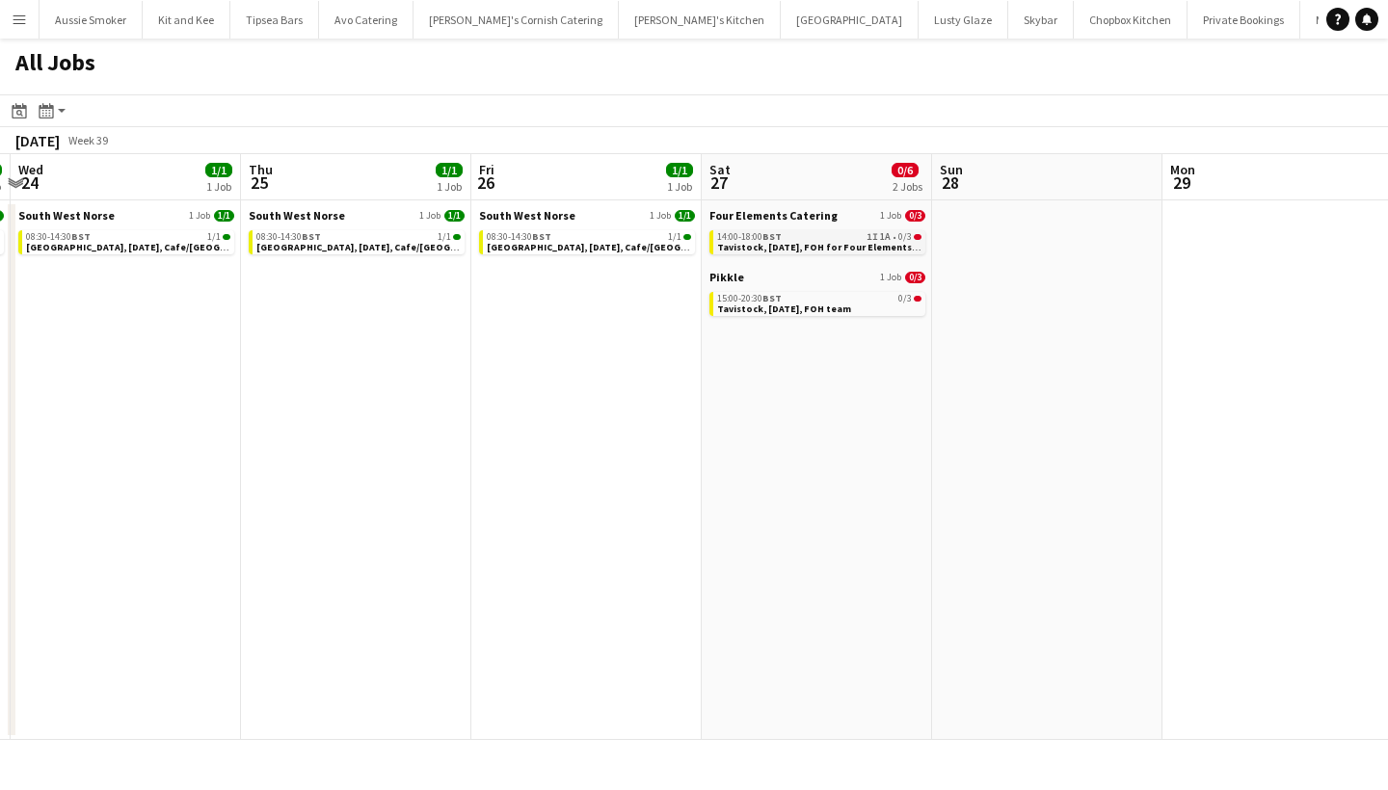
click at [797, 249] on span "Tavistock, [DATE], FOH for Four Elements Catering" at bounding box center [836, 247] width 238 height 13
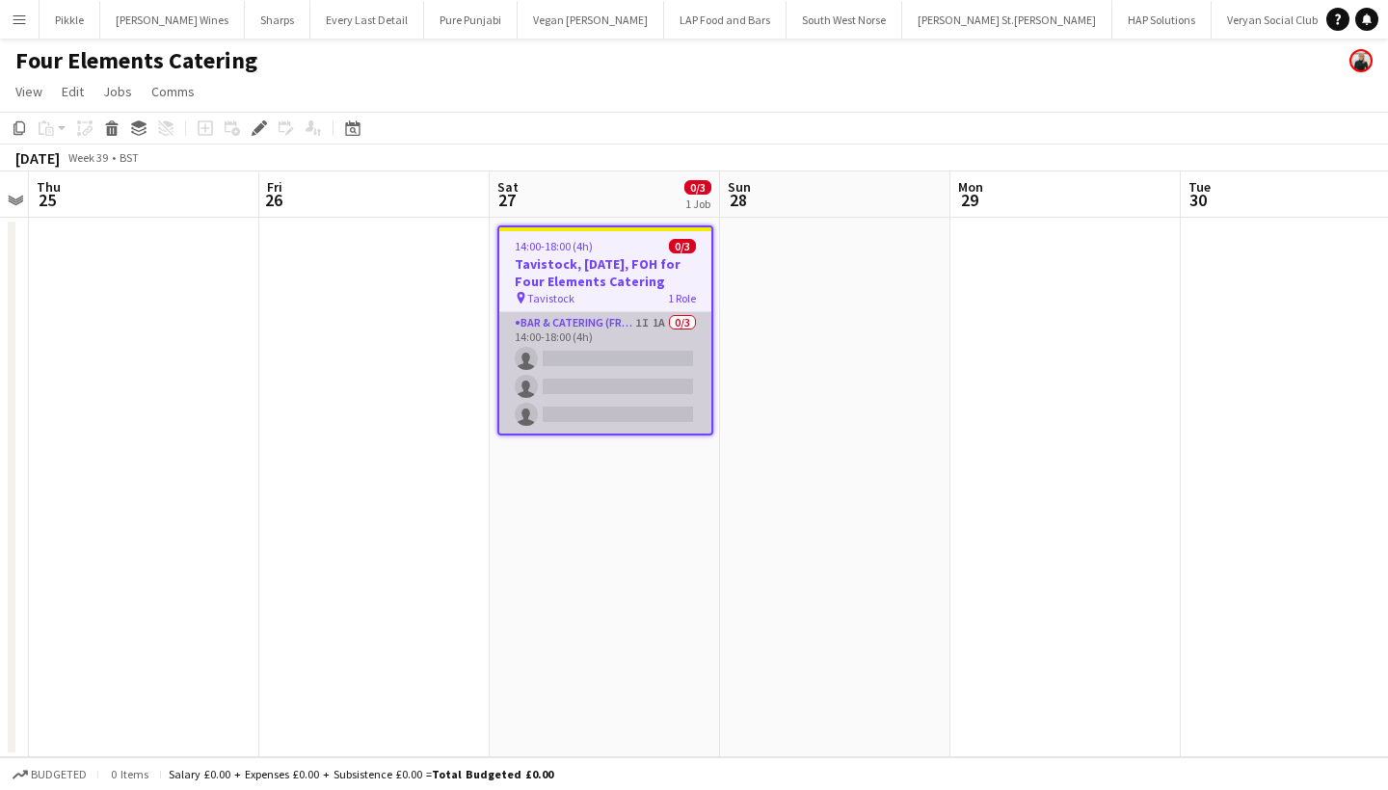
click at [641, 367] on app-card-role "Bar & Catering (Front of House) 1I 1A 0/3 14:00-18:00 (4h) single-neutral-actio…" at bounding box center [605, 372] width 212 height 121
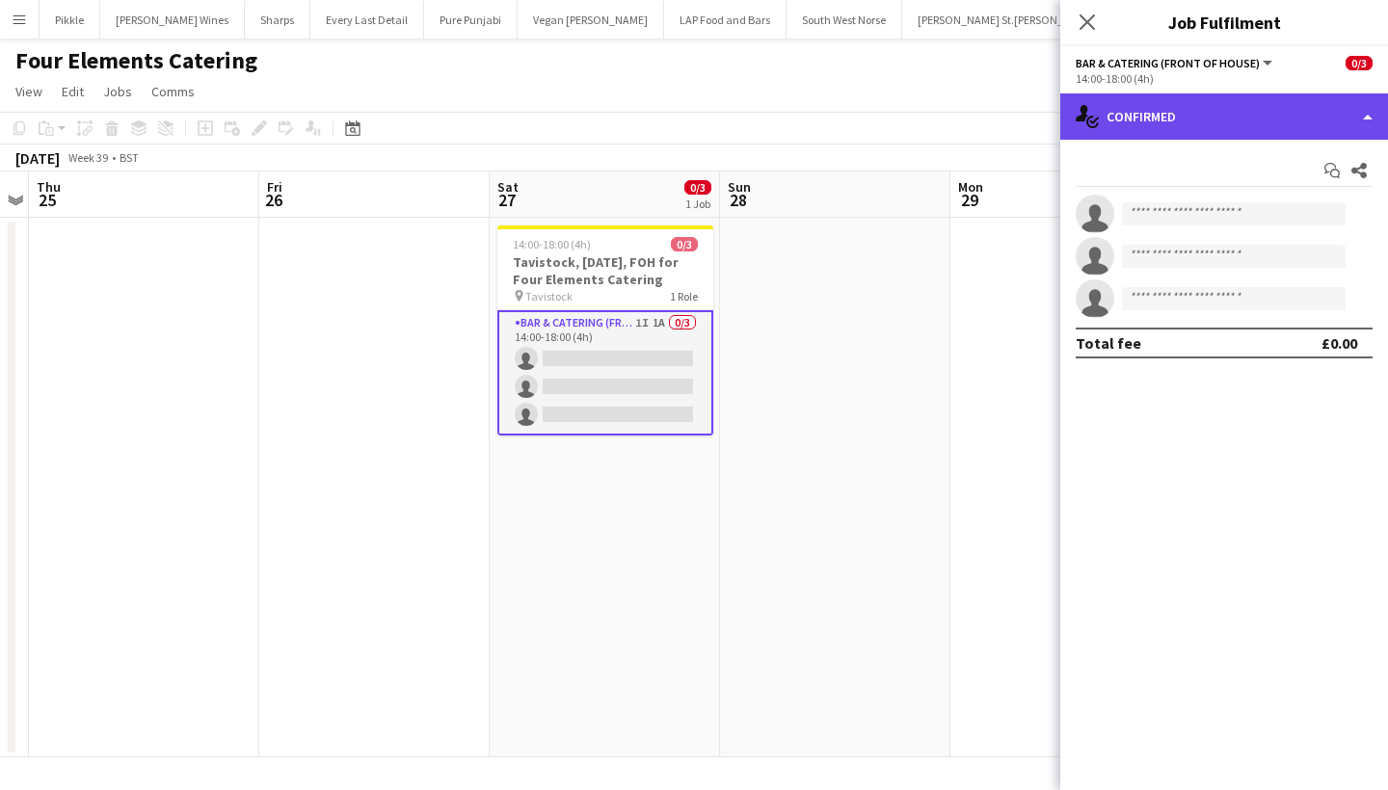
click at [1177, 120] on div "single-neutral-actions-check-2 Confirmed" at bounding box center [1224, 117] width 328 height 46
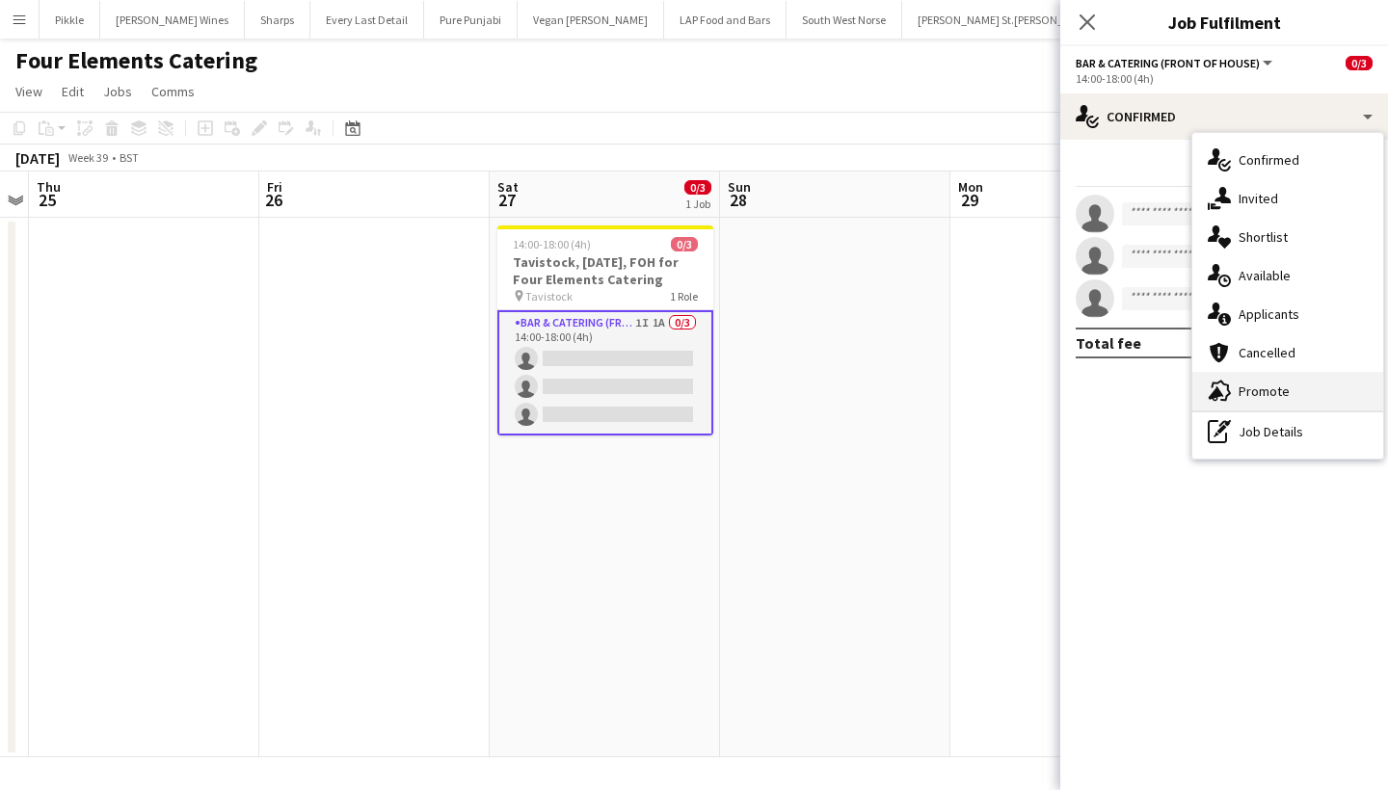
click at [1252, 381] on div "advertising-megaphone Promote" at bounding box center [1287, 391] width 191 height 39
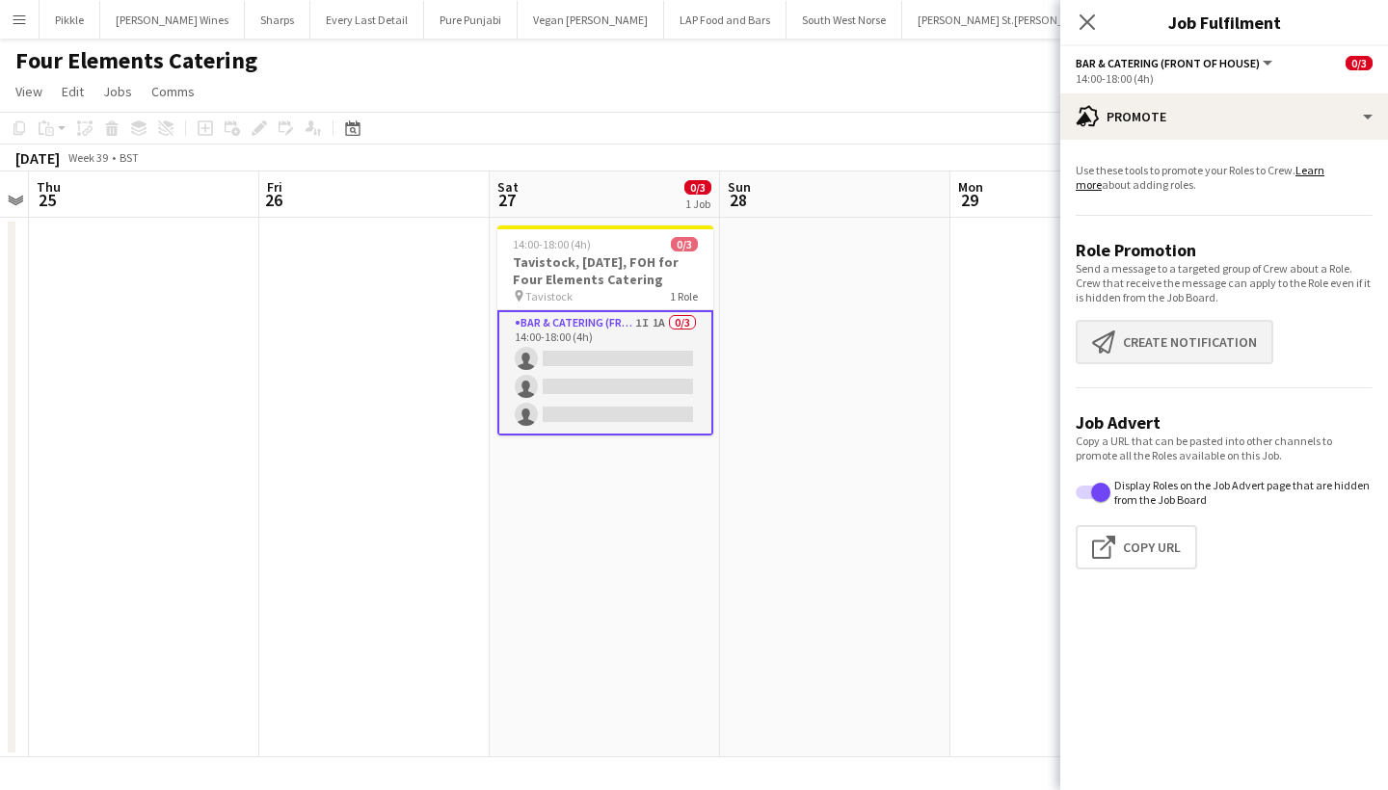
click at [1166, 350] on button "Create notification Create notification" at bounding box center [1175, 342] width 198 height 44
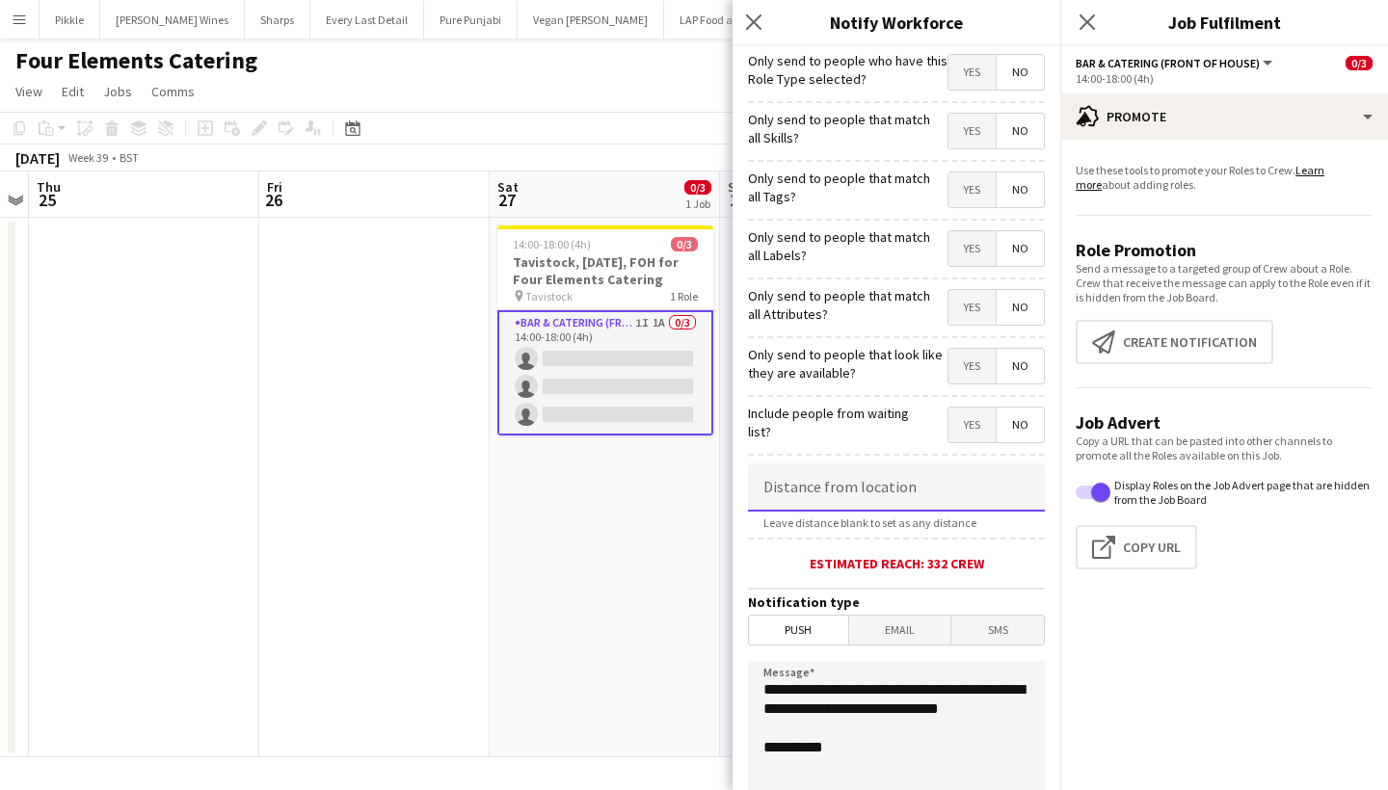
click at [902, 489] on input at bounding box center [896, 488] width 297 height 48
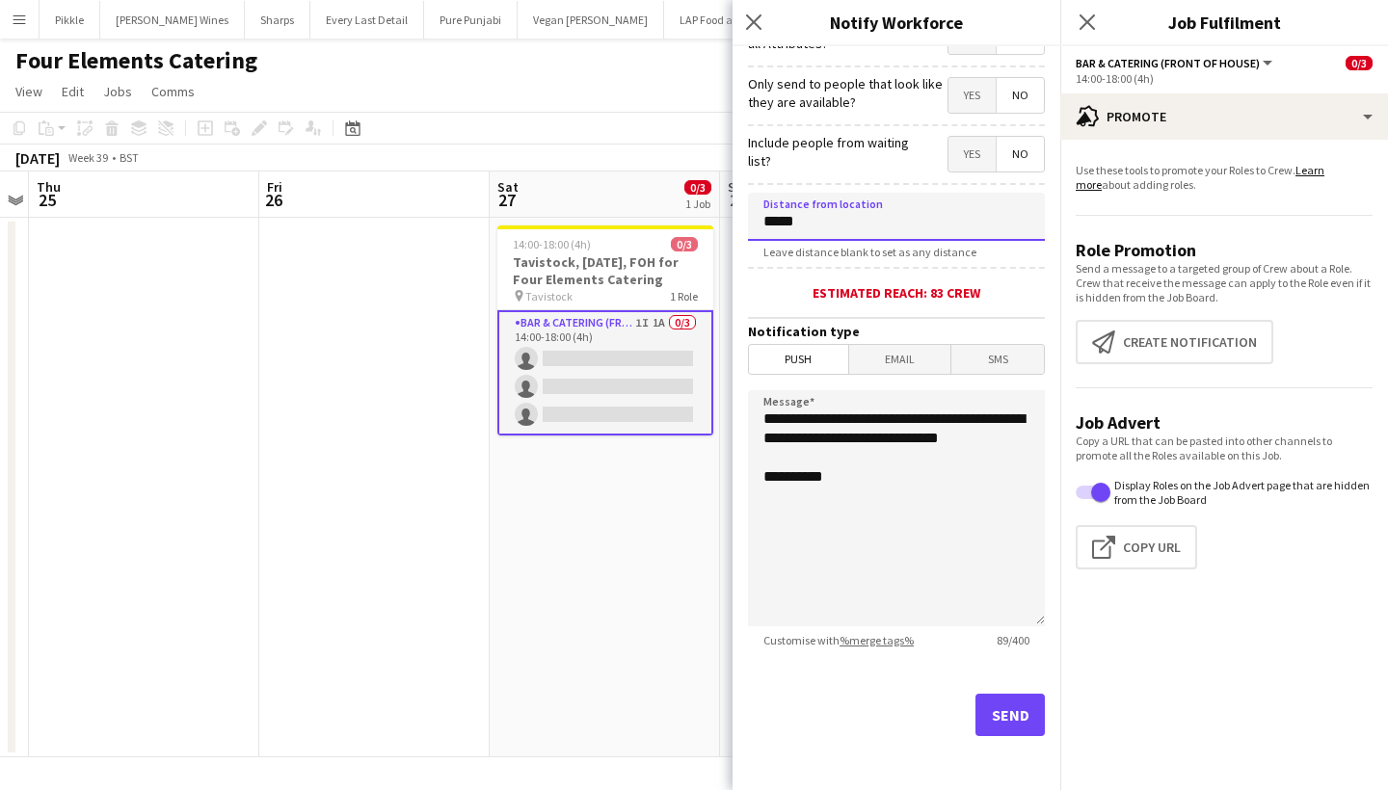
scroll to position [271, 0]
type input "*****"
click at [1027, 718] on button "Send" at bounding box center [1010, 715] width 69 height 42
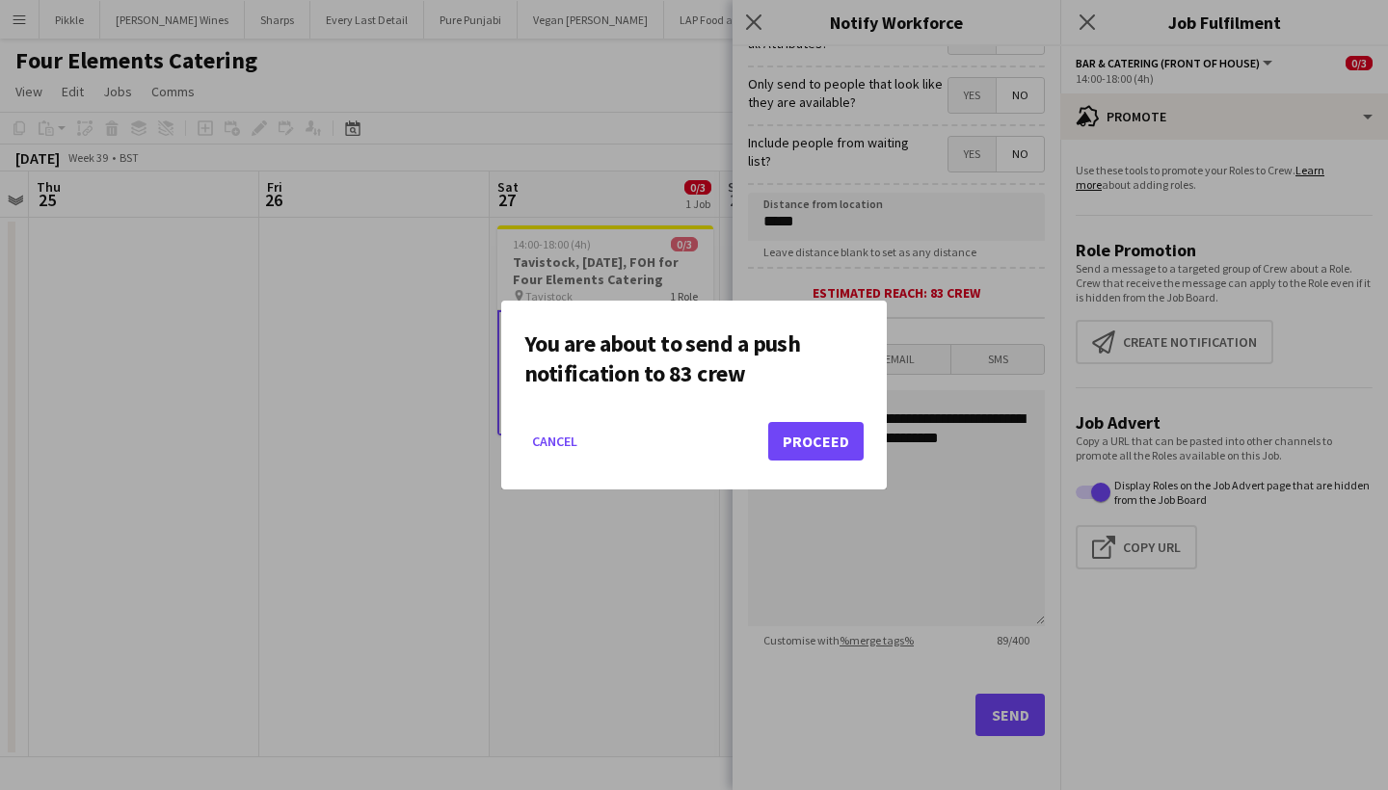
click at [824, 442] on button "Proceed" at bounding box center [815, 441] width 95 height 39
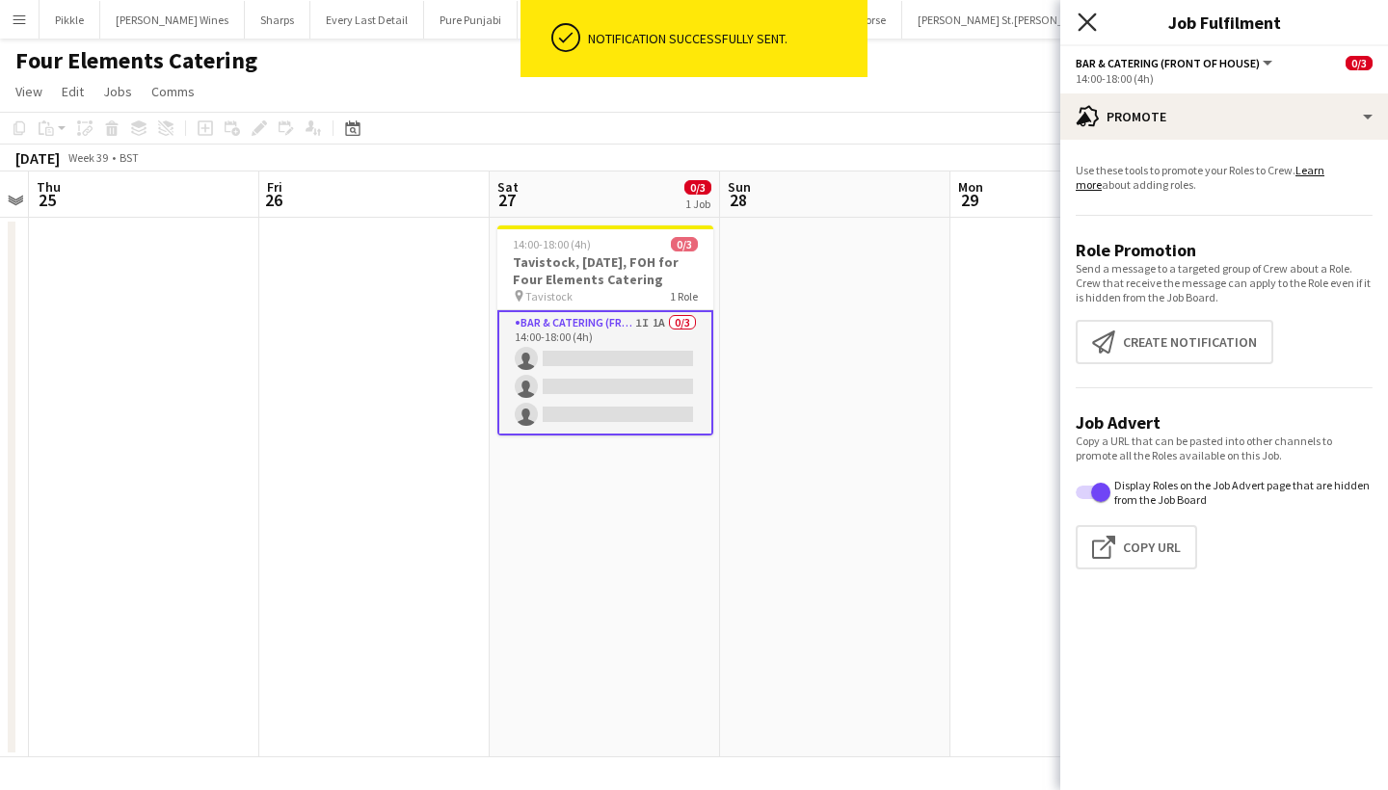
click at [1089, 23] on icon at bounding box center [1087, 22] width 18 height 18
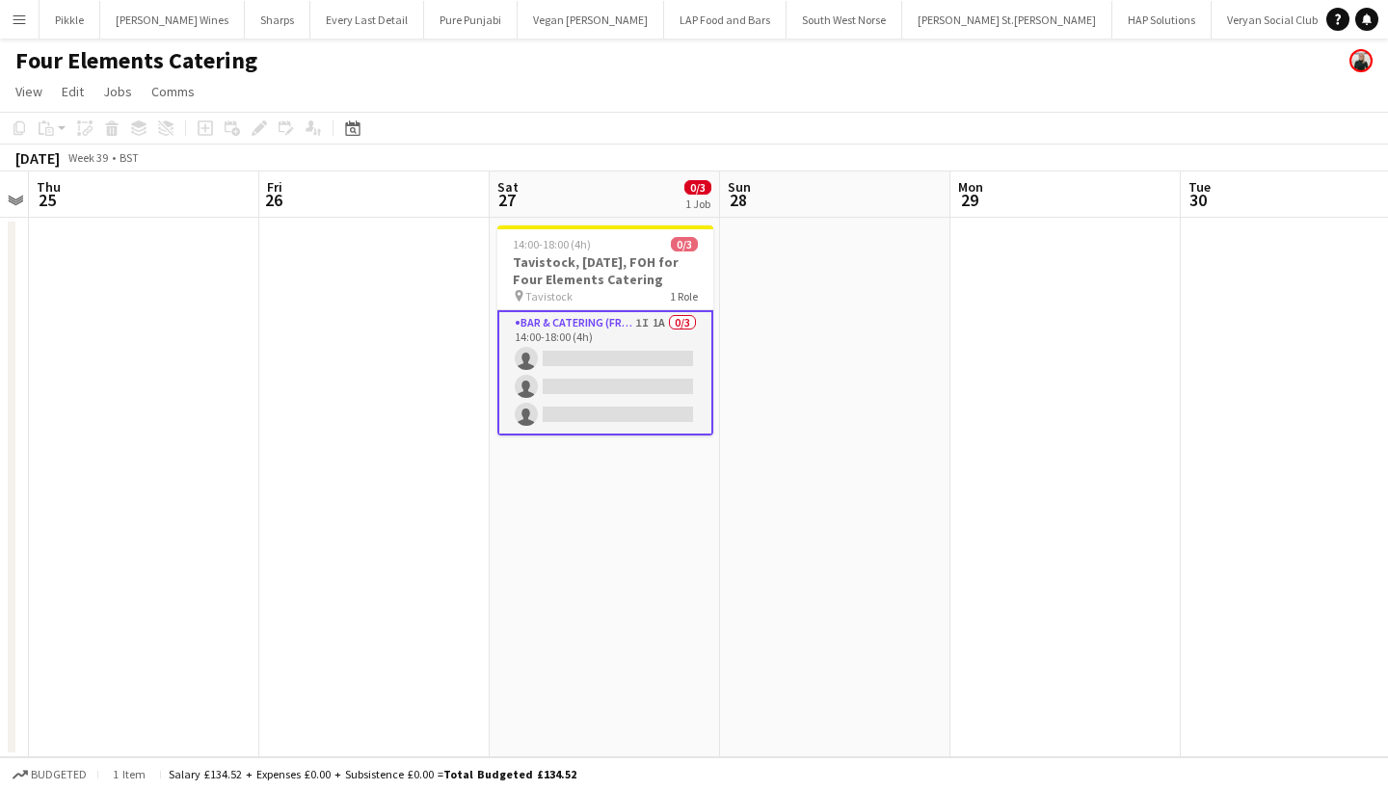
click at [668, 313] on app-card-role "Bar & Catering (Front of House) 1I 1A 0/3 14:00-18:00 (4h) single-neutral-actio…" at bounding box center [605, 372] width 216 height 125
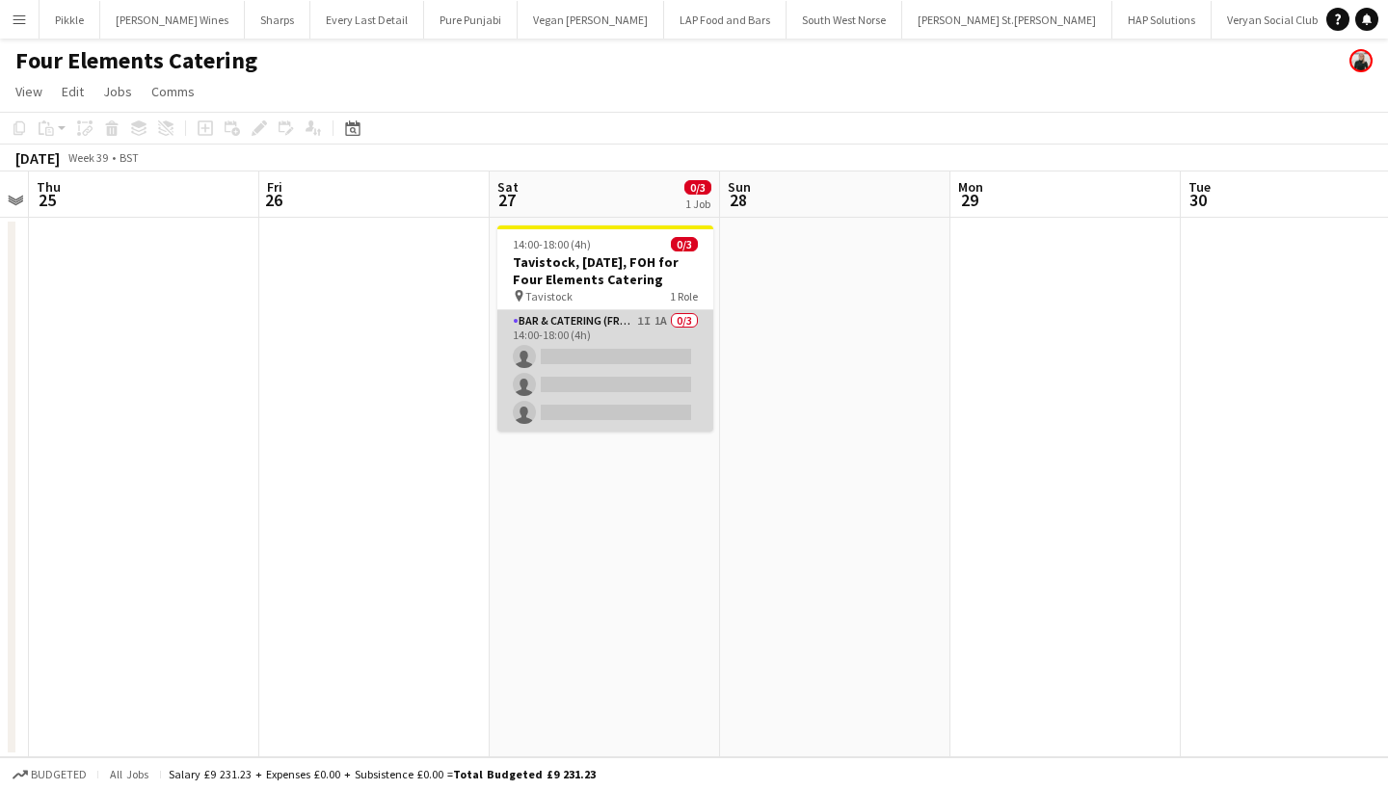
click at [601, 430] on app-card-role "Bar & Catering (Front of House) 1I 1A 0/3 14:00-18:00 (4h) single-neutral-actio…" at bounding box center [605, 370] width 216 height 121
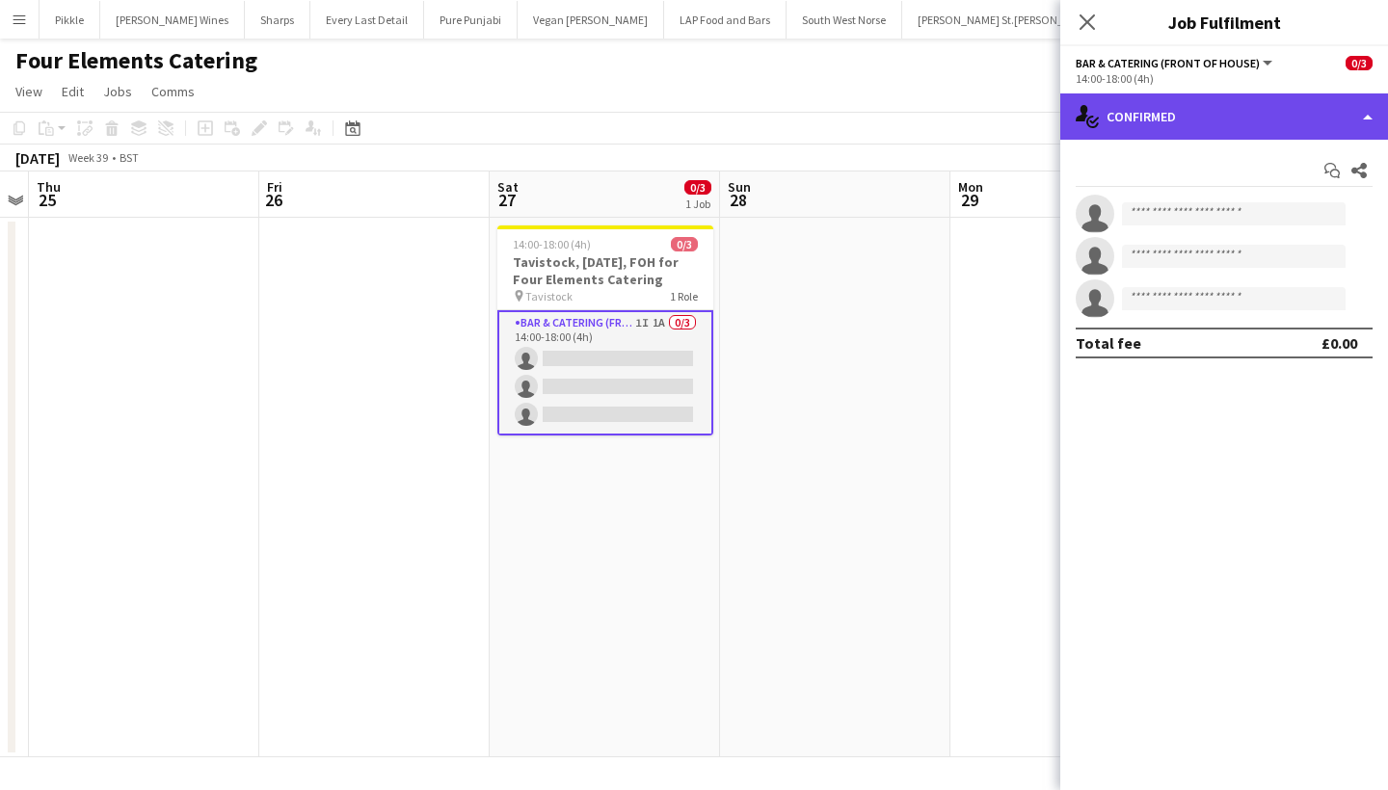
click at [1139, 107] on div "single-neutral-actions-check-2 Confirmed" at bounding box center [1224, 117] width 328 height 46
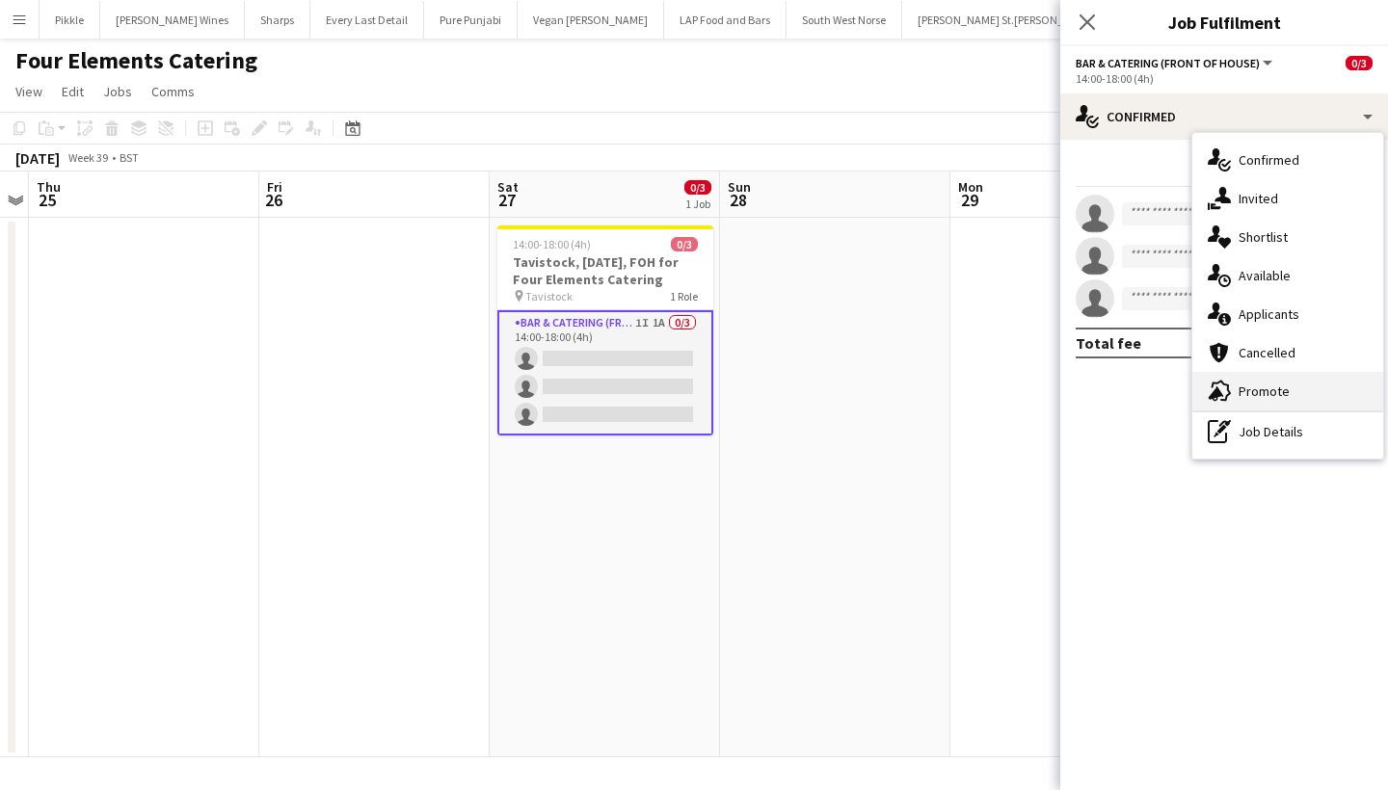
click at [1261, 377] on div "advertising-megaphone Promote" at bounding box center [1287, 391] width 191 height 39
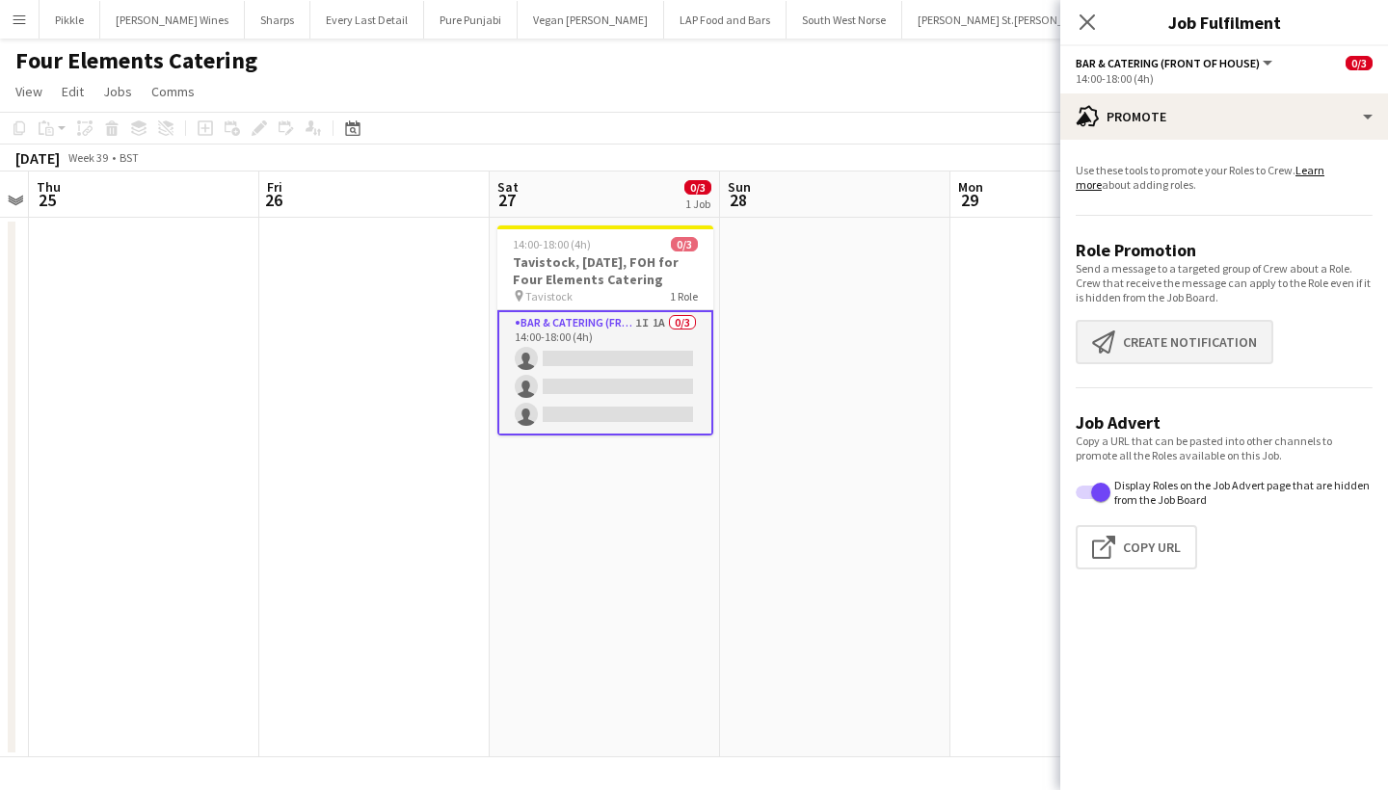
click at [1157, 327] on button "Create notification Create notification" at bounding box center [1175, 342] width 198 height 44
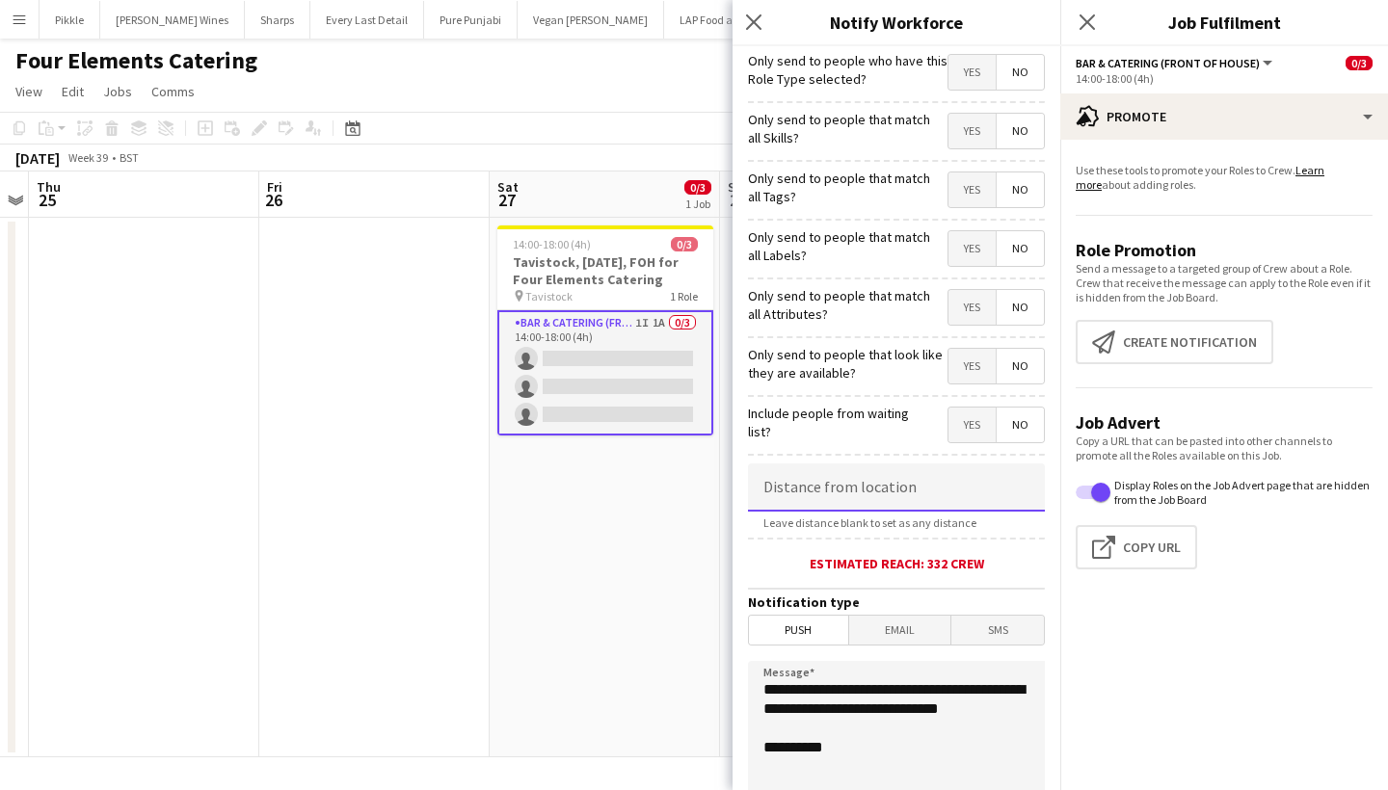
click at [840, 480] on input at bounding box center [896, 488] width 297 height 48
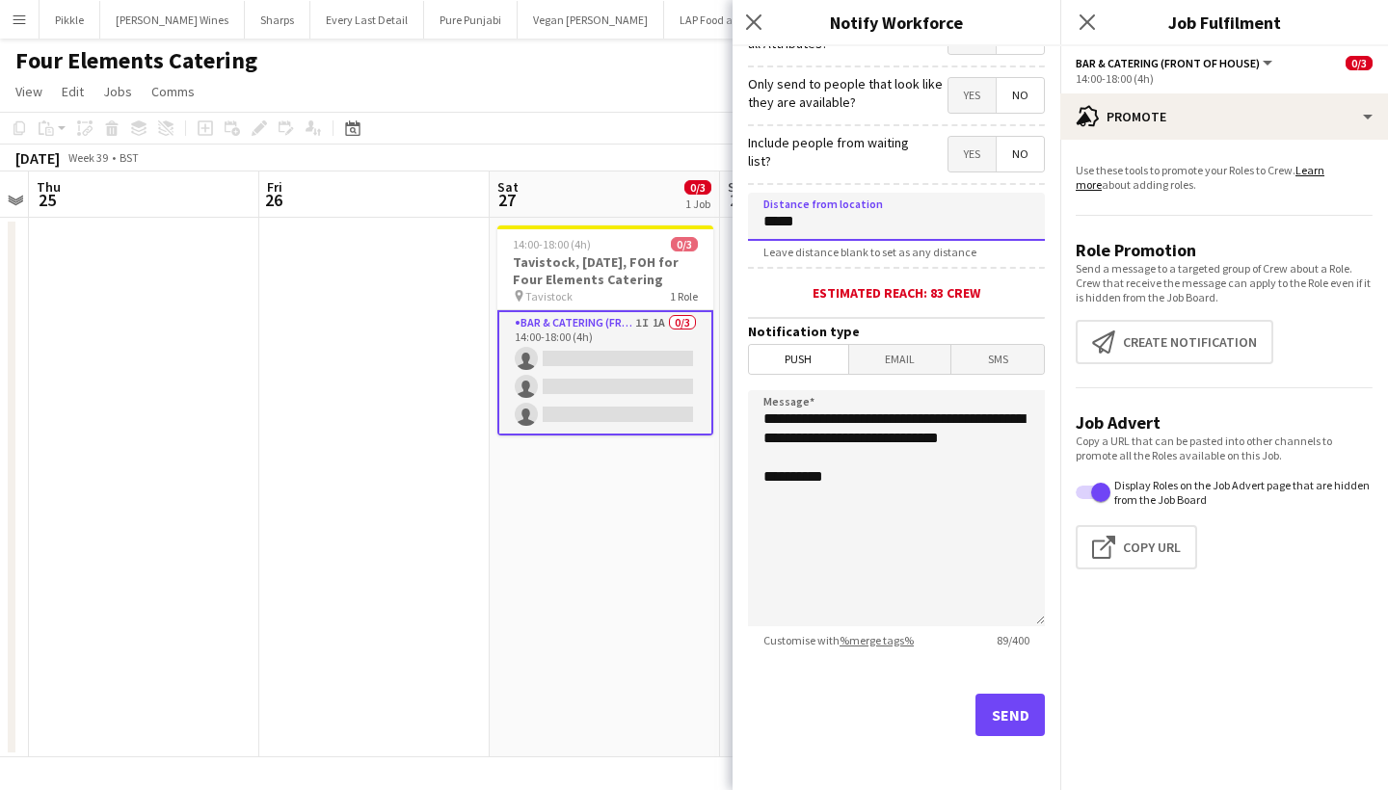
type input "*****"
click at [1006, 710] on button "Send" at bounding box center [1010, 715] width 69 height 42
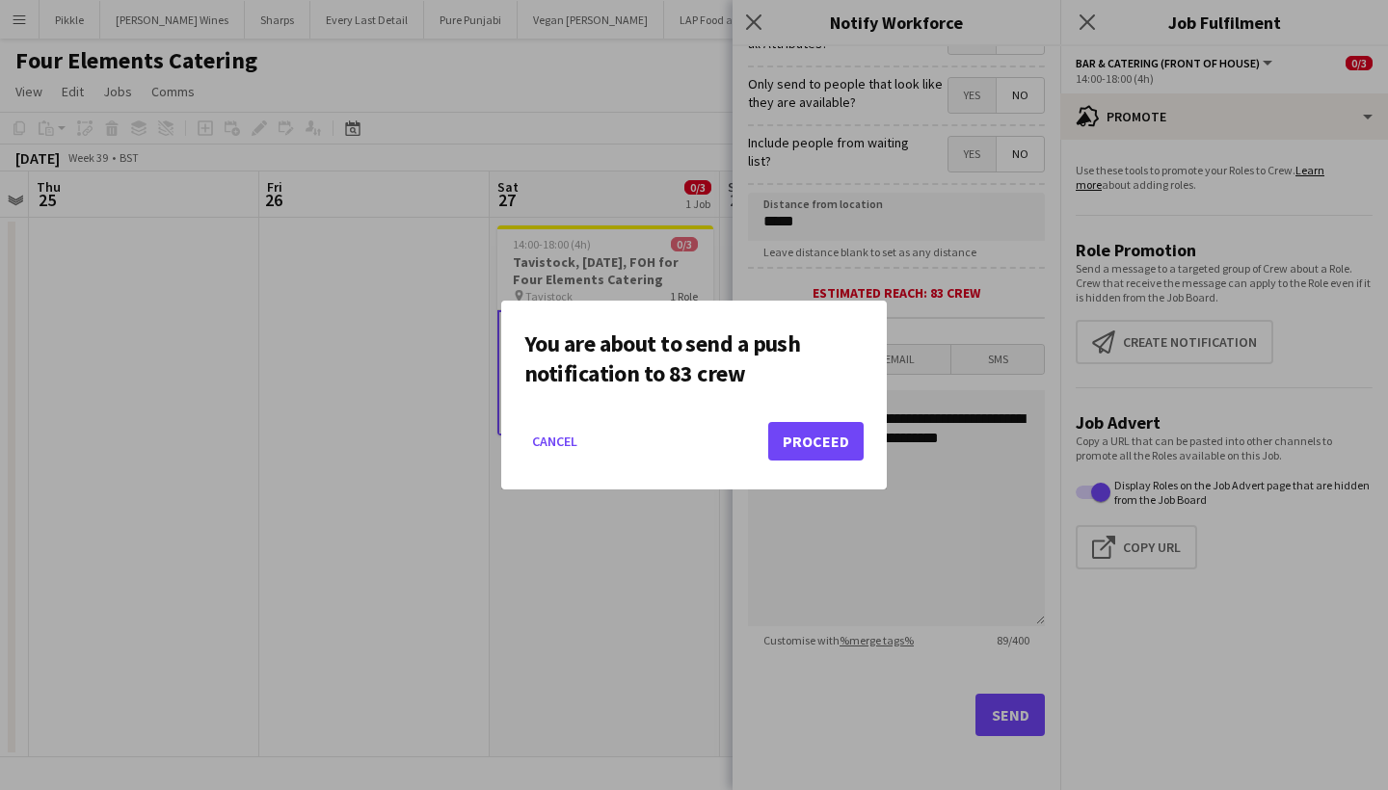
click at [831, 430] on button "Proceed" at bounding box center [815, 441] width 95 height 39
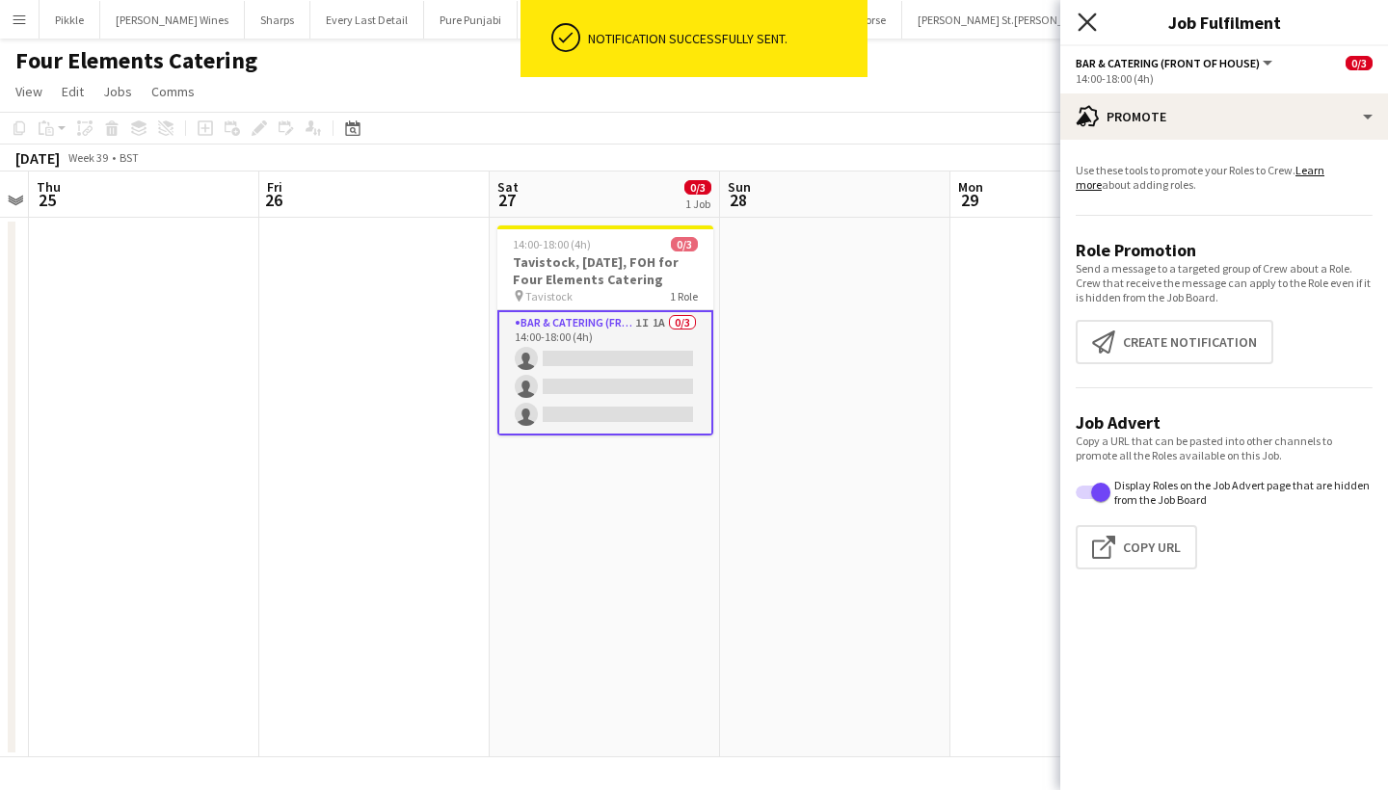
click at [1090, 24] on icon at bounding box center [1087, 22] width 18 height 18
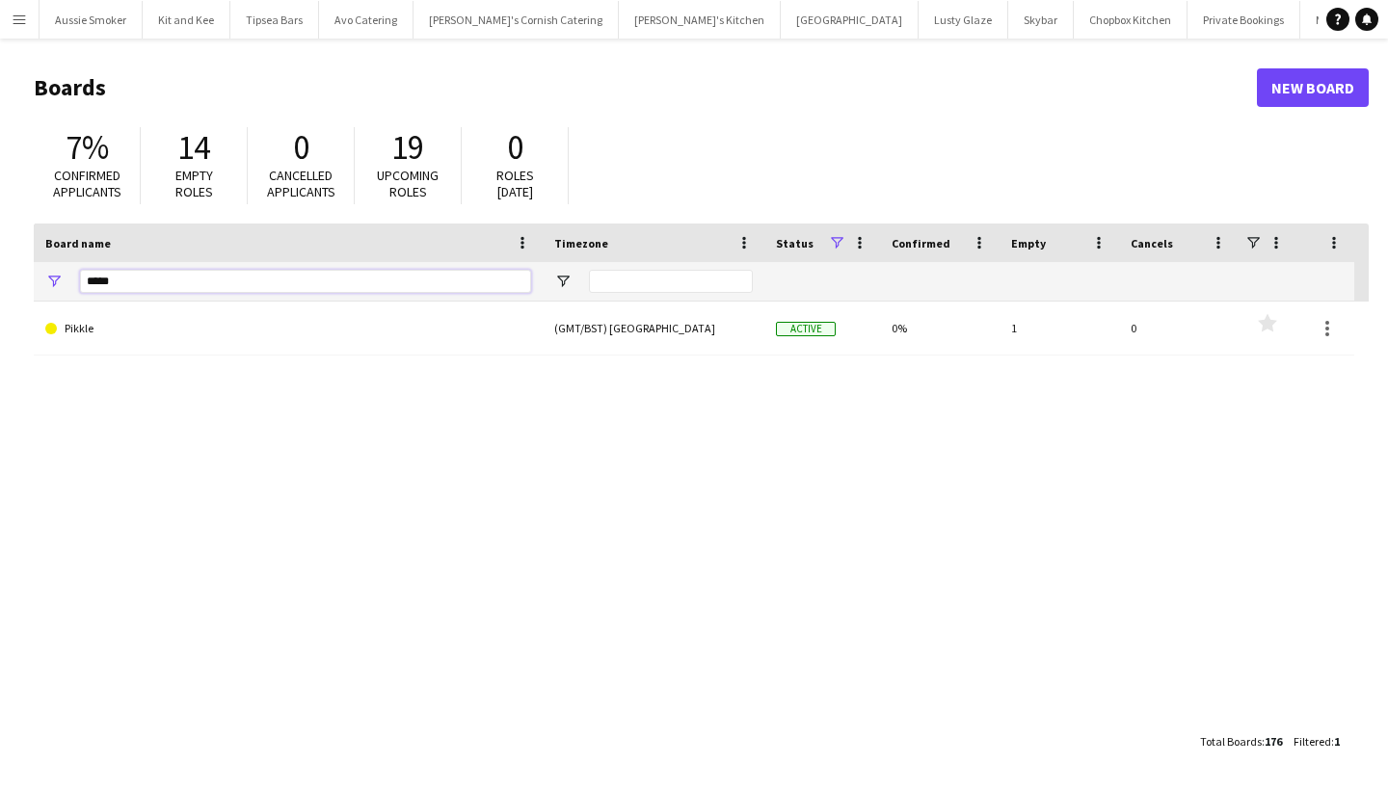
click at [140, 282] on input "*****" at bounding box center [305, 281] width 451 height 23
type input "*"
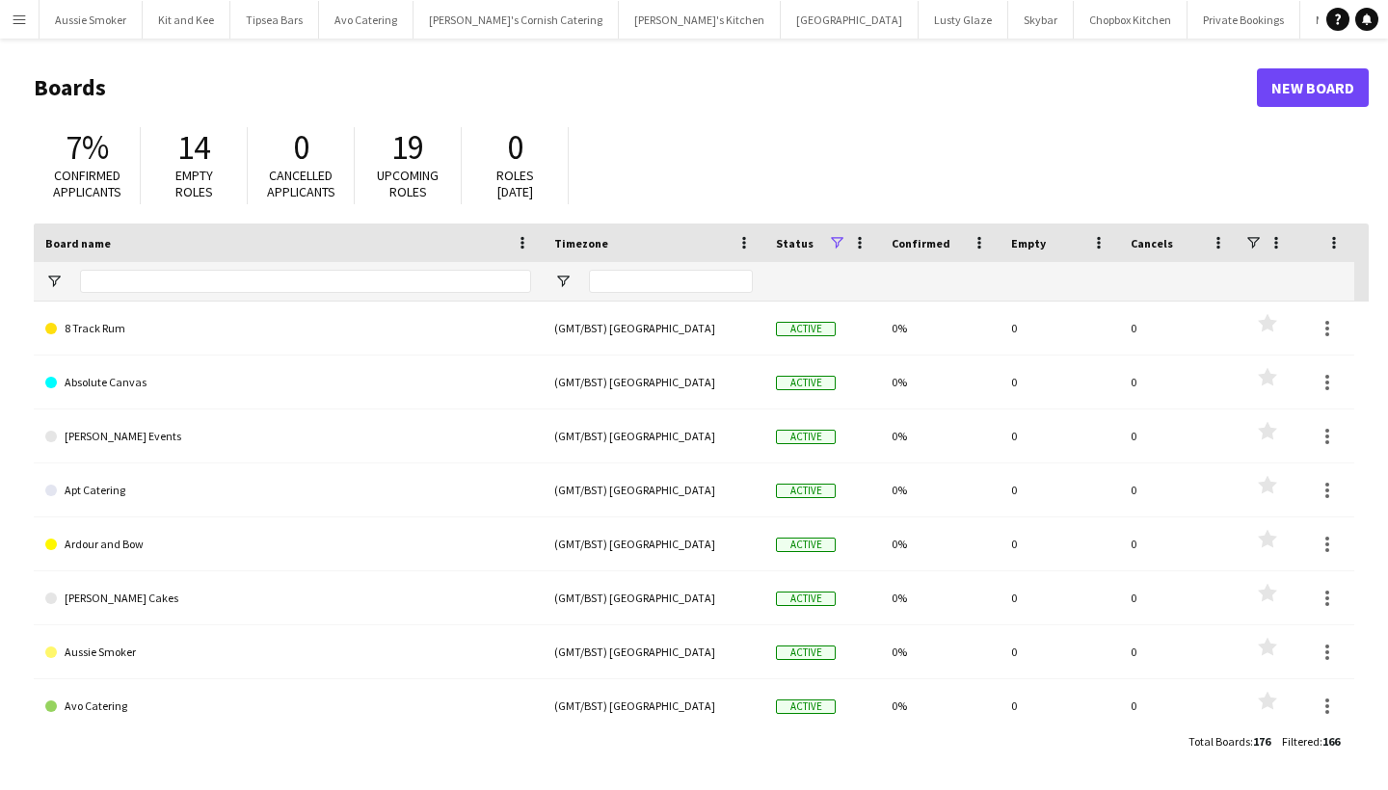
click at [17, 15] on app-icon "Menu" at bounding box center [19, 19] width 15 height 15
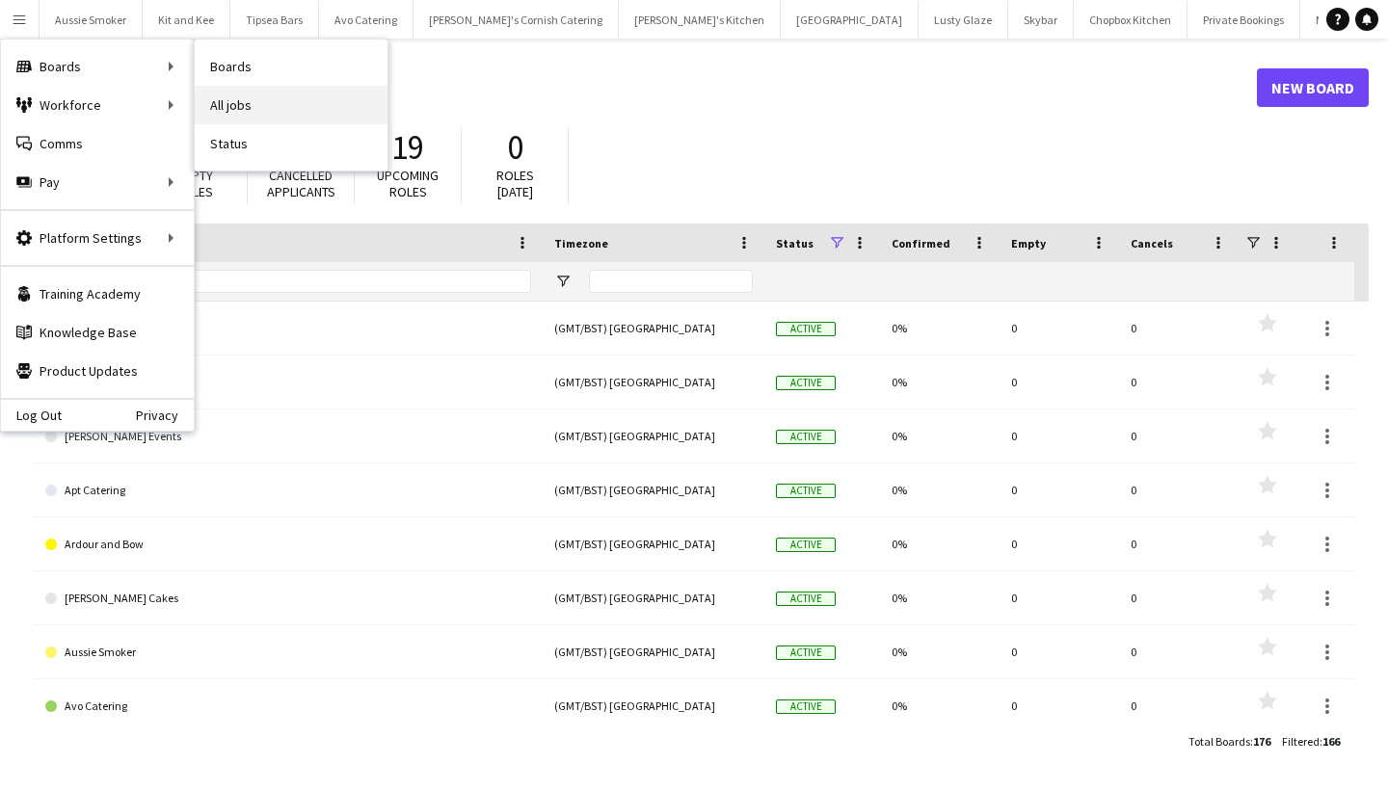
click at [264, 108] on link "All jobs" at bounding box center [291, 105] width 193 height 39
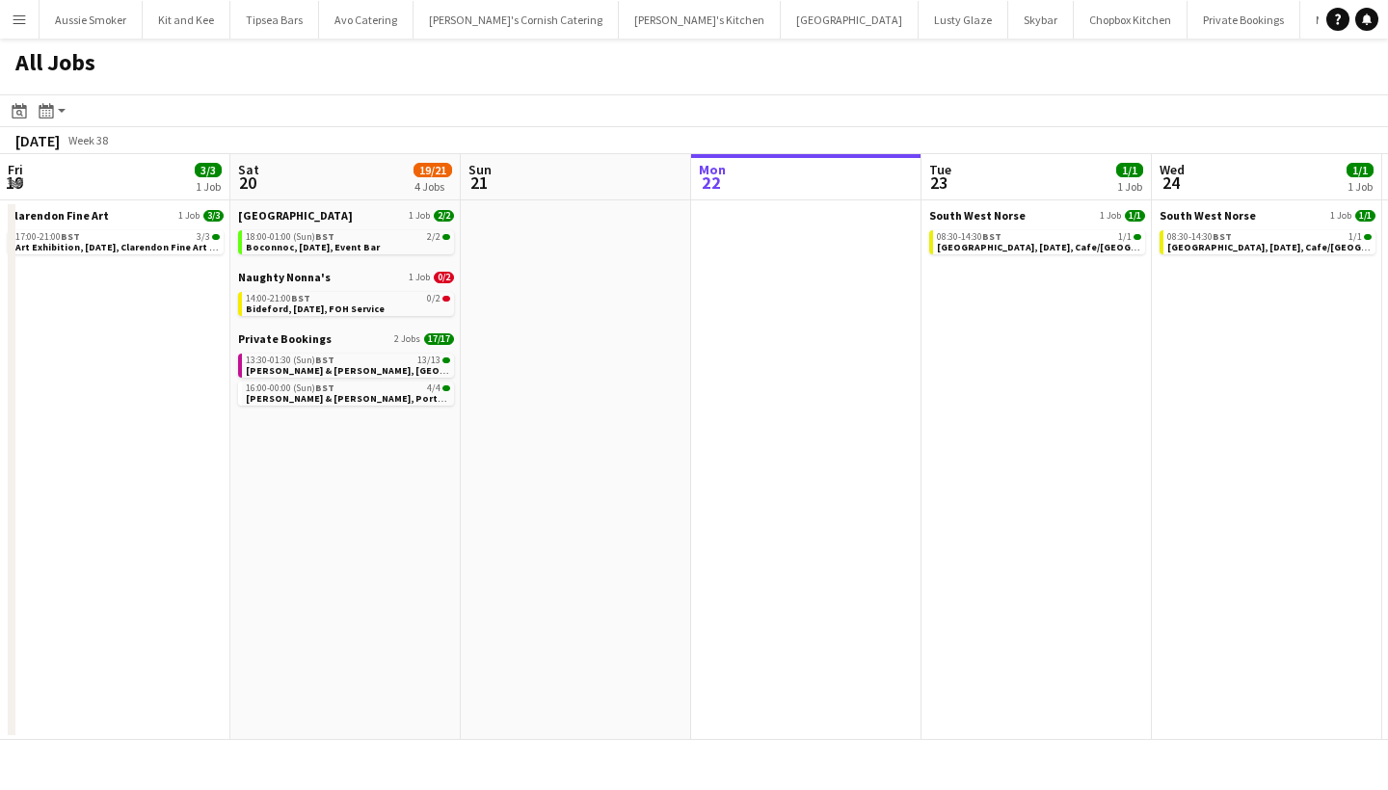
scroll to position [0, 461]
